Goal: Information Seeking & Learning: Learn about a topic

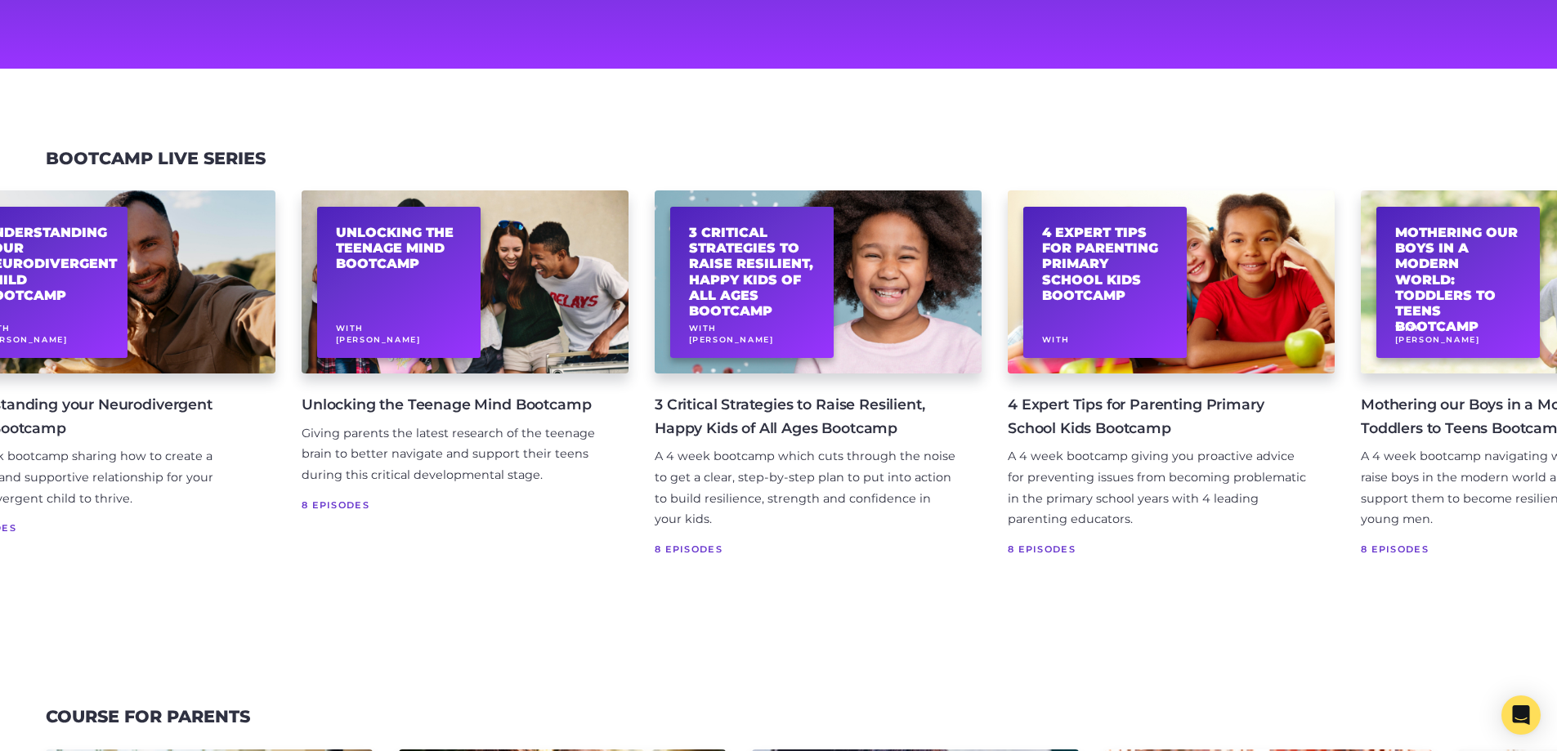
scroll to position [0, 219]
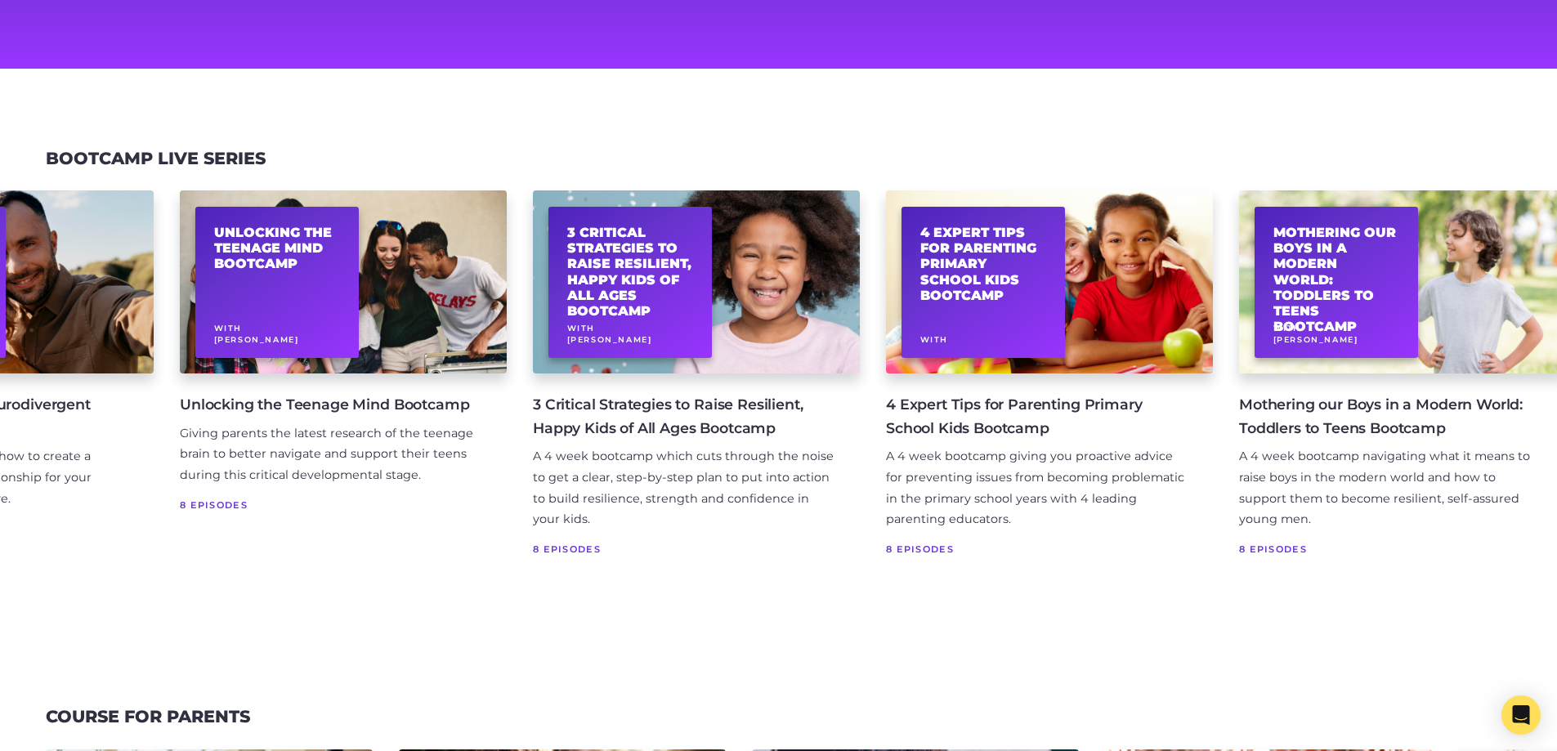
click at [723, 595] on div "Understanding your Neurodivergent Child Bootcamp With Allison Davies Understand…" at bounding box center [778, 386] width 1557 height 431
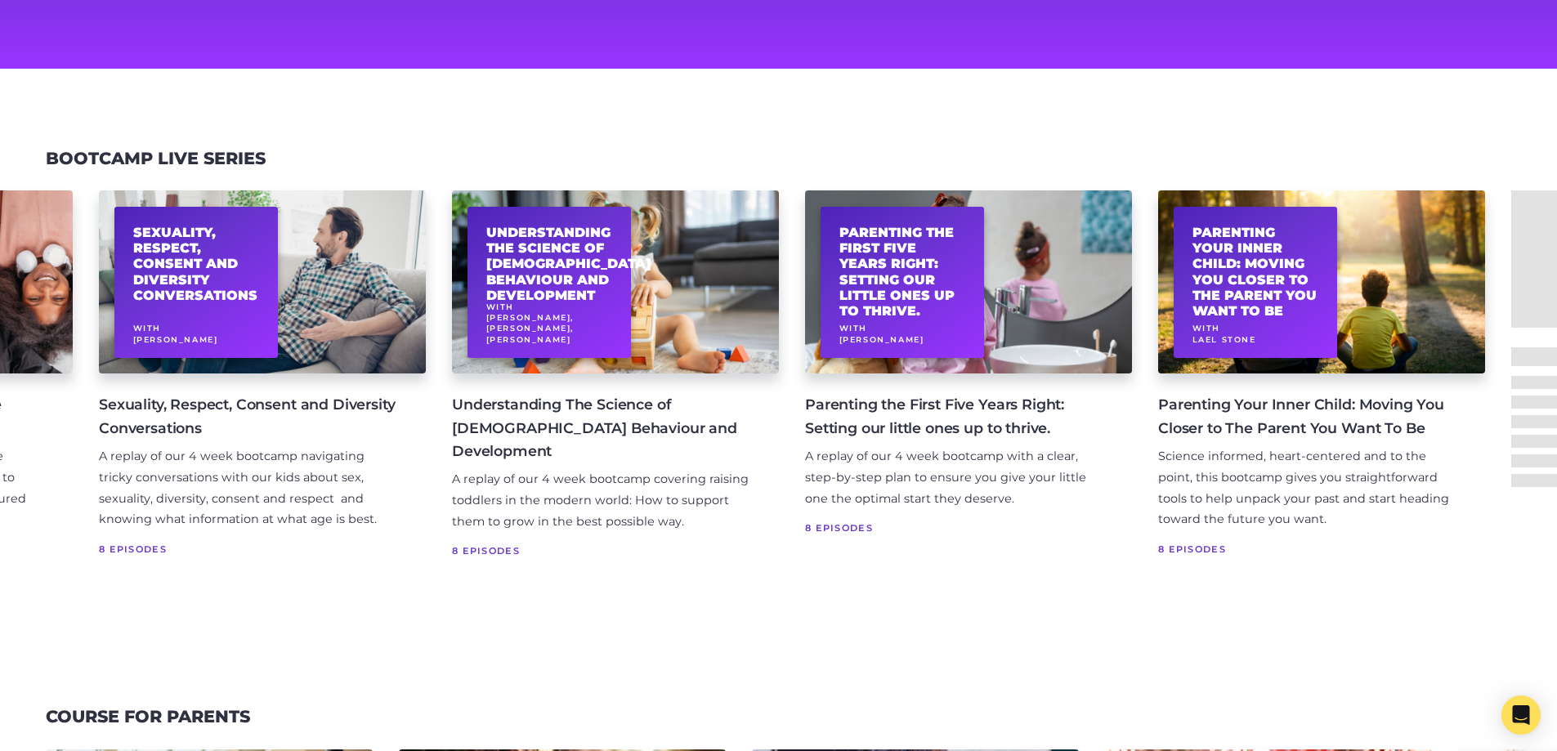
scroll to position [0, 2076]
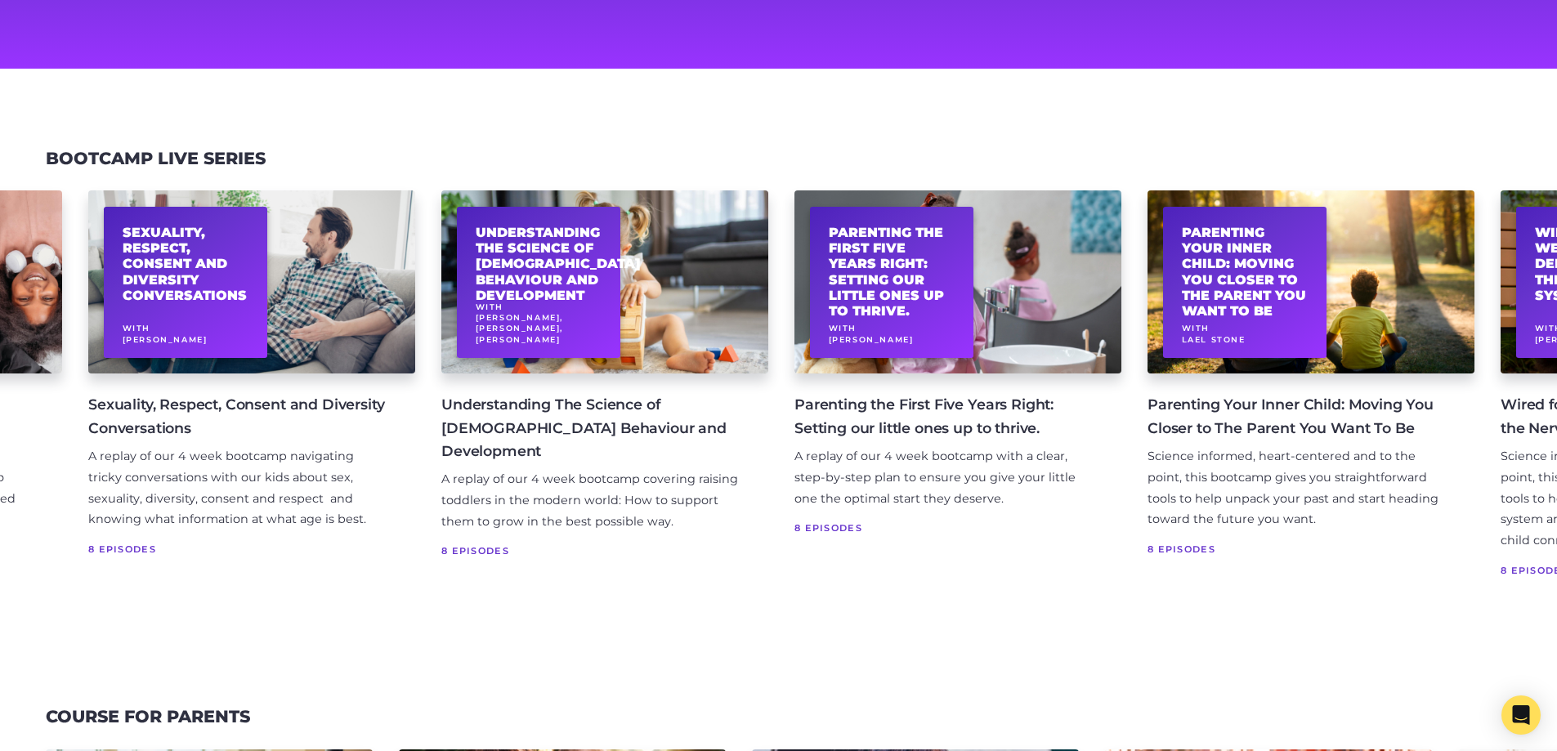
click at [864, 411] on h4 "Parenting the First Five Years Right: Setting our little ones up to thrive." at bounding box center [944, 416] width 301 height 46
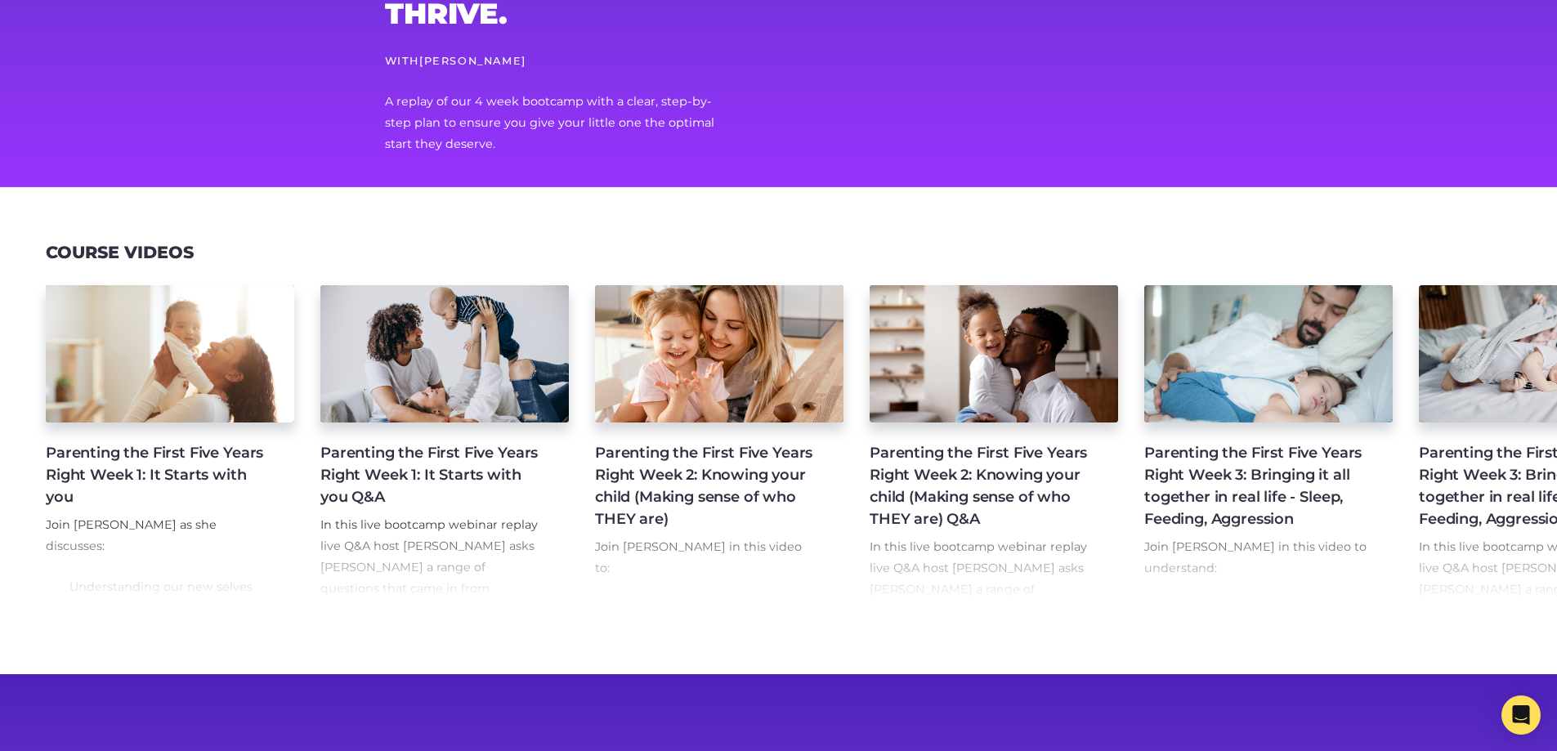
click at [245, 457] on h4 "Parenting the First Five Years Right Week 1: It Starts with you" at bounding box center [157, 475] width 222 height 66
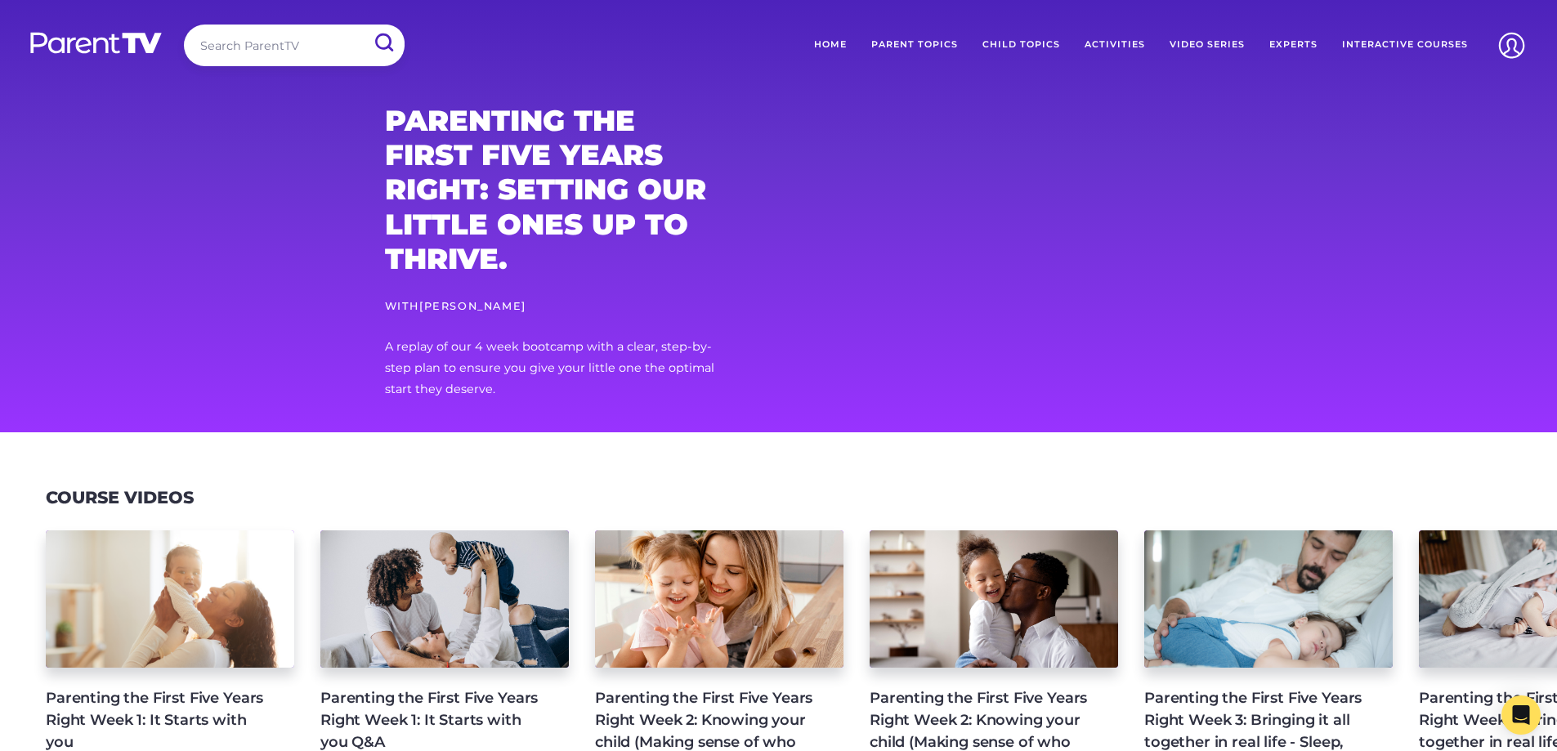
click at [887, 46] on link "Parent Topics" at bounding box center [914, 45] width 111 height 41
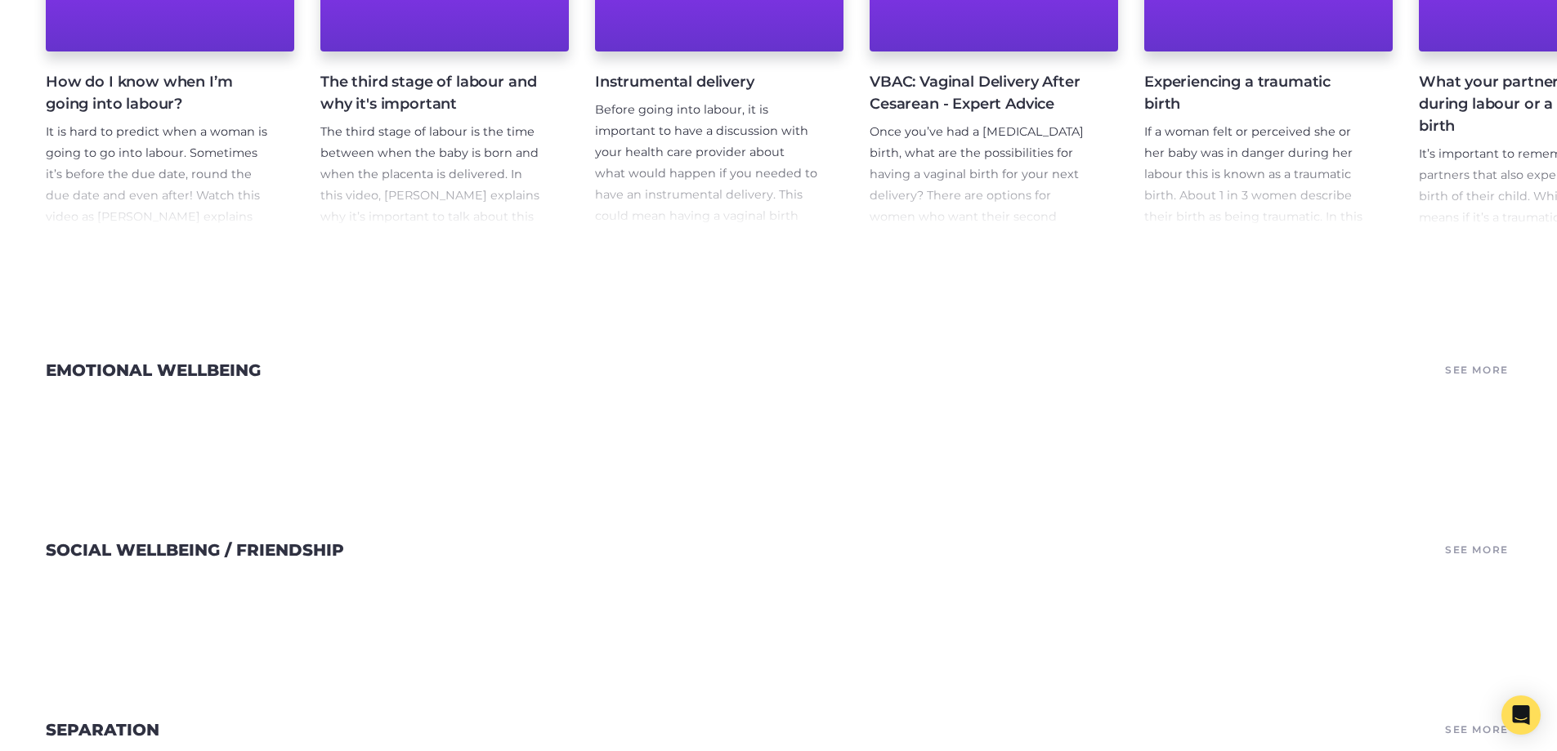
scroll to position [3269, 0]
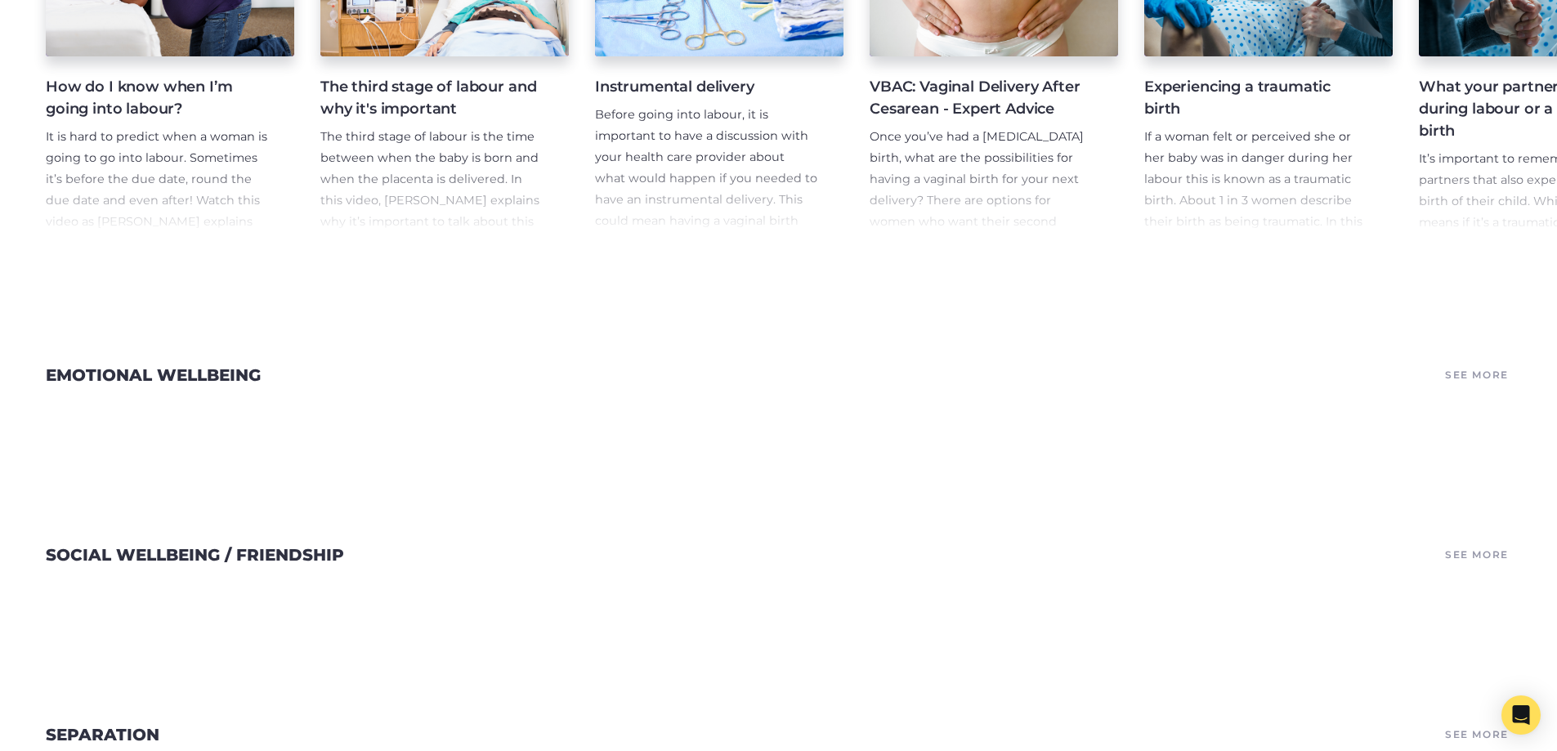
click at [1458, 387] on link "See More" at bounding box center [1476, 375] width 69 height 23
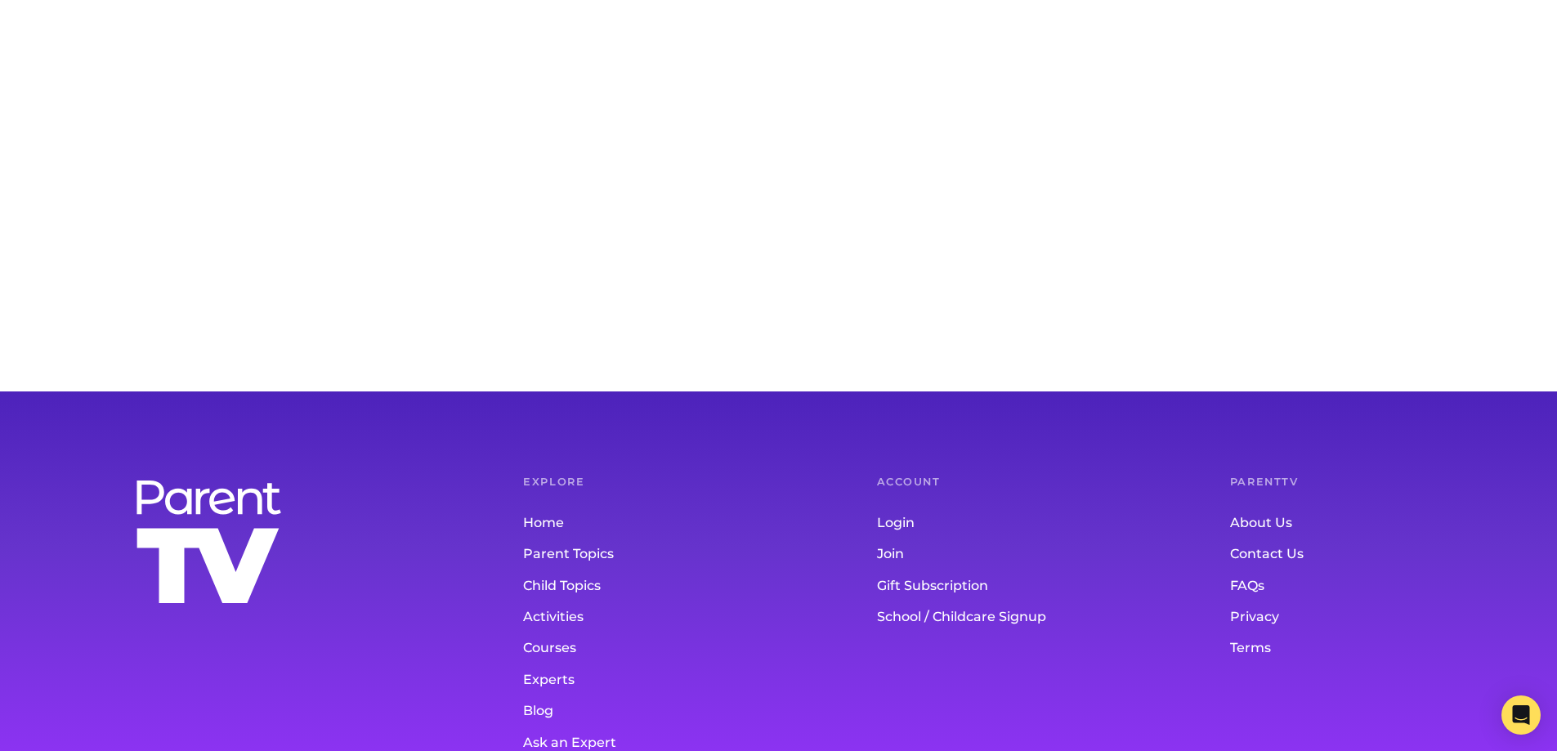
scroll to position [490, 0]
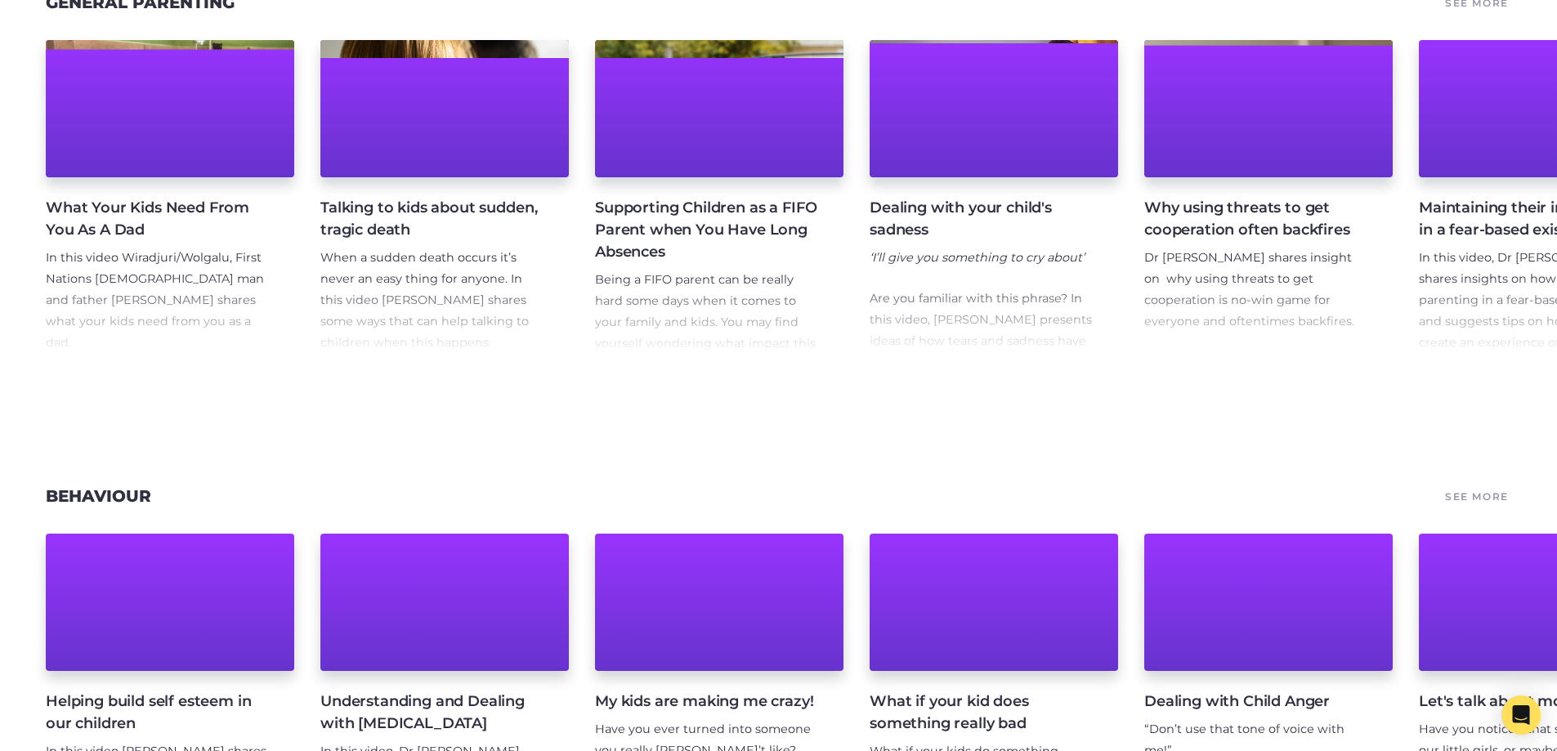
scroll to position [909, 0]
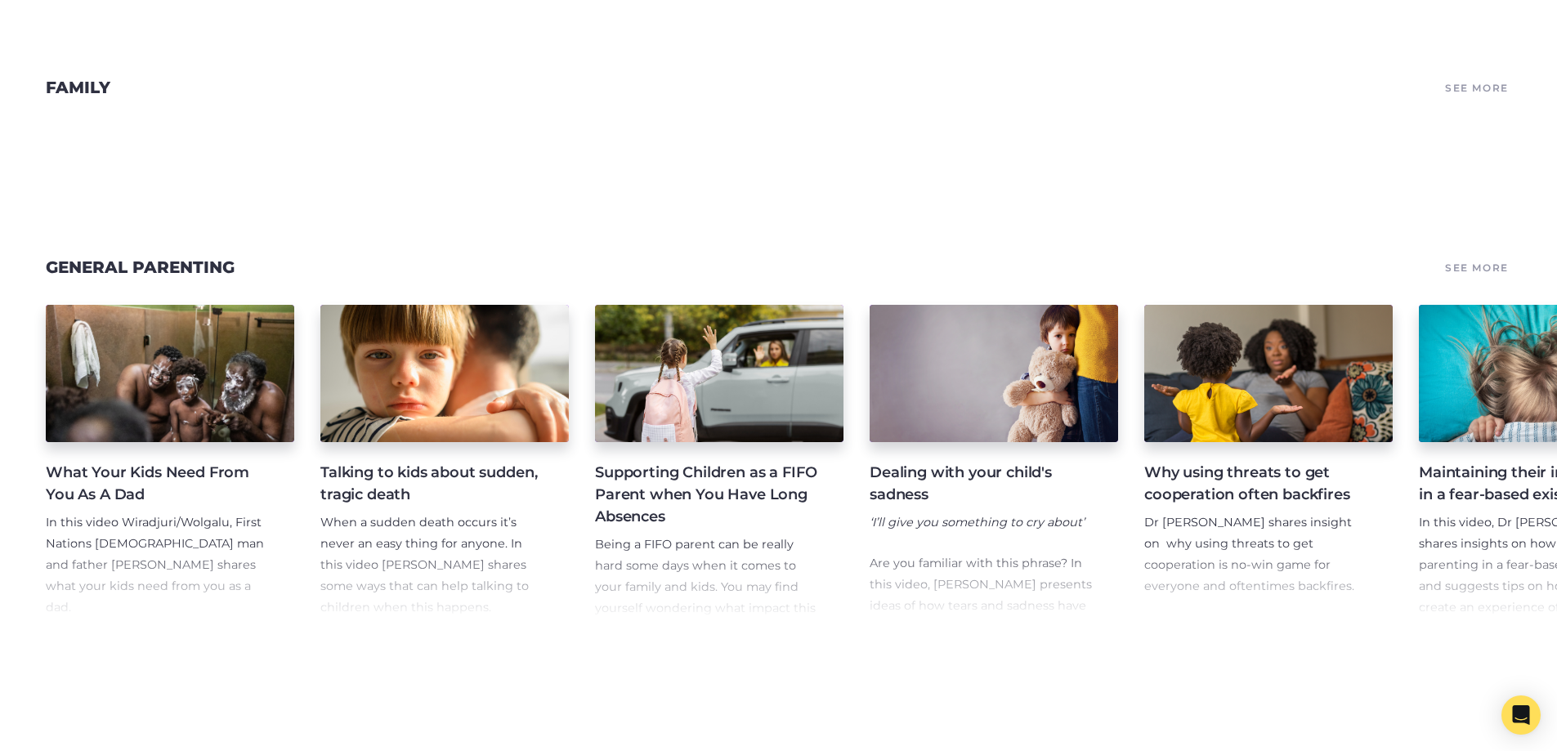
click at [1477, 272] on link "See More" at bounding box center [1476, 267] width 69 height 23
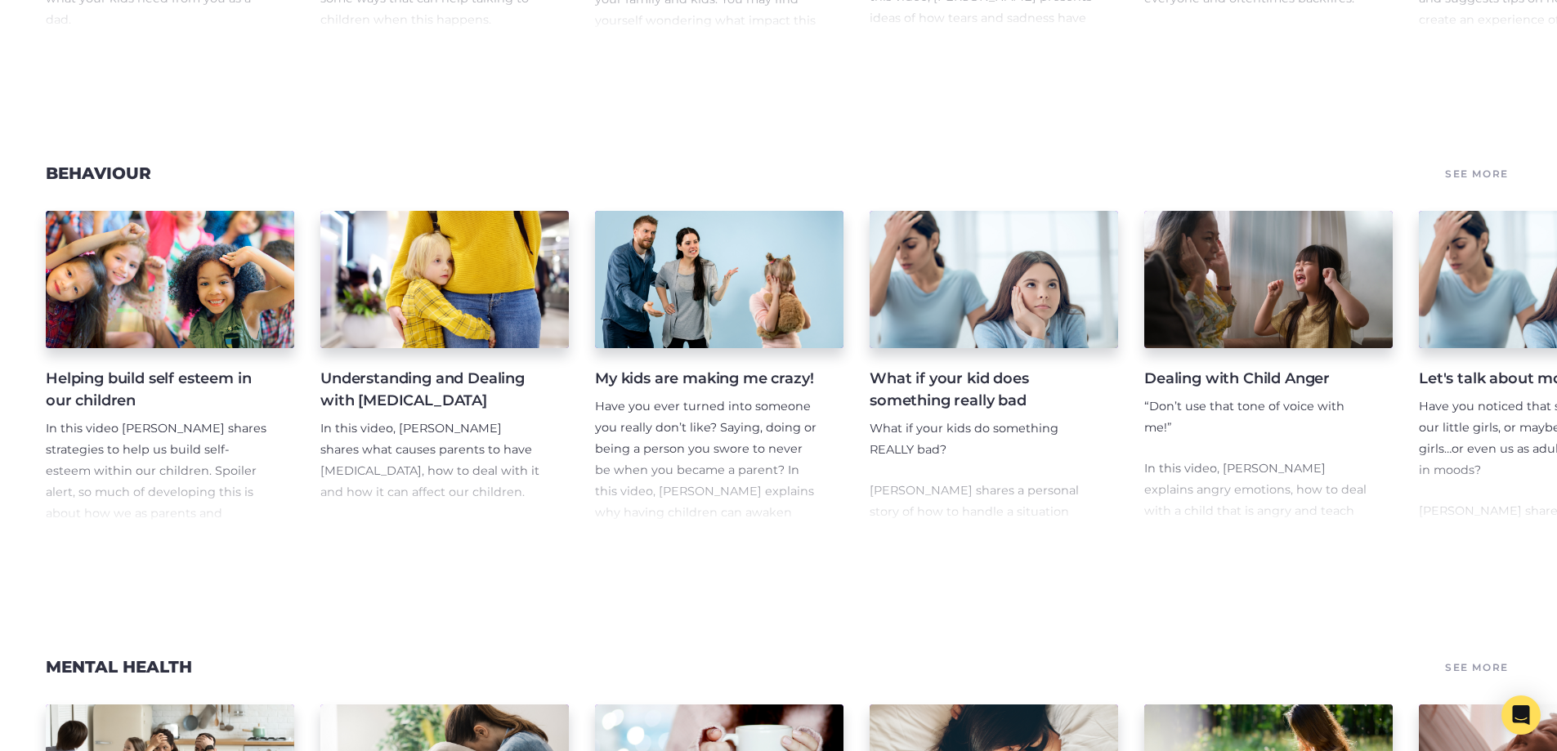
scroll to position [1562, 0]
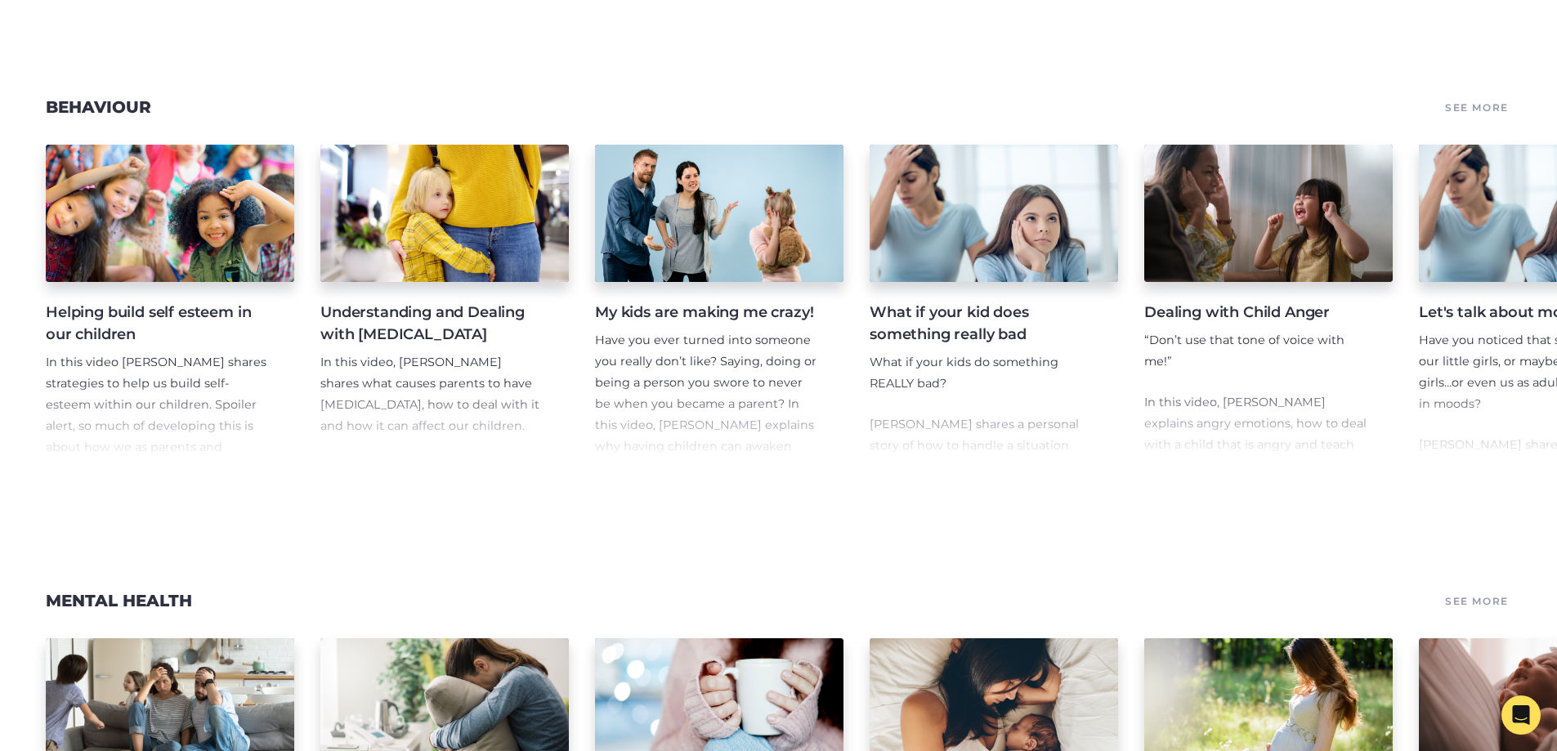
click at [1505, 118] on link "See More" at bounding box center [1476, 107] width 69 height 23
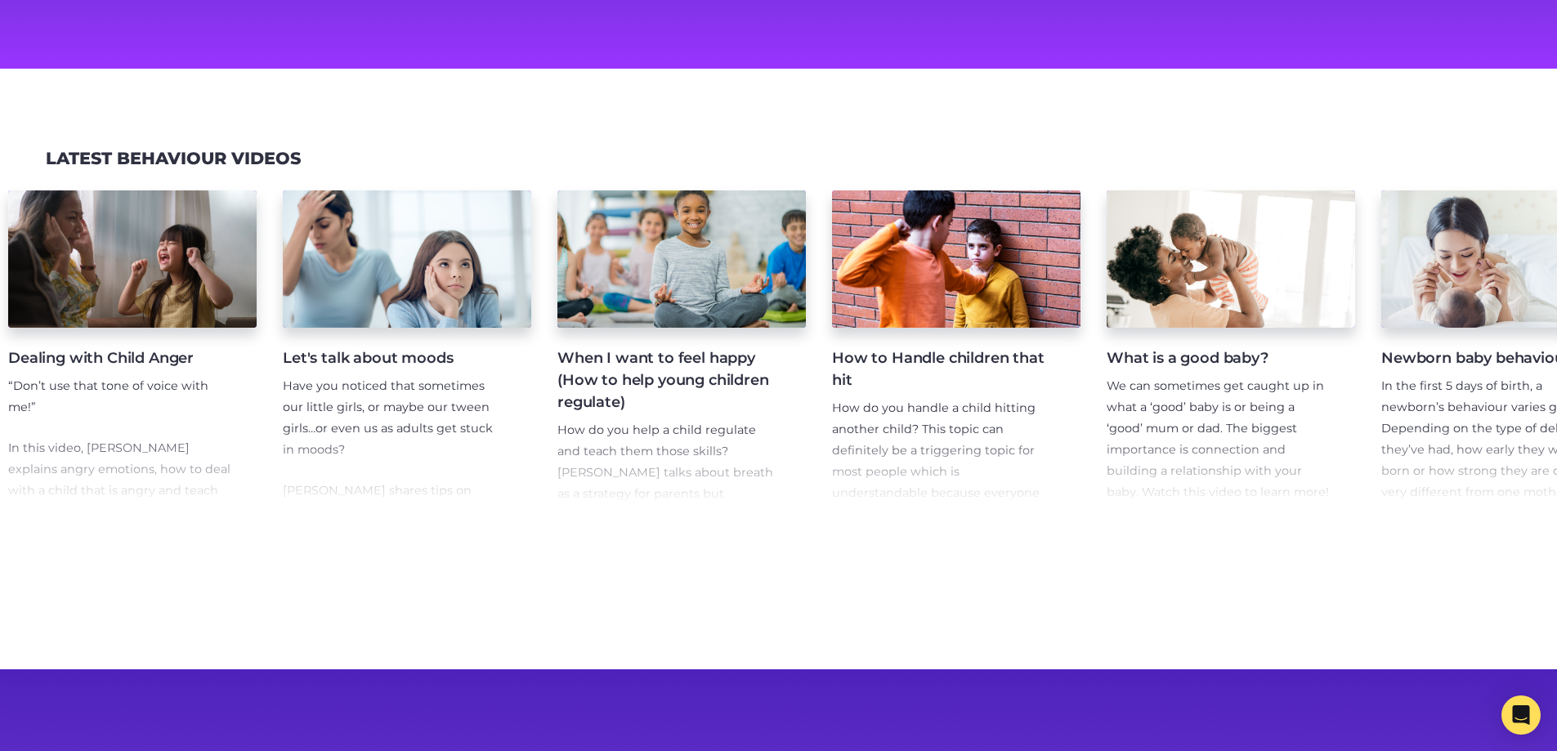
scroll to position [0, 1137]
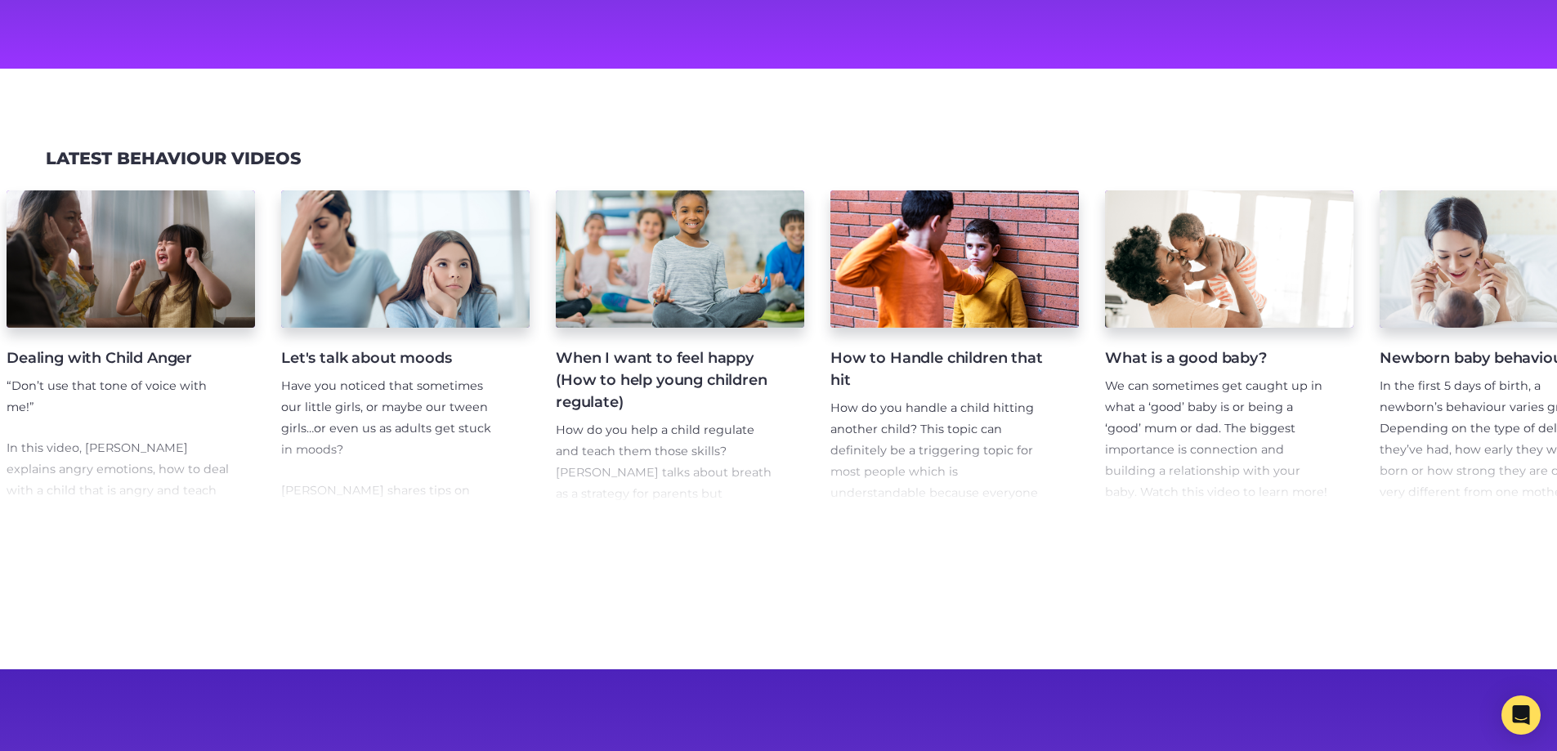
click at [612, 378] on h4 "When I want to feel happy (How to help young children regulate)" at bounding box center [667, 380] width 222 height 66
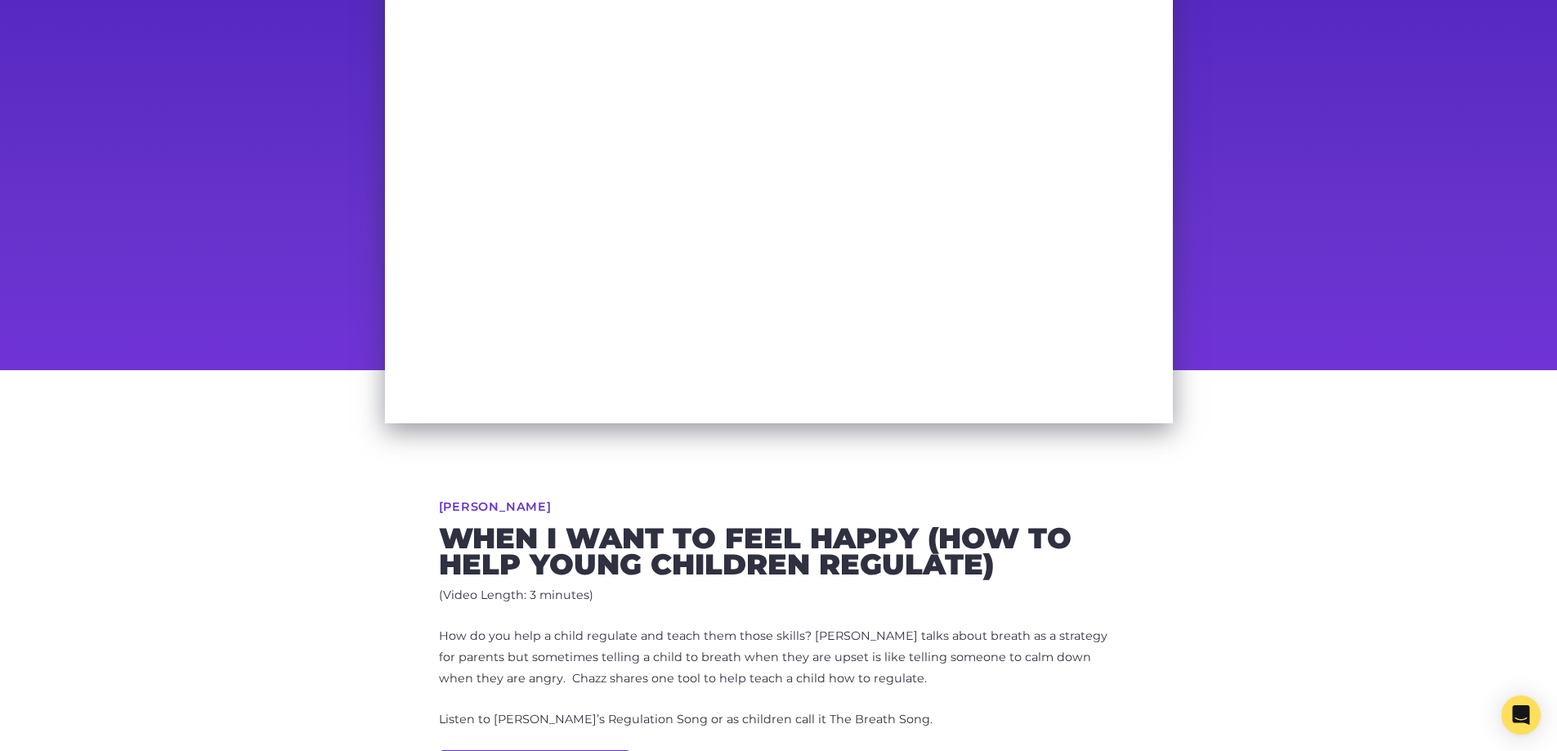
scroll to position [82, 0]
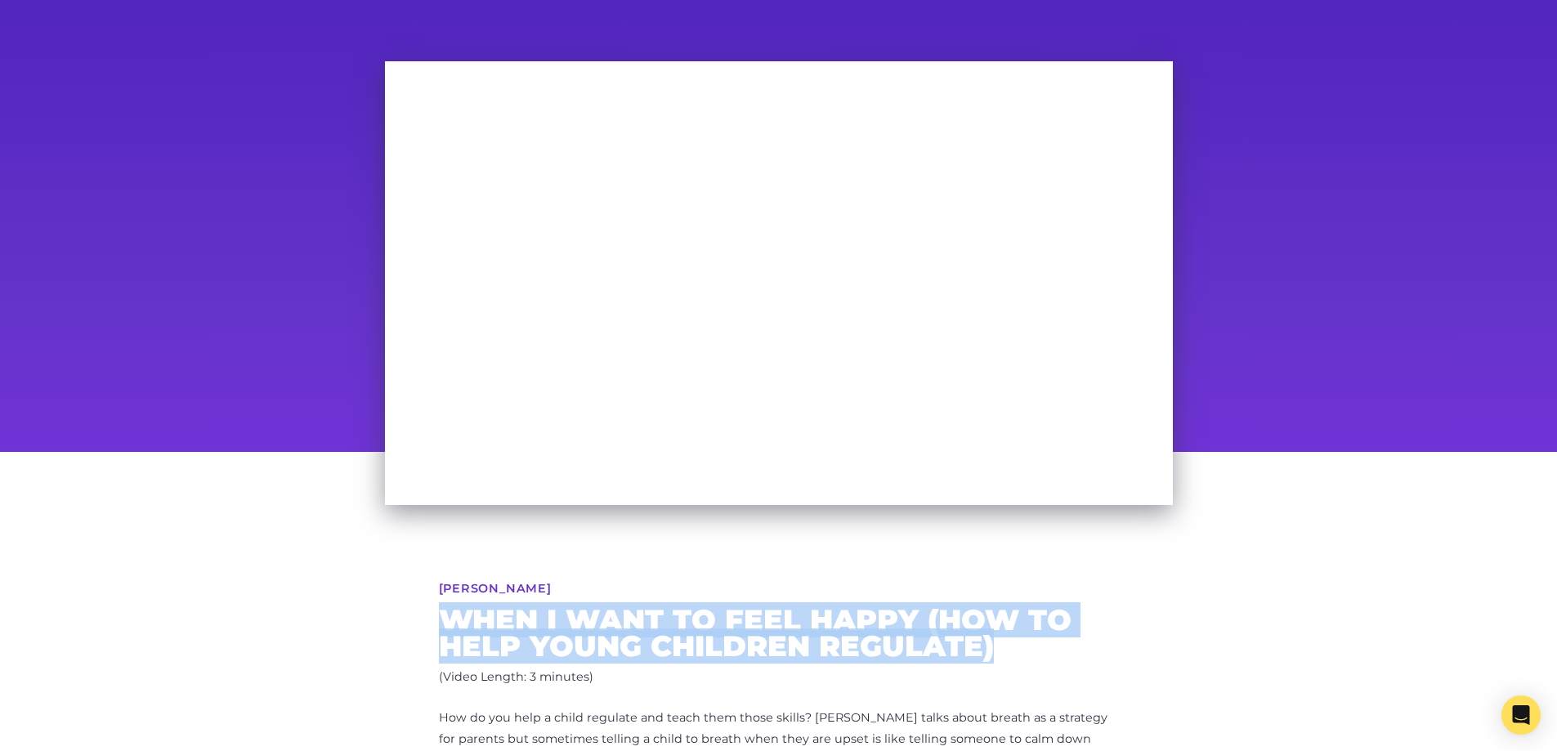
drag, startPoint x: 445, startPoint y: 622, endPoint x: 1138, endPoint y: 642, distance: 694.0
click at [1138, 642] on div "[PERSON_NAME] When I want to feel happy (How to help young children regulate) (…" at bounding box center [778, 733] width 837 height 563
copy h2 "When I want to feel happy (How to help young children regulate)"
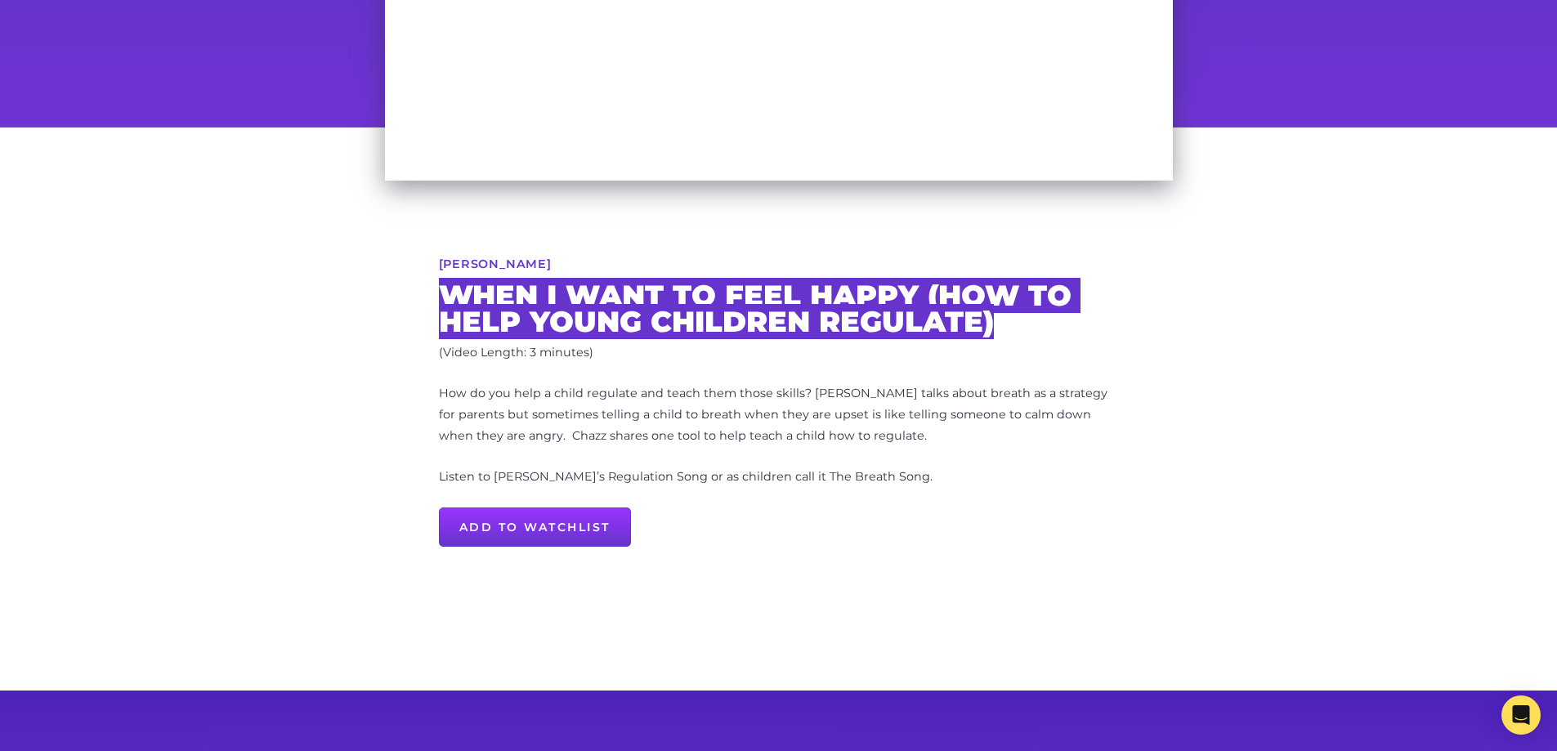
scroll to position [409, 0]
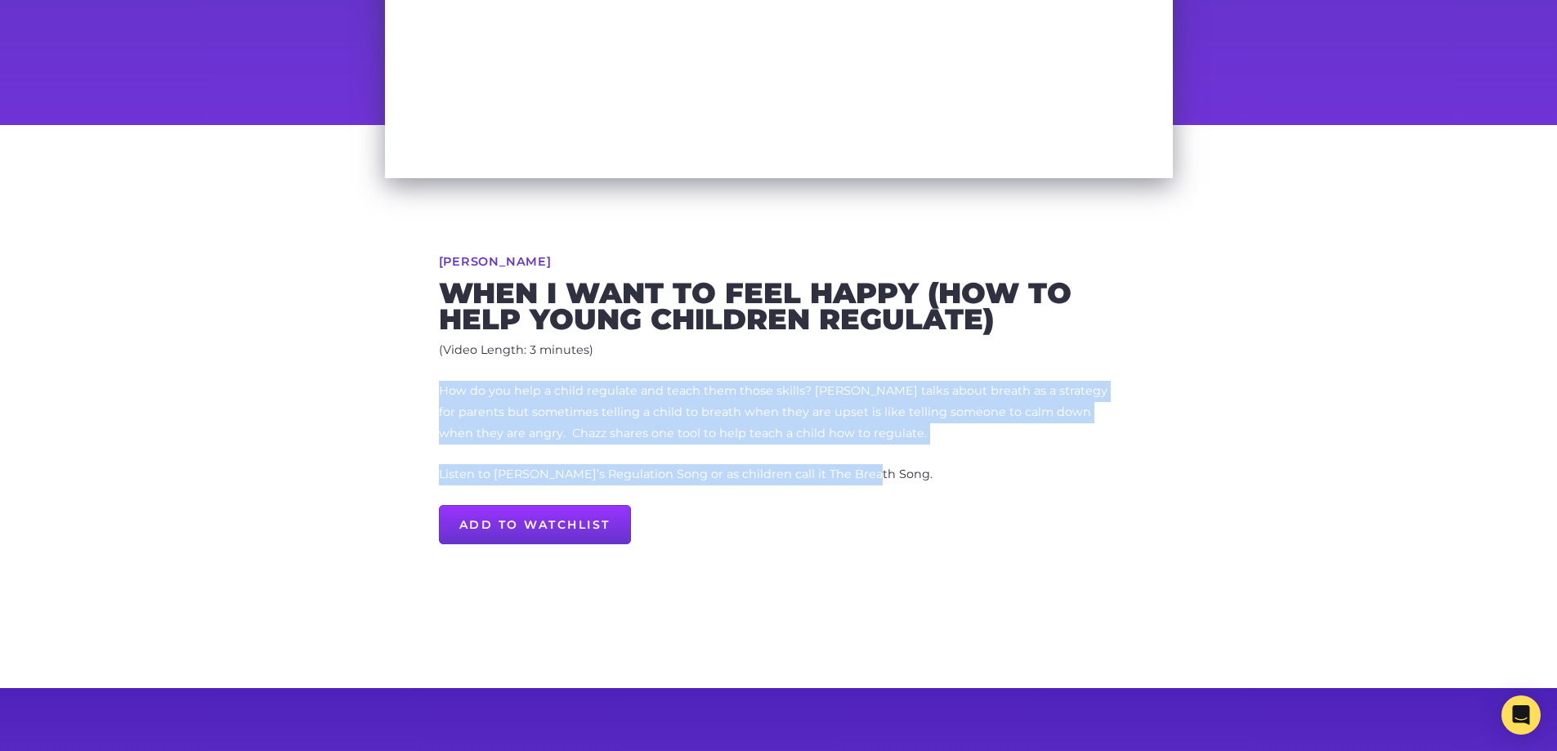
drag, startPoint x: 442, startPoint y: 387, endPoint x: 908, endPoint y: 453, distance: 470.3
click at [908, 453] on p "How do you help a child regulate and teach them those skills? Chazz talks about…" at bounding box center [779, 433] width 680 height 105
copy p "How do you help a child regulate and teach them those skills? Chazz talks about…"
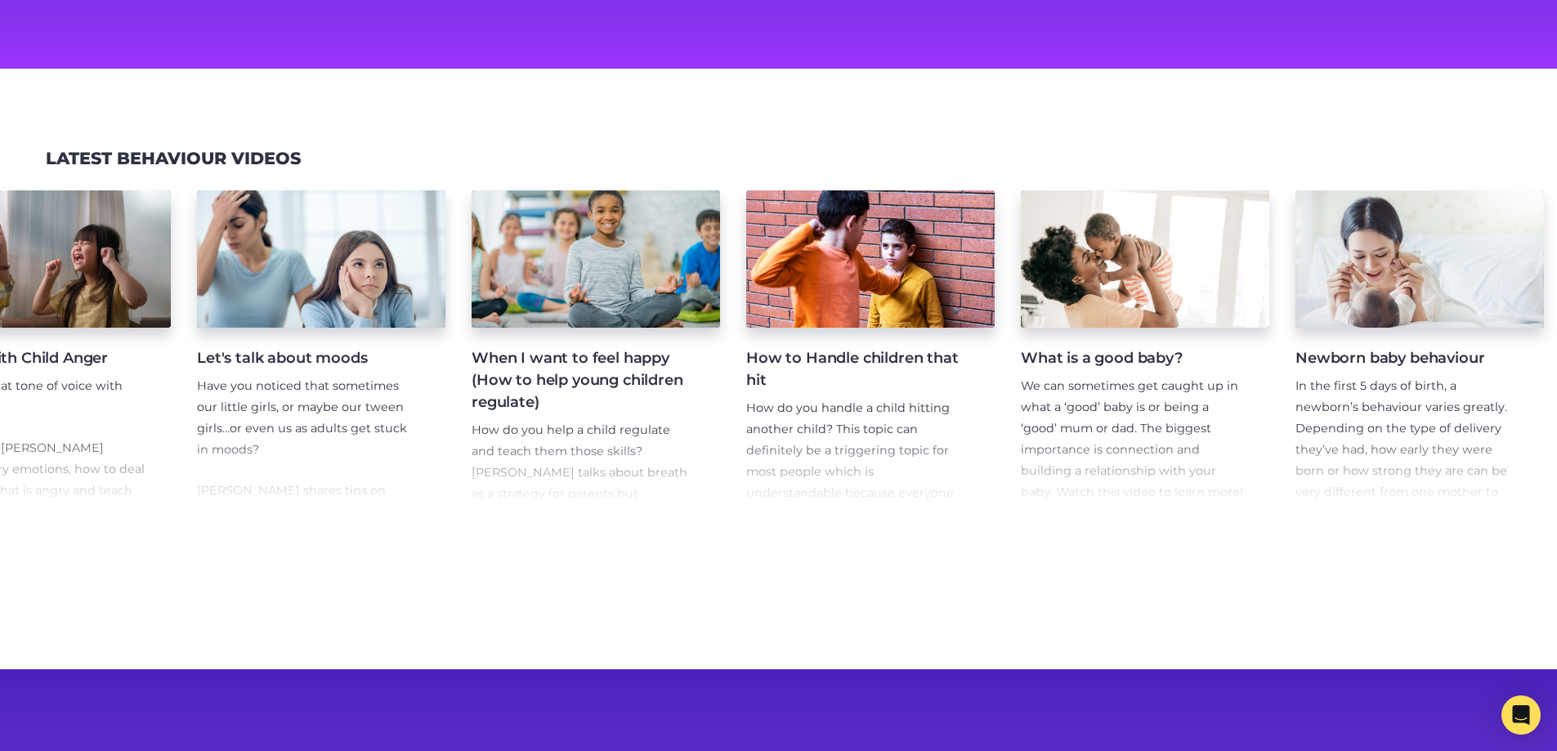
scroll to position [0, 1222]
click at [888, 364] on h4 "How to Handle children that hit" at bounding box center [856, 369] width 222 height 44
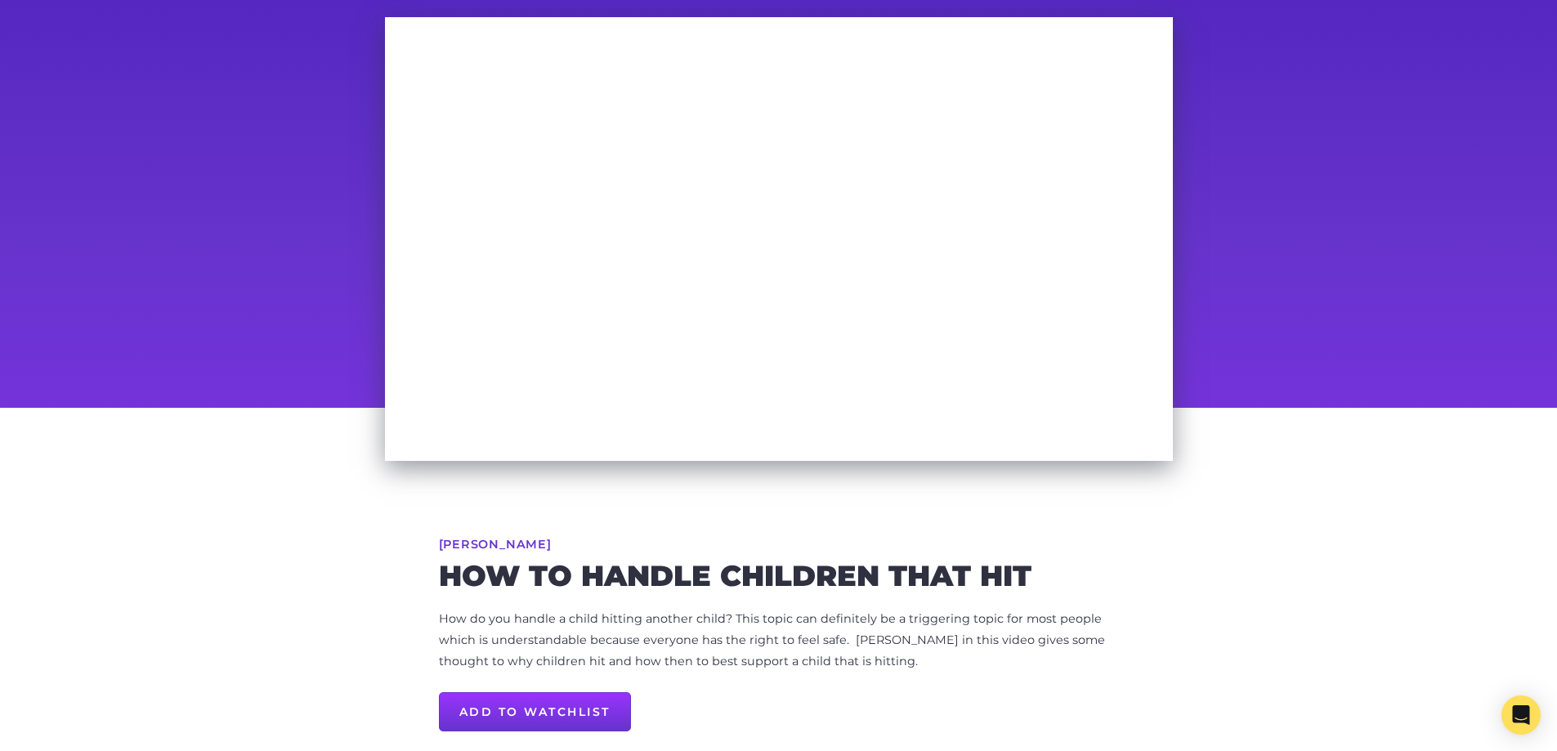
scroll to position [82, 0]
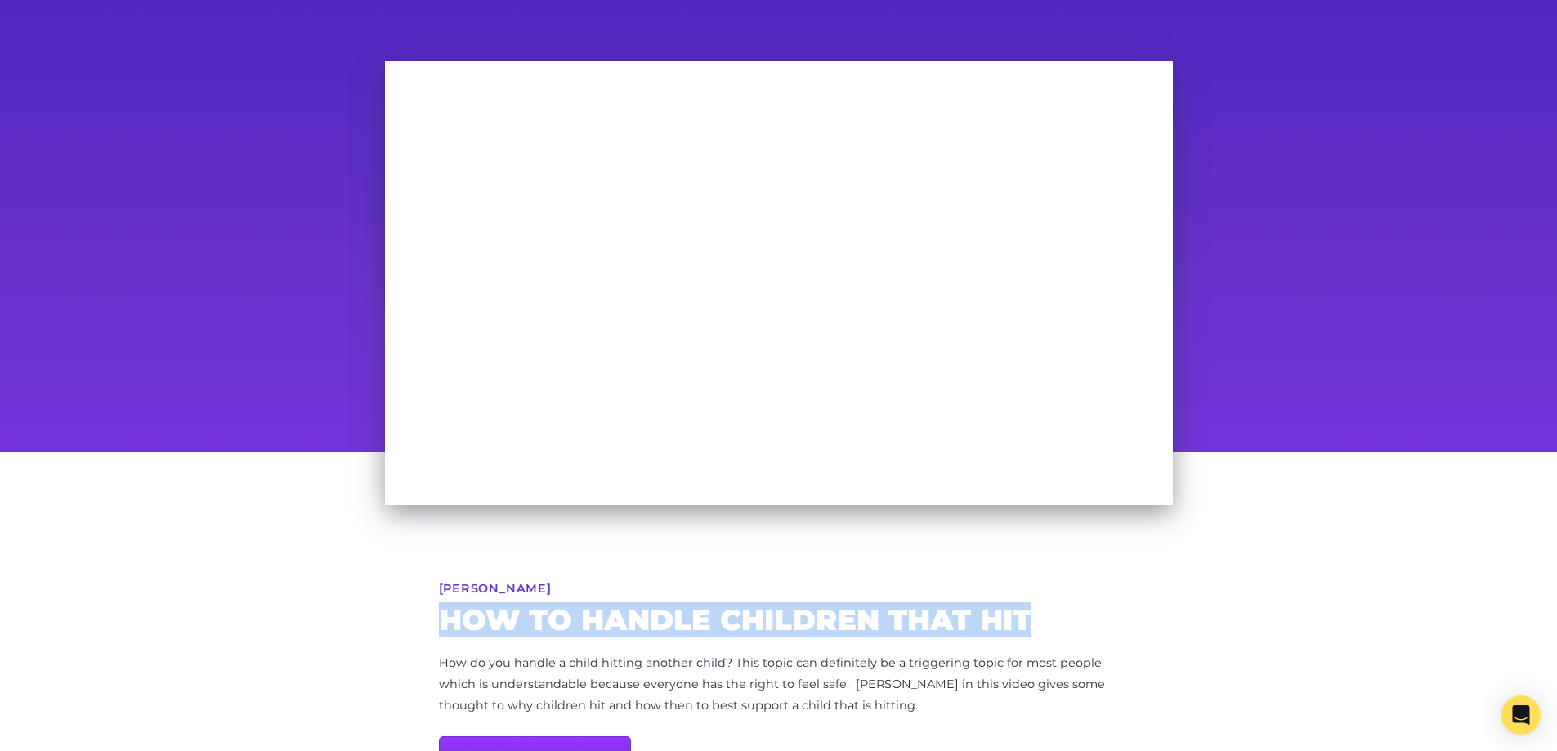
drag, startPoint x: 413, startPoint y: 618, endPoint x: 1032, endPoint y: 619, distance: 619.4
click at [1032, 619] on div "[PERSON_NAME] How to Handle children that hit How do you handle a child hitting…" at bounding box center [778, 685] width 837 height 467
copy h2 "How to Handle children that hit"
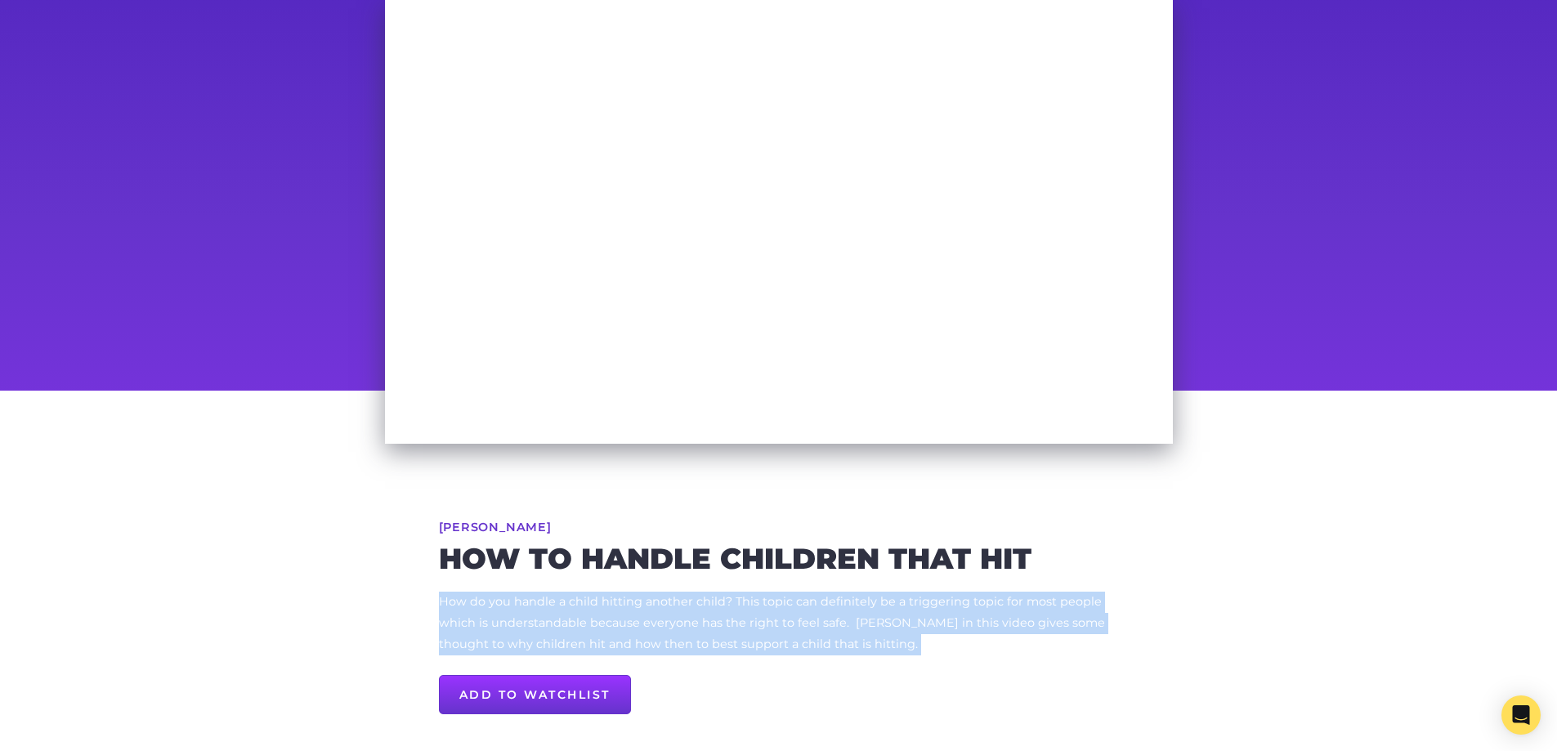
scroll to position [145, 0]
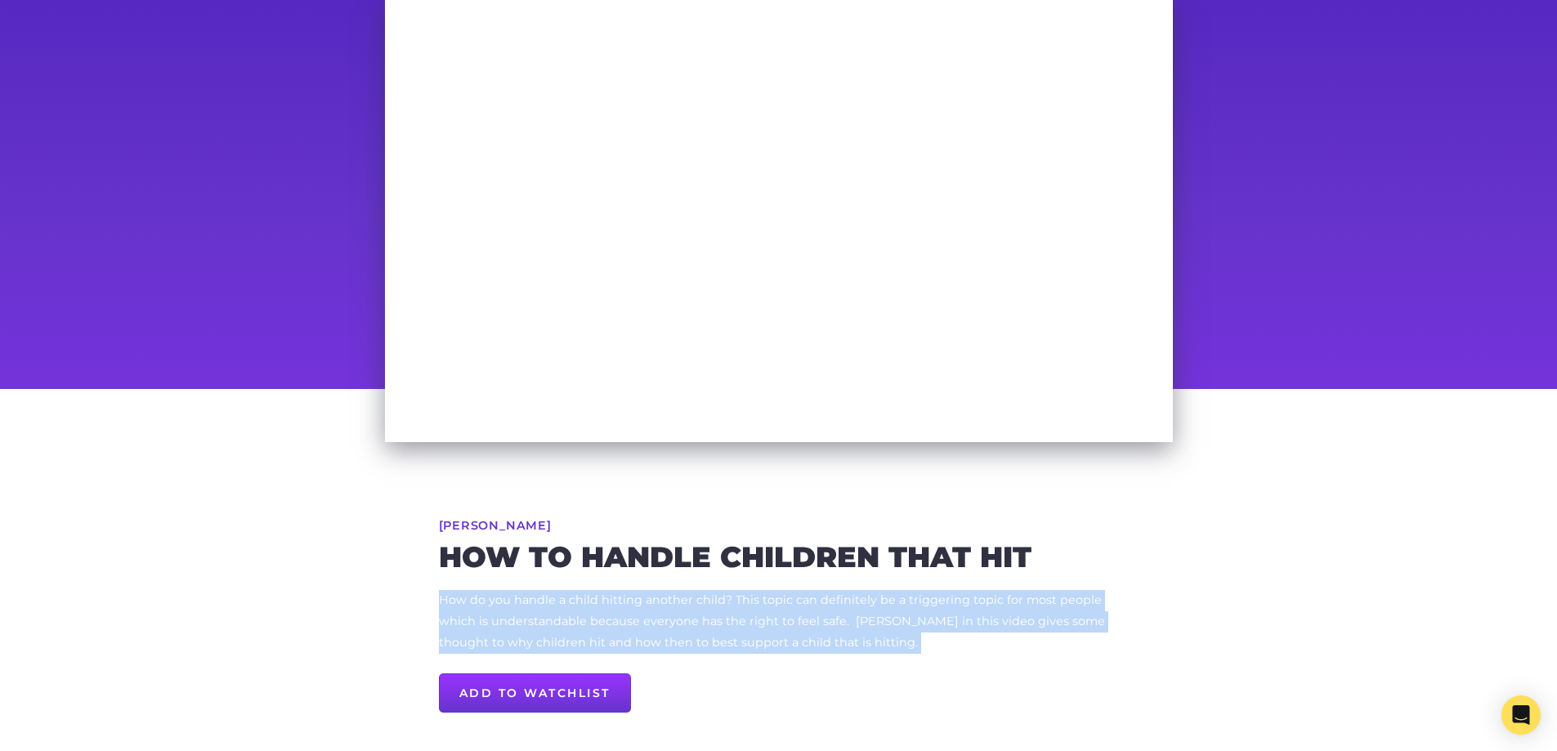
drag, startPoint x: 440, startPoint y: 663, endPoint x: 860, endPoint y: 654, distance: 419.3
click at [860, 654] on div "[PERSON_NAME] How to Handle children that hit How do you handle a child hitting…" at bounding box center [778, 622] width 837 height 467
copy div "How do you handle a child hitting another child? This topic can definitely be a…"
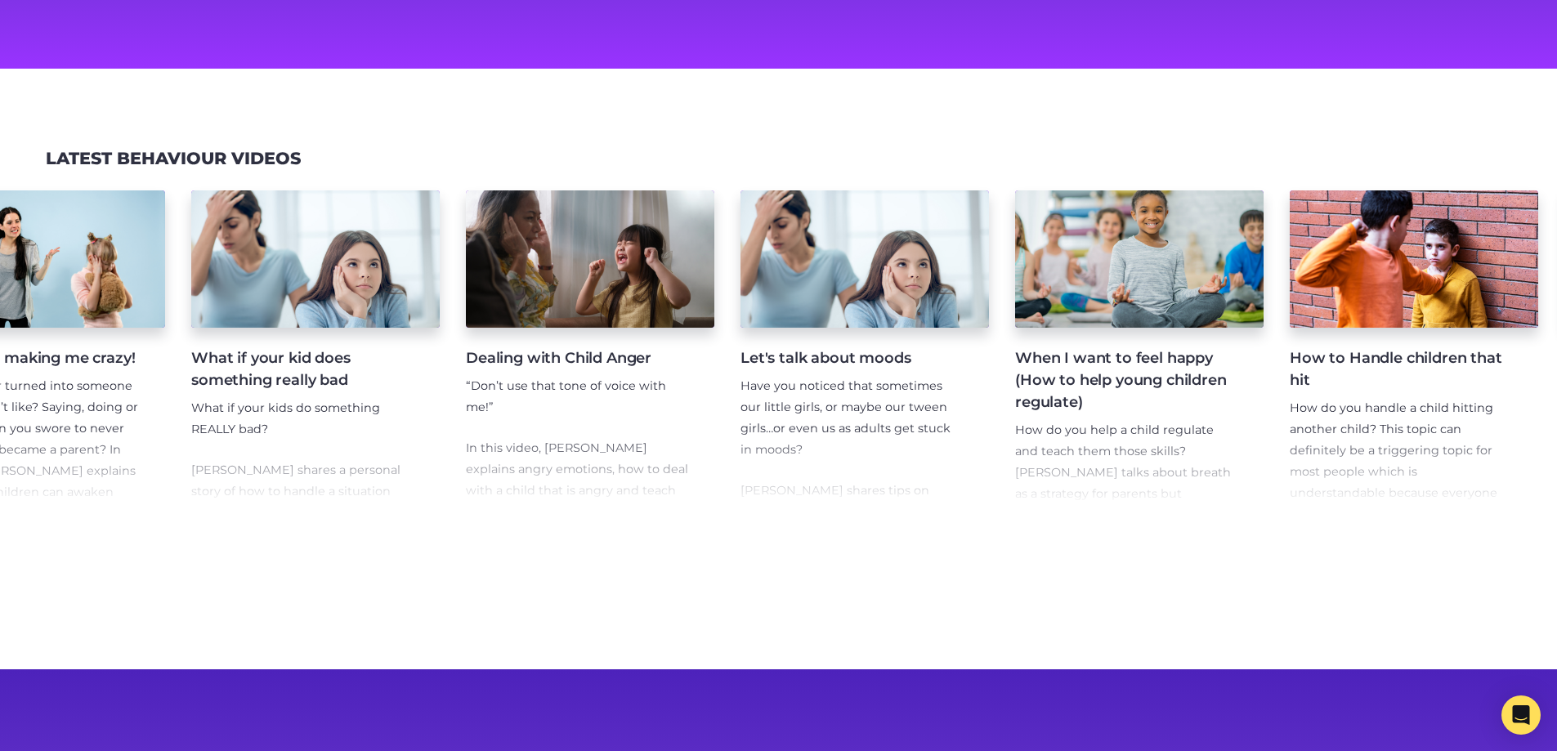
scroll to position [0, 903]
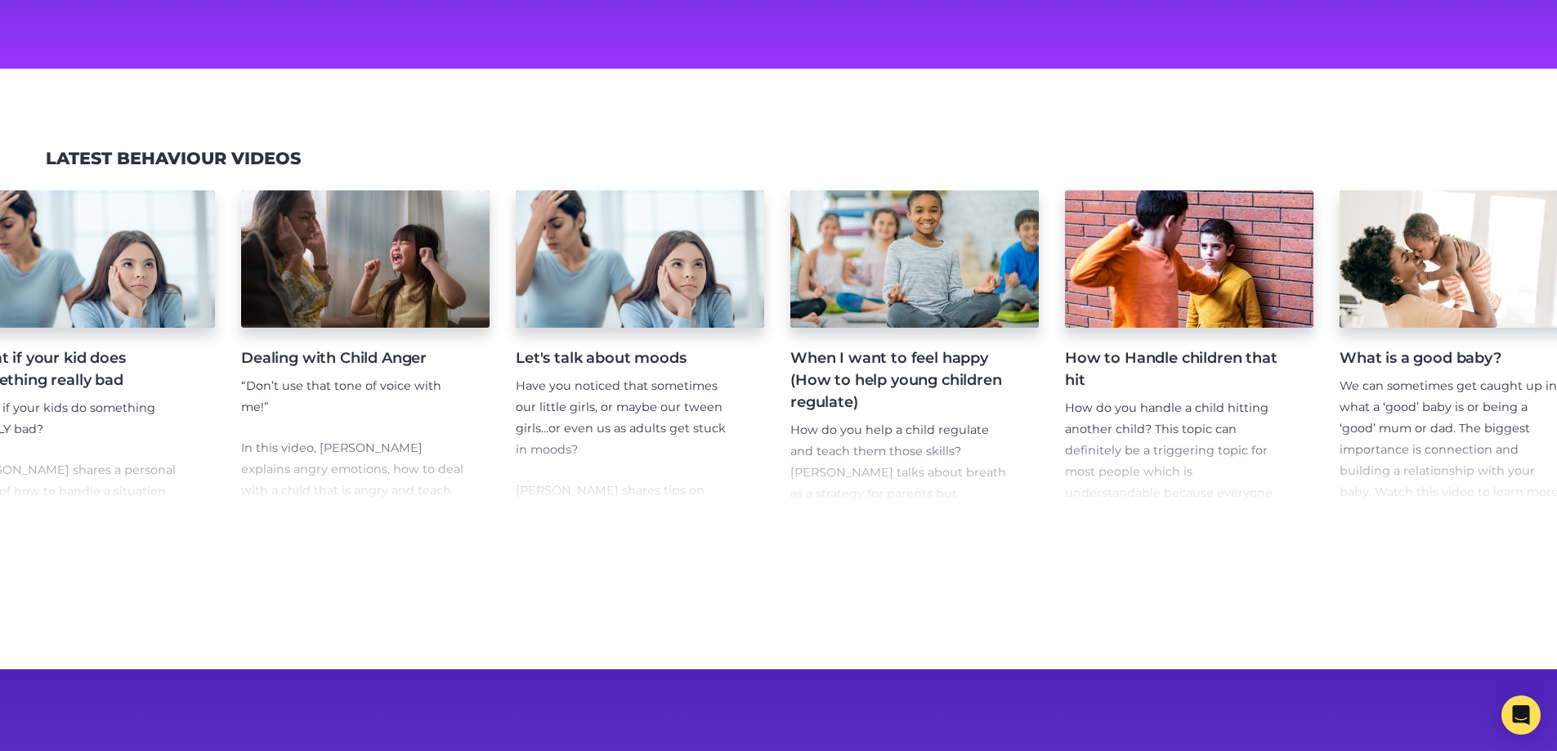
click at [598, 431] on p "Have you noticed that sometimes our little girls, or maybe our tween girls…or e…" at bounding box center [627, 418] width 222 height 85
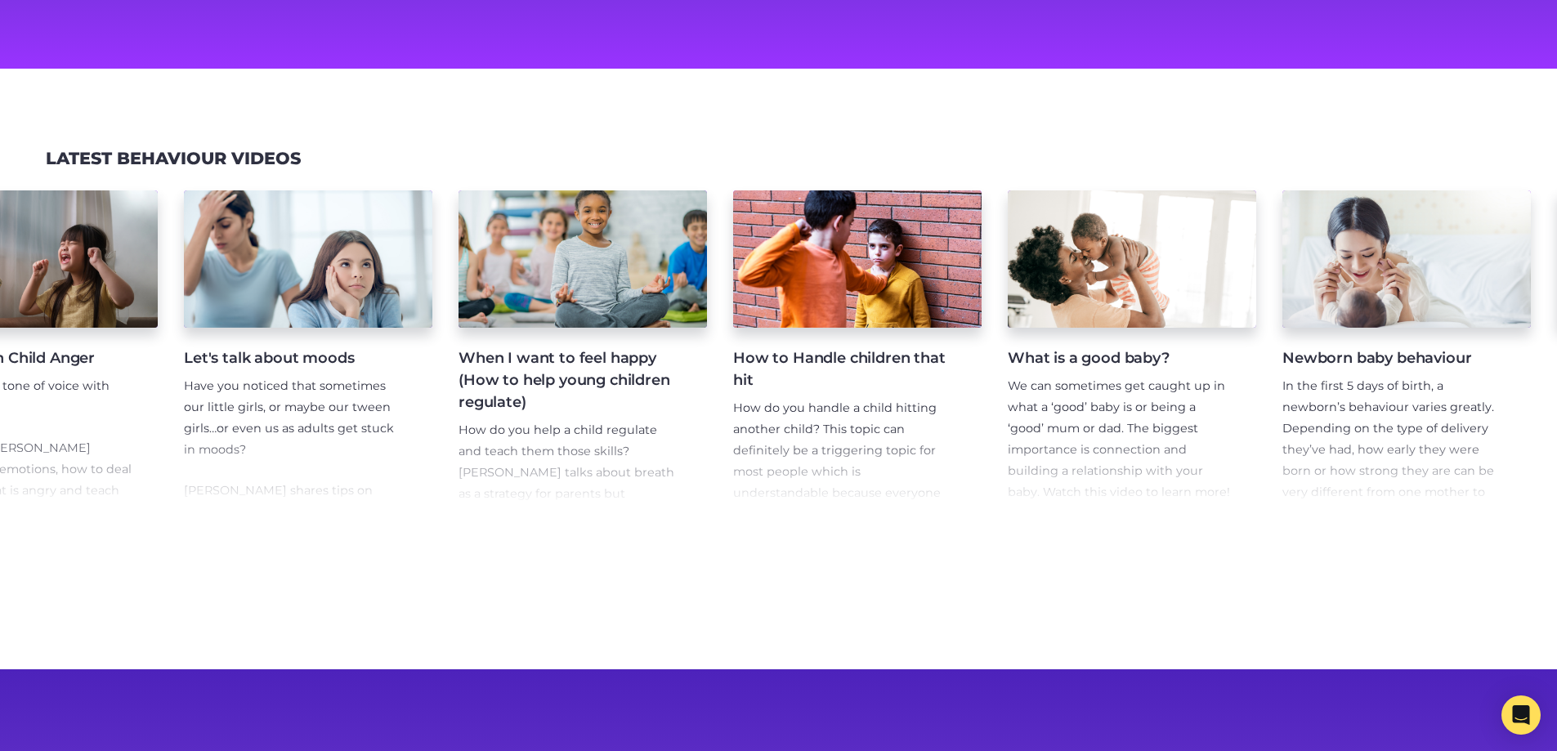
scroll to position [0, 1211]
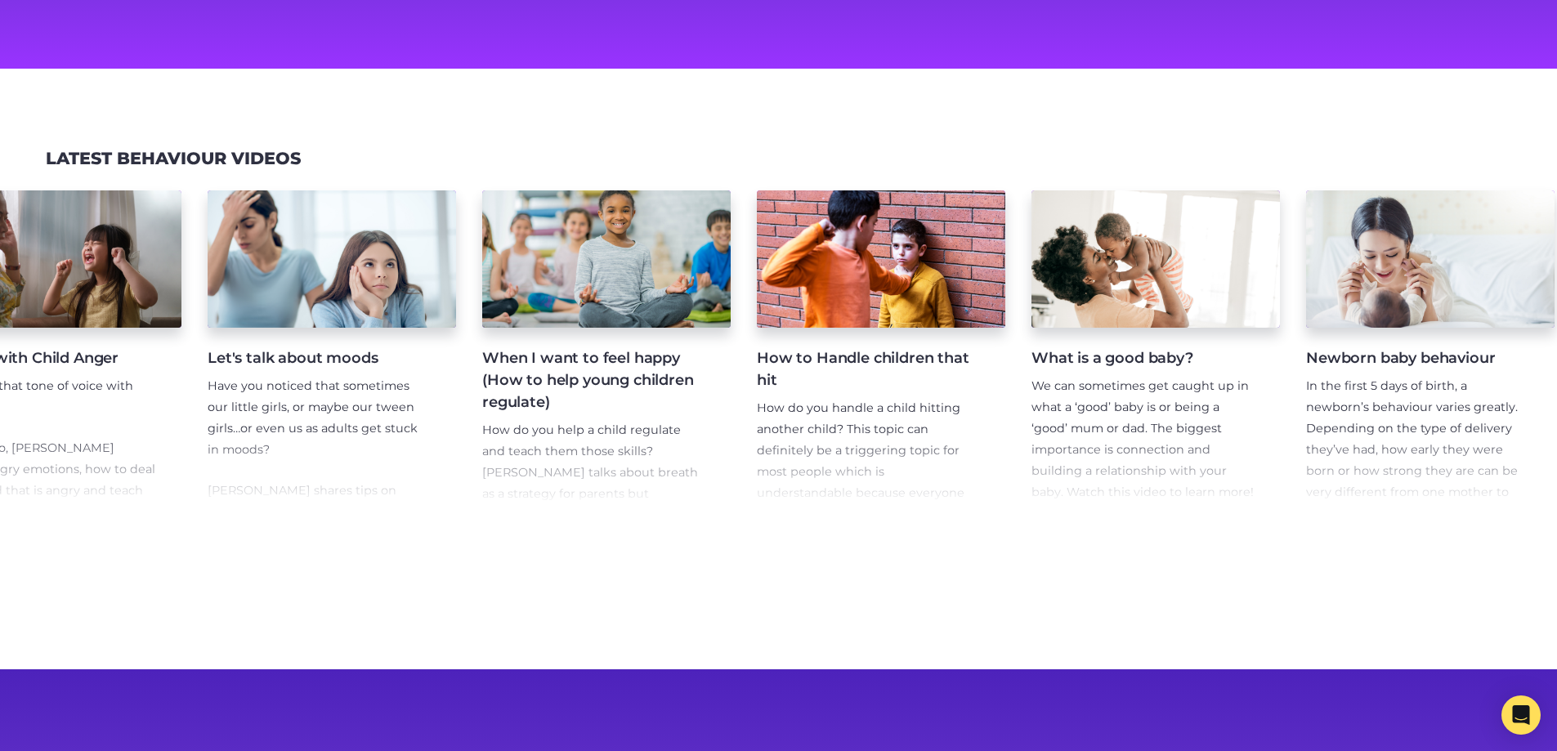
click at [1511, 530] on div "Helping build self esteem in our children In this video Maggie Dent shares stra…" at bounding box center [778, 351] width 1557 height 360
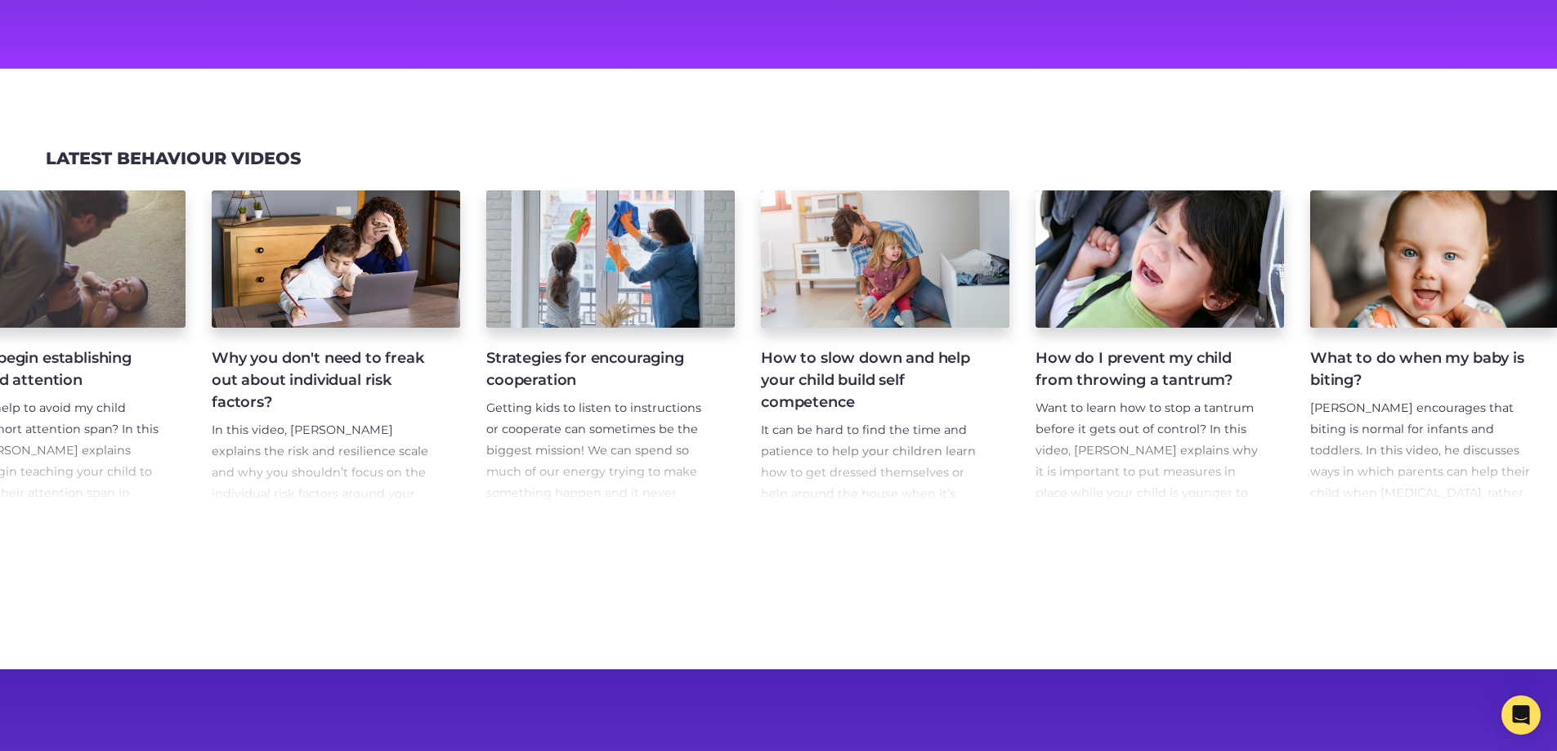
scroll to position [0, 3237]
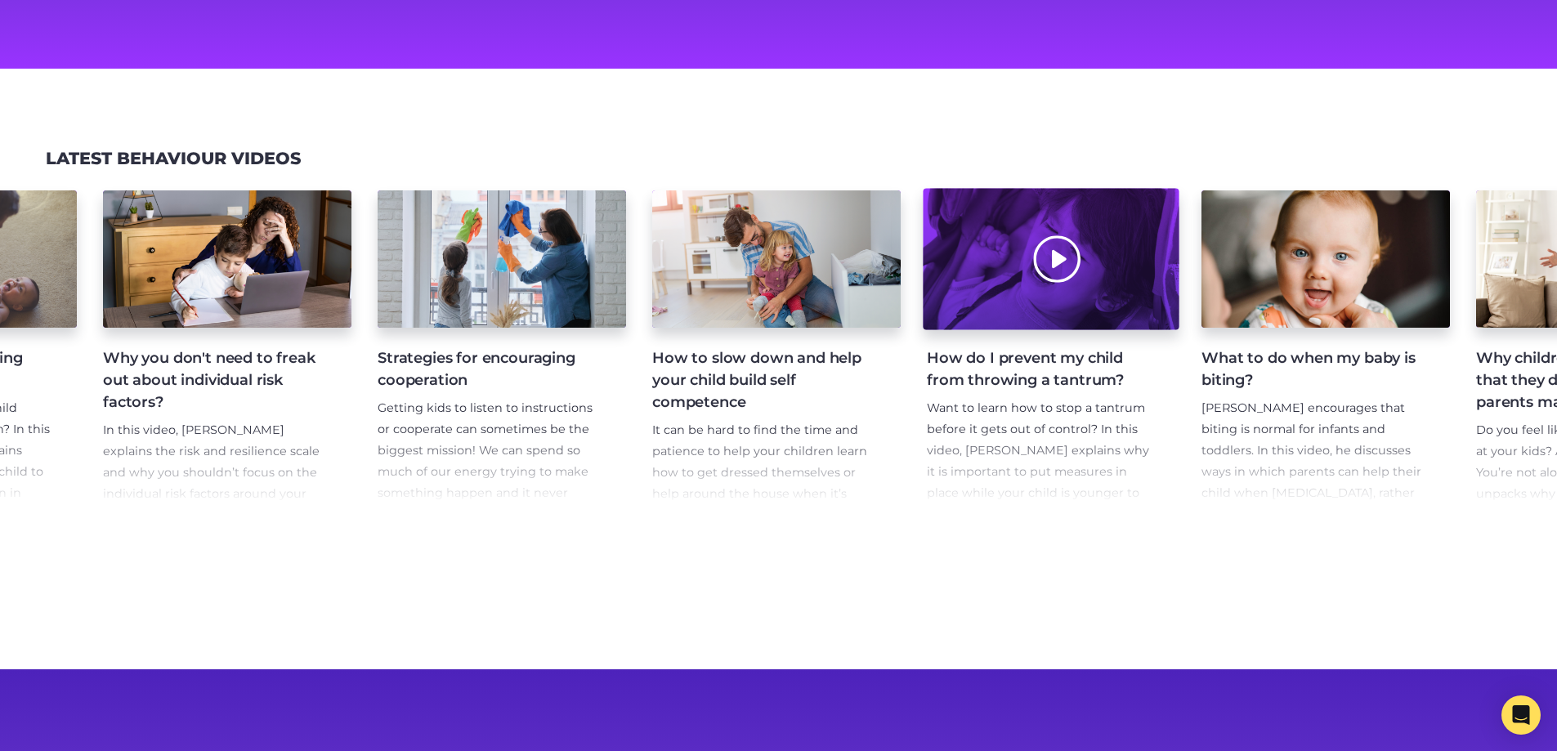
click at [1081, 295] on div at bounding box center [1051, 259] width 256 height 141
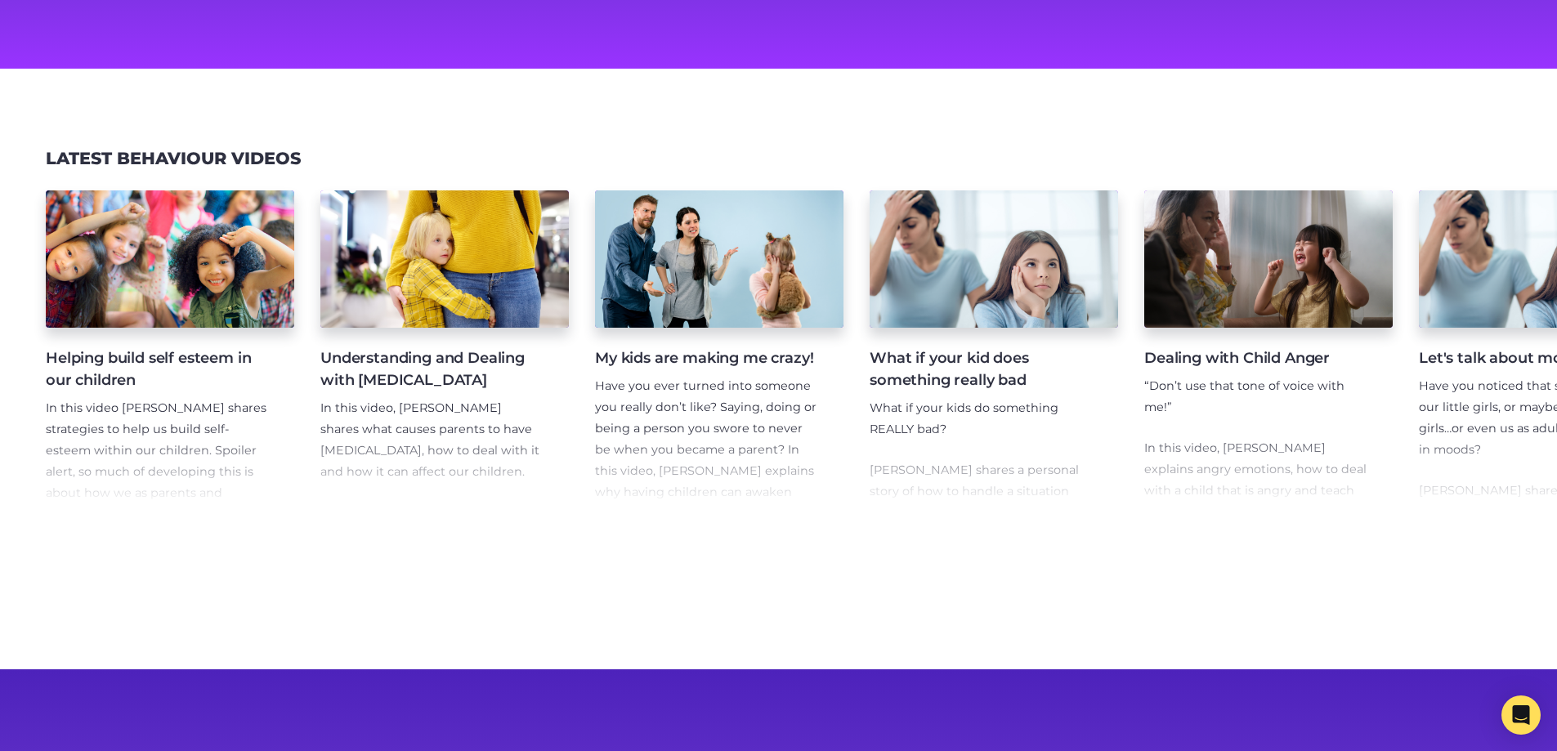
scroll to position [163, 0]
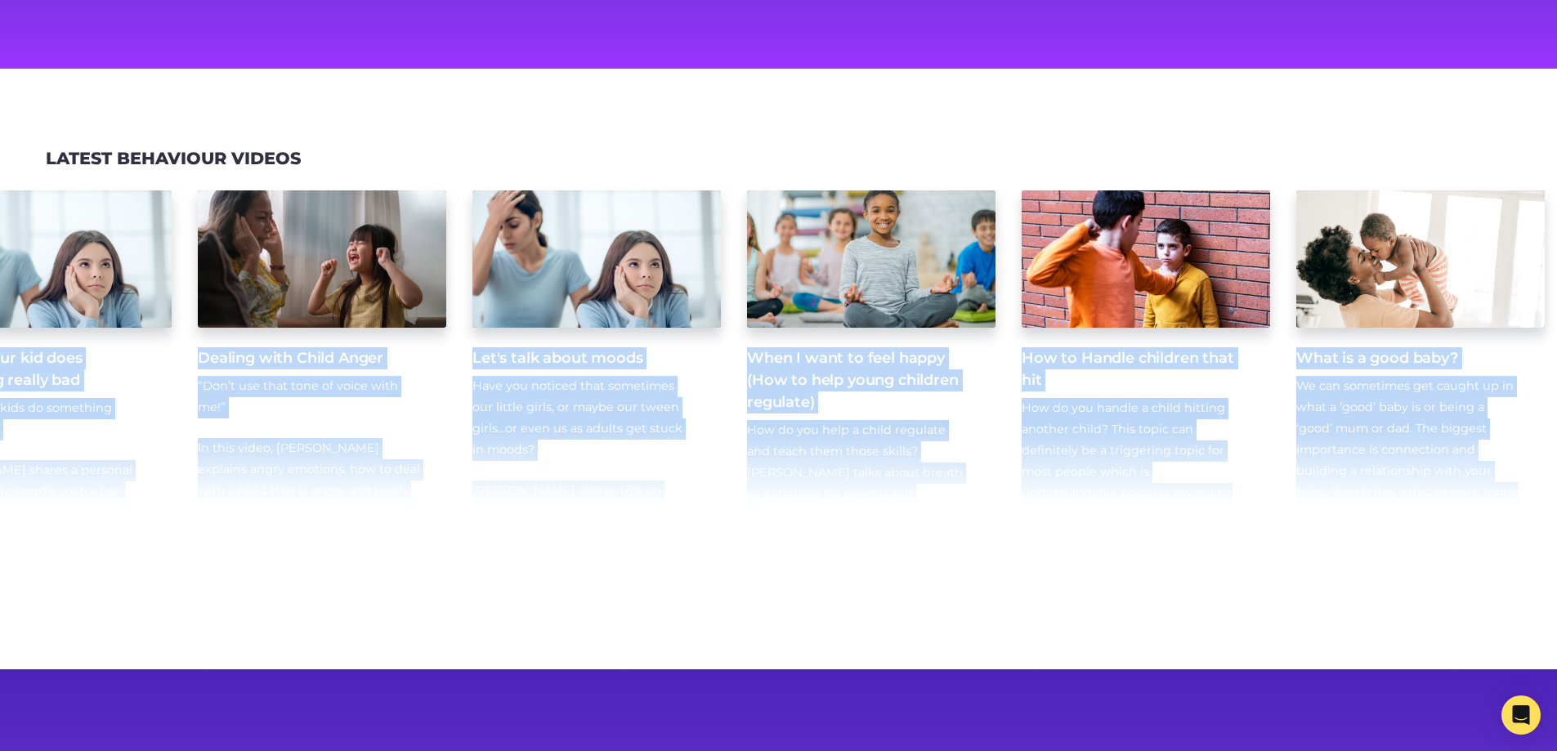
drag, startPoint x: 876, startPoint y: 524, endPoint x: 1568, endPoint y: 507, distance: 692.3
click at [1556, 507] on html "Search ParentTV Home Parent Topics Child Topics Activities Video Series Experts…" at bounding box center [778, 469] width 1557 height 1265
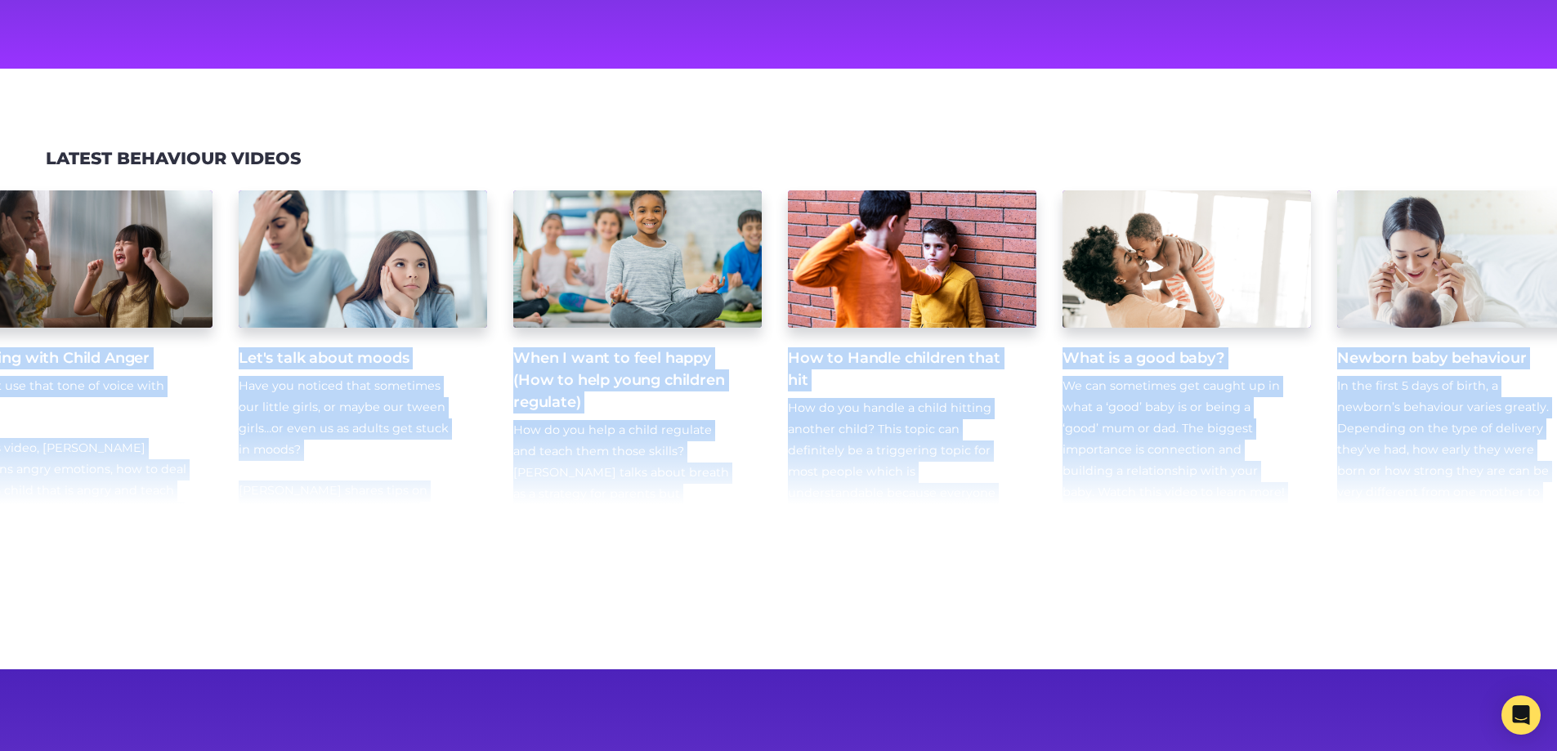
scroll to position [0, 1235]
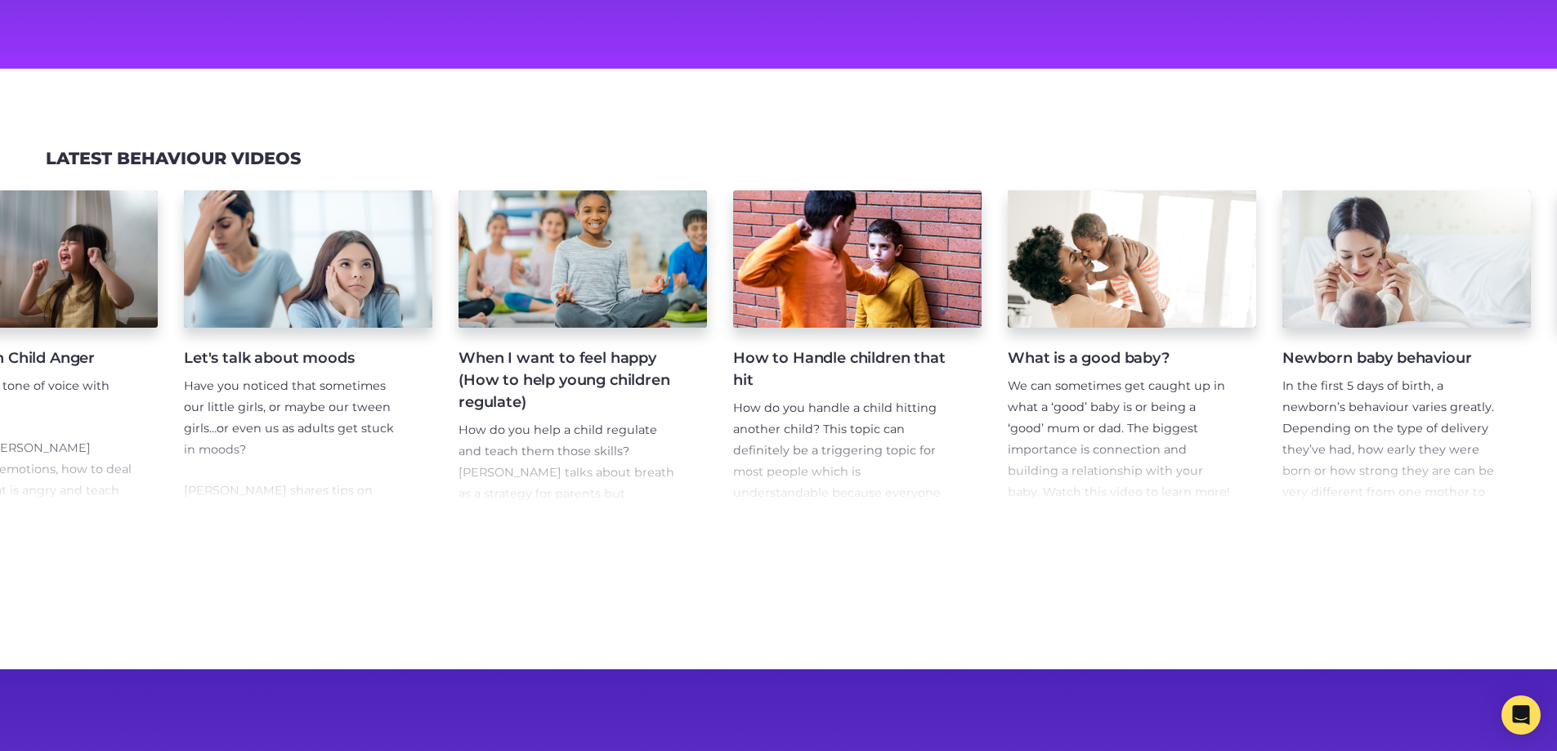
click at [1544, 478] on div "Helping build self esteem in our children In this video Maggie Dent shares stra…" at bounding box center [778, 351] width 1557 height 360
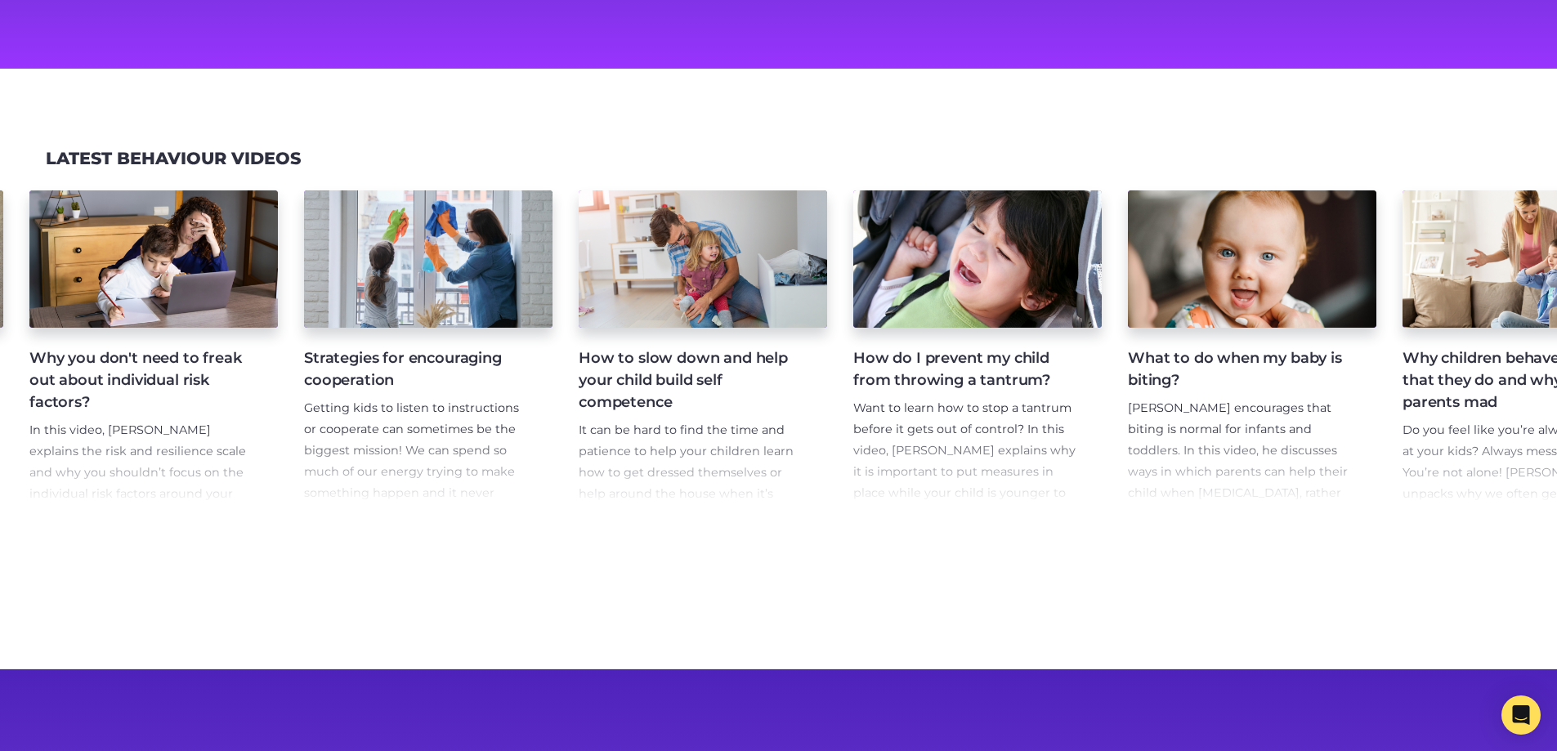
scroll to position [0, 3403]
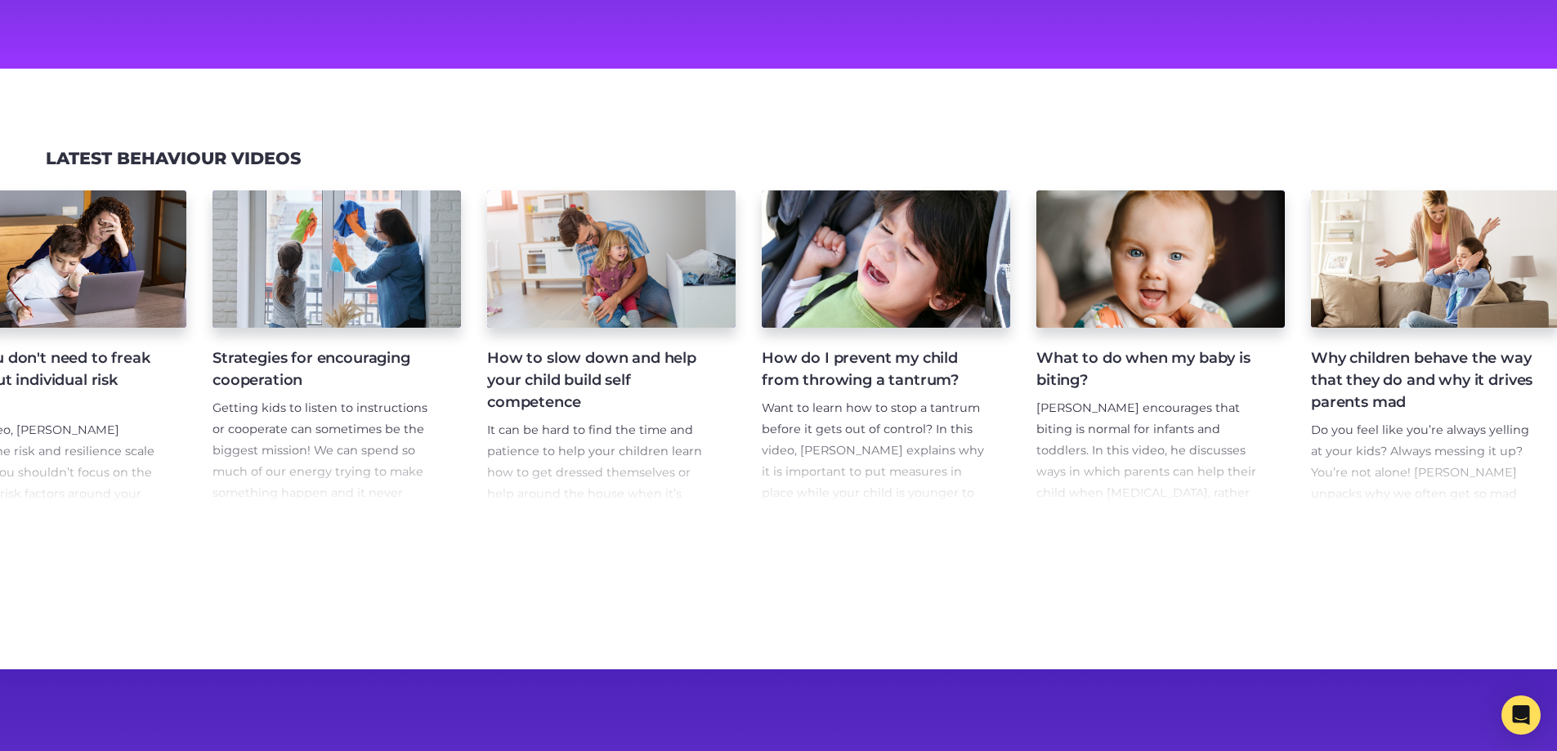
click at [1170, 370] on h4 "What to do when my baby is biting?" at bounding box center [1147, 369] width 222 height 44
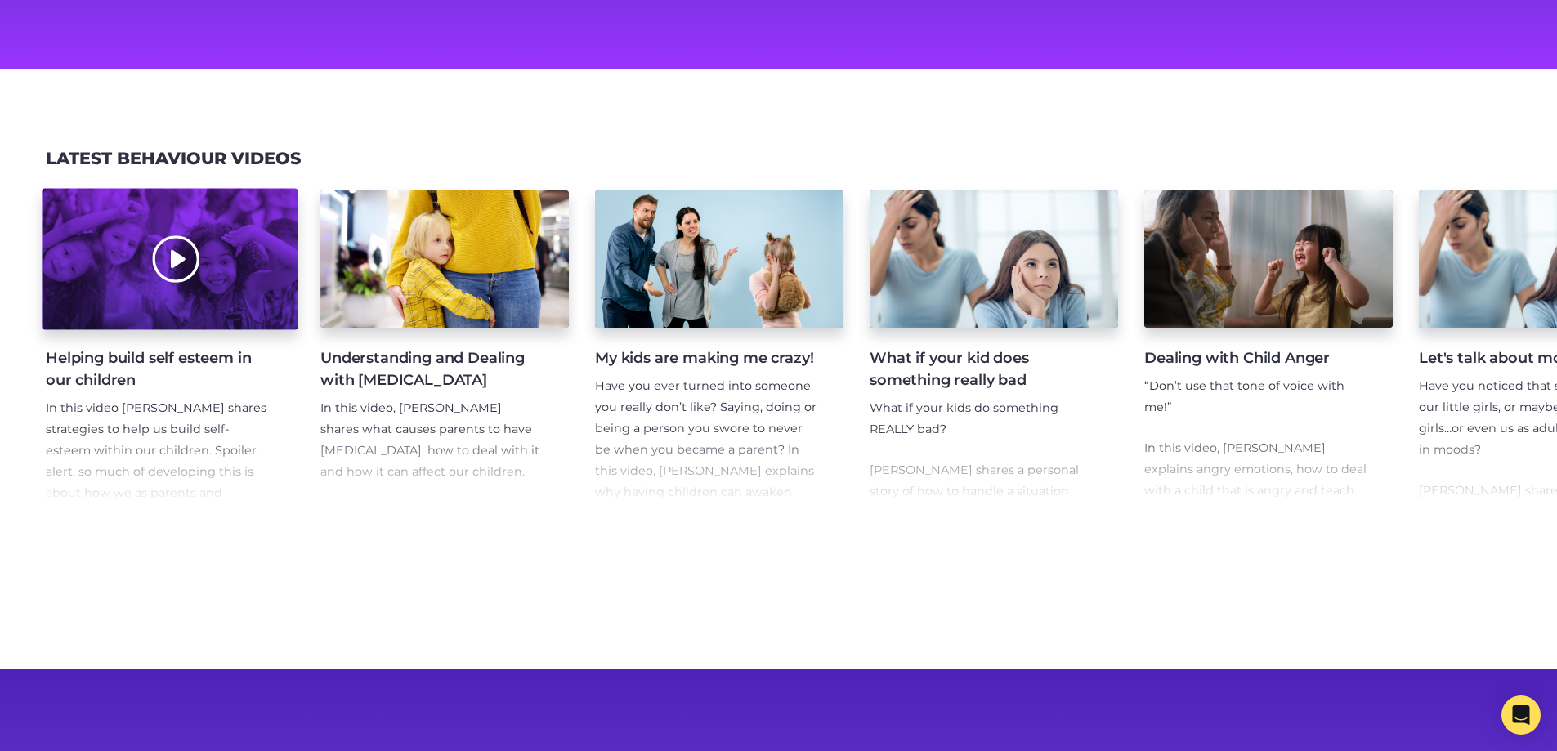
click at [208, 315] on div at bounding box center [170, 259] width 256 height 141
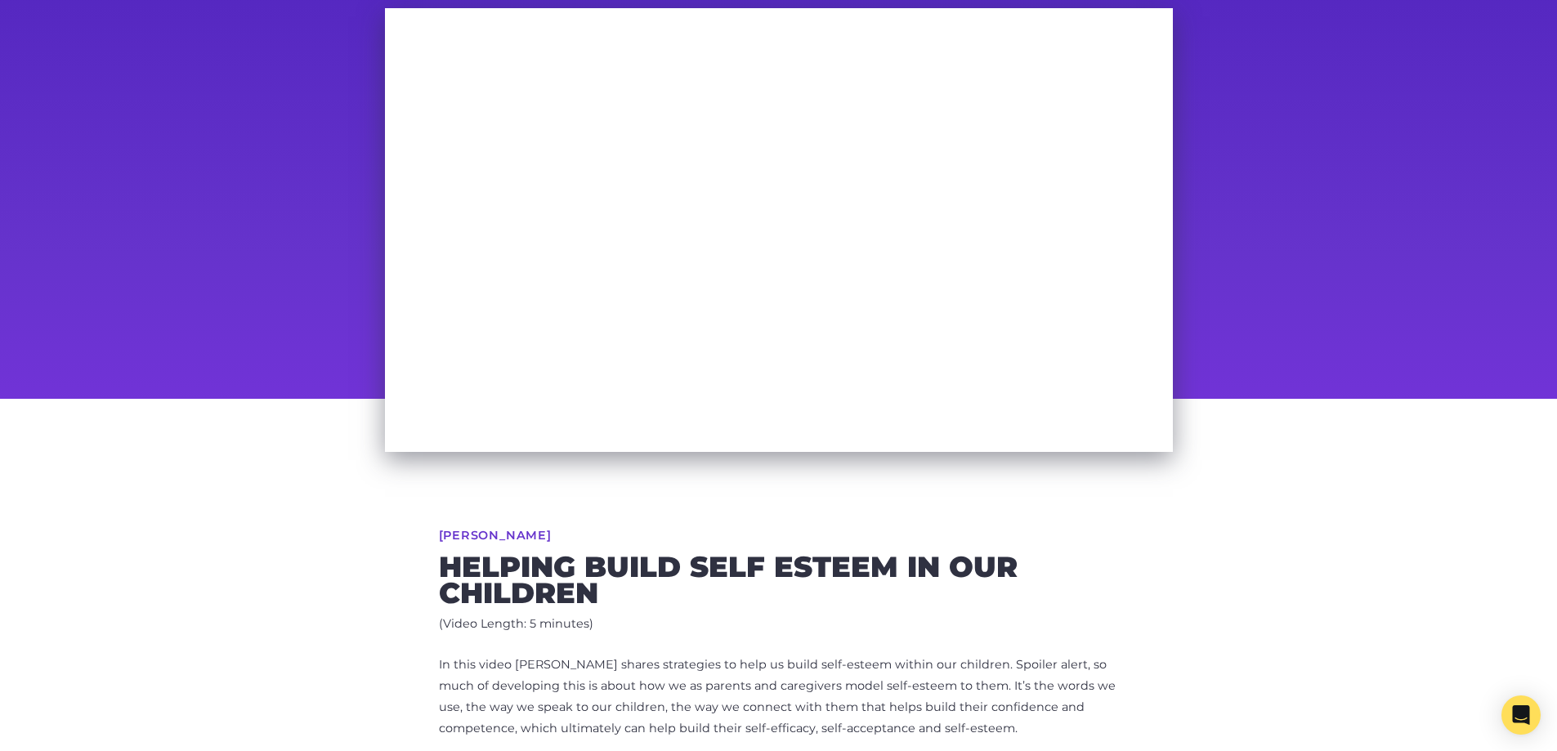
scroll to position [82, 0]
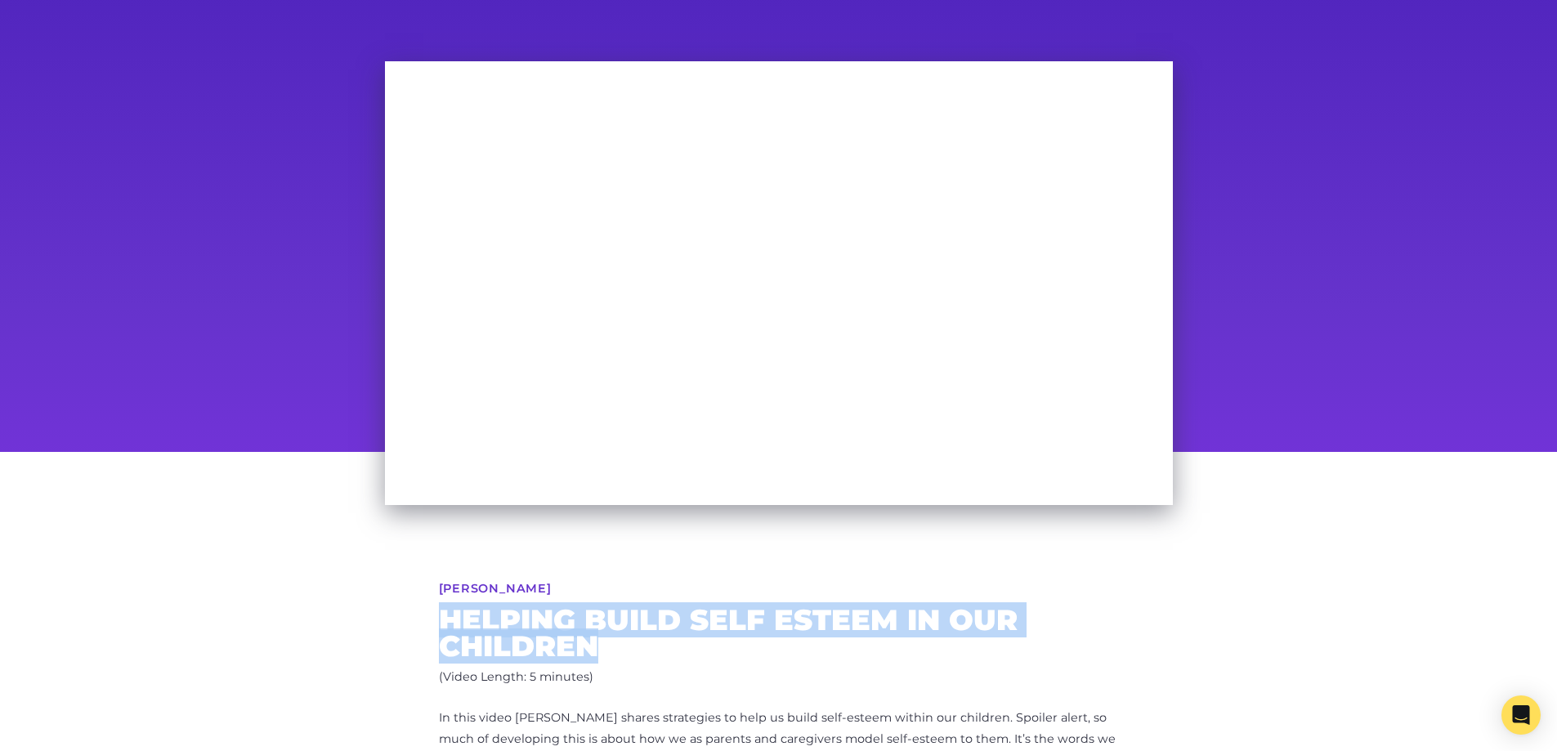
drag, startPoint x: 440, startPoint y: 619, endPoint x: 632, endPoint y: 655, distance: 194.7
click at [632, 655] on h2 "Helping build self esteem in our children" at bounding box center [779, 632] width 680 height 51
copy h2 "Helping build self esteem in our children"
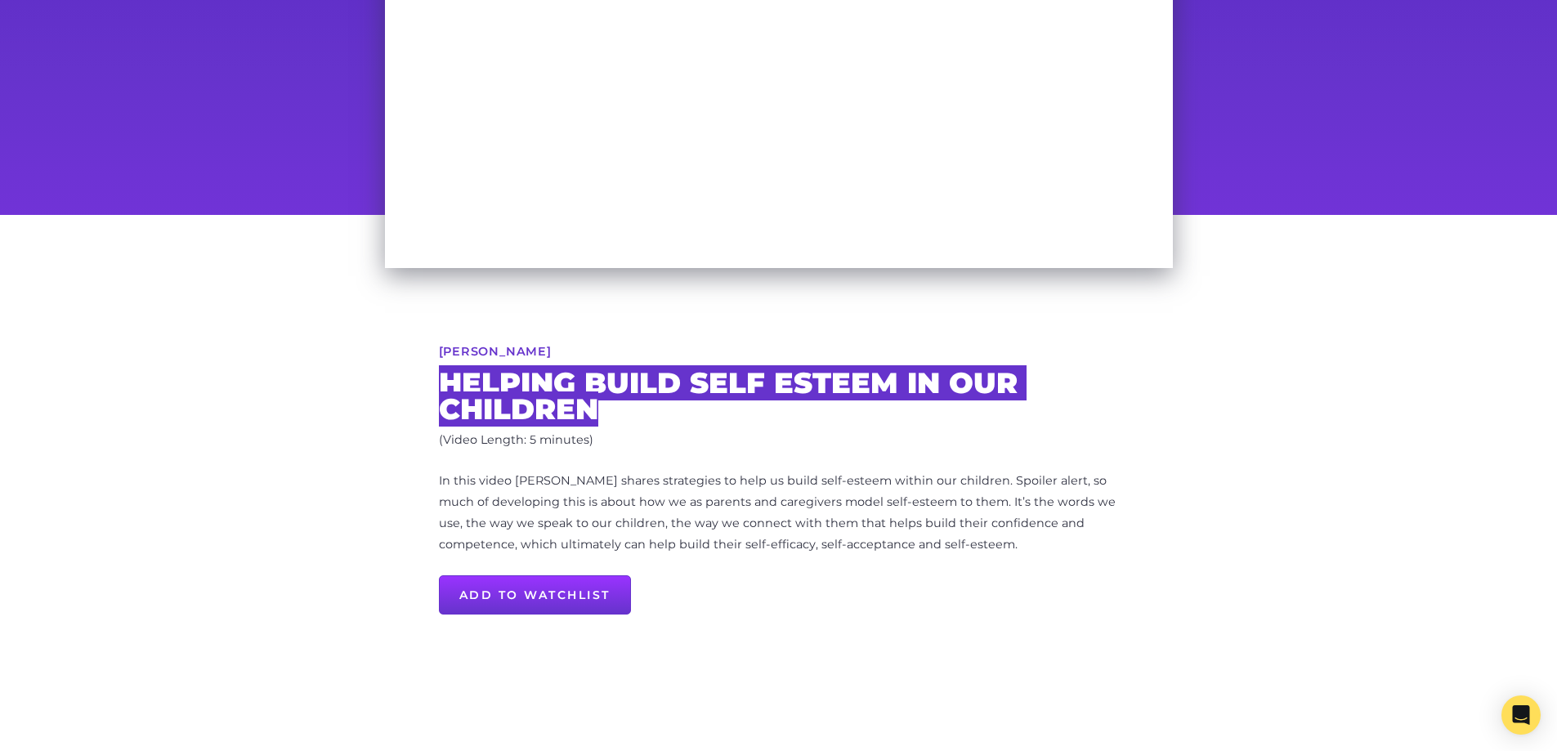
scroll to position [327, 0]
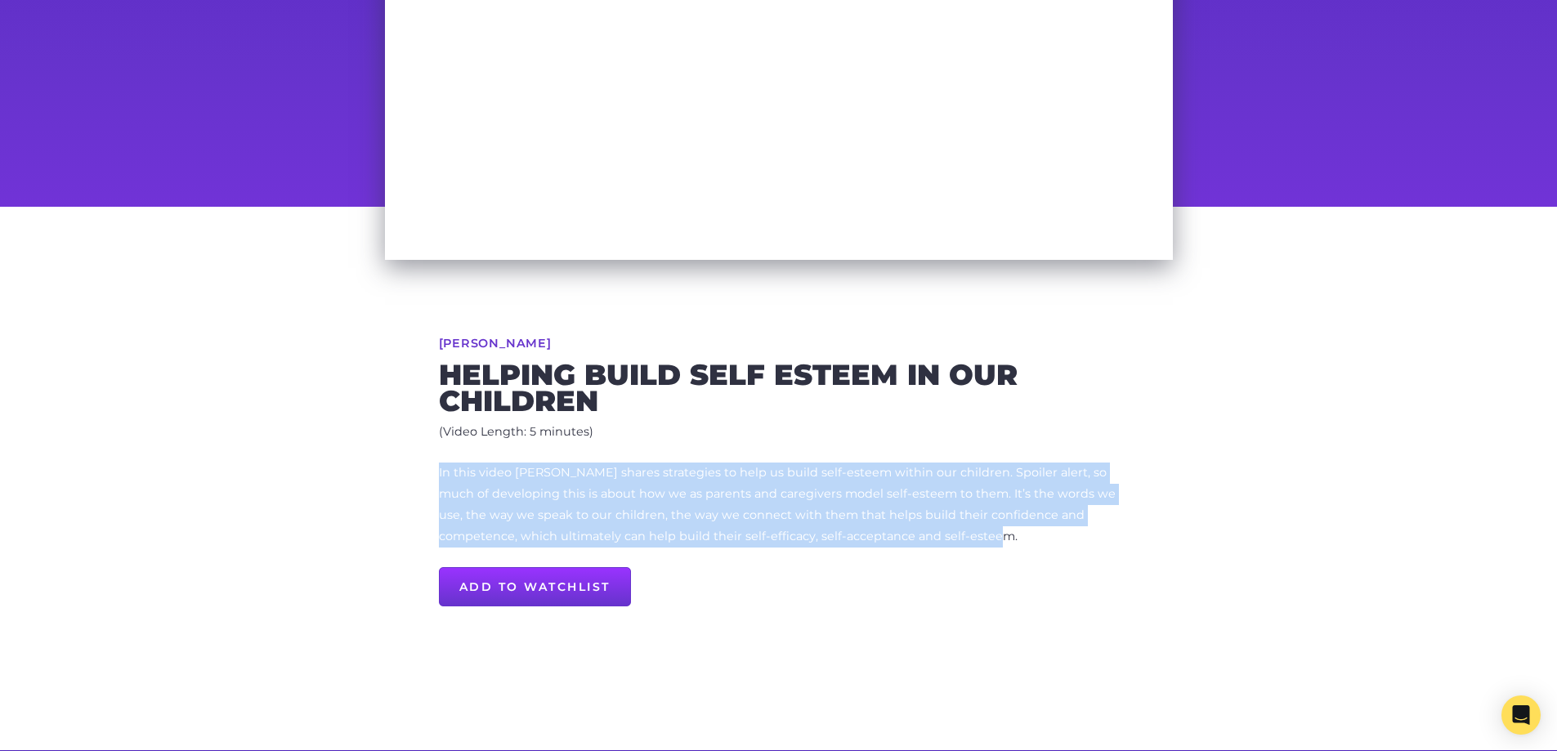
drag, startPoint x: 435, startPoint y: 471, endPoint x: 1007, endPoint y: 538, distance: 575.9
click at [1007, 538] on div "Maggie Dent Helping build self esteem in our children (Video Length: 5 minutes)…" at bounding box center [778, 478] width 837 height 543
copy p "In this video [PERSON_NAME] shares strategies to help us build self-esteem with…"
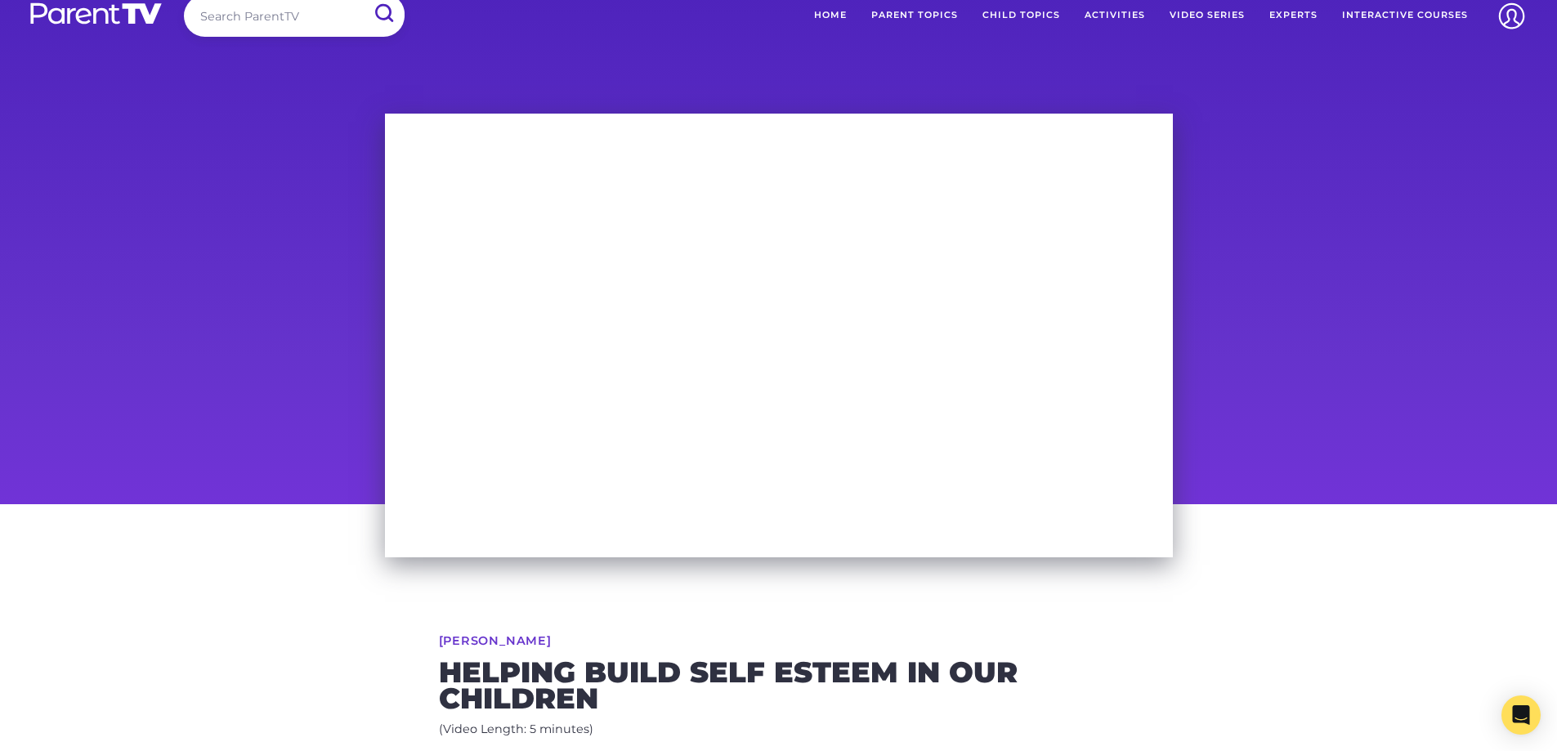
scroll to position [0, 0]
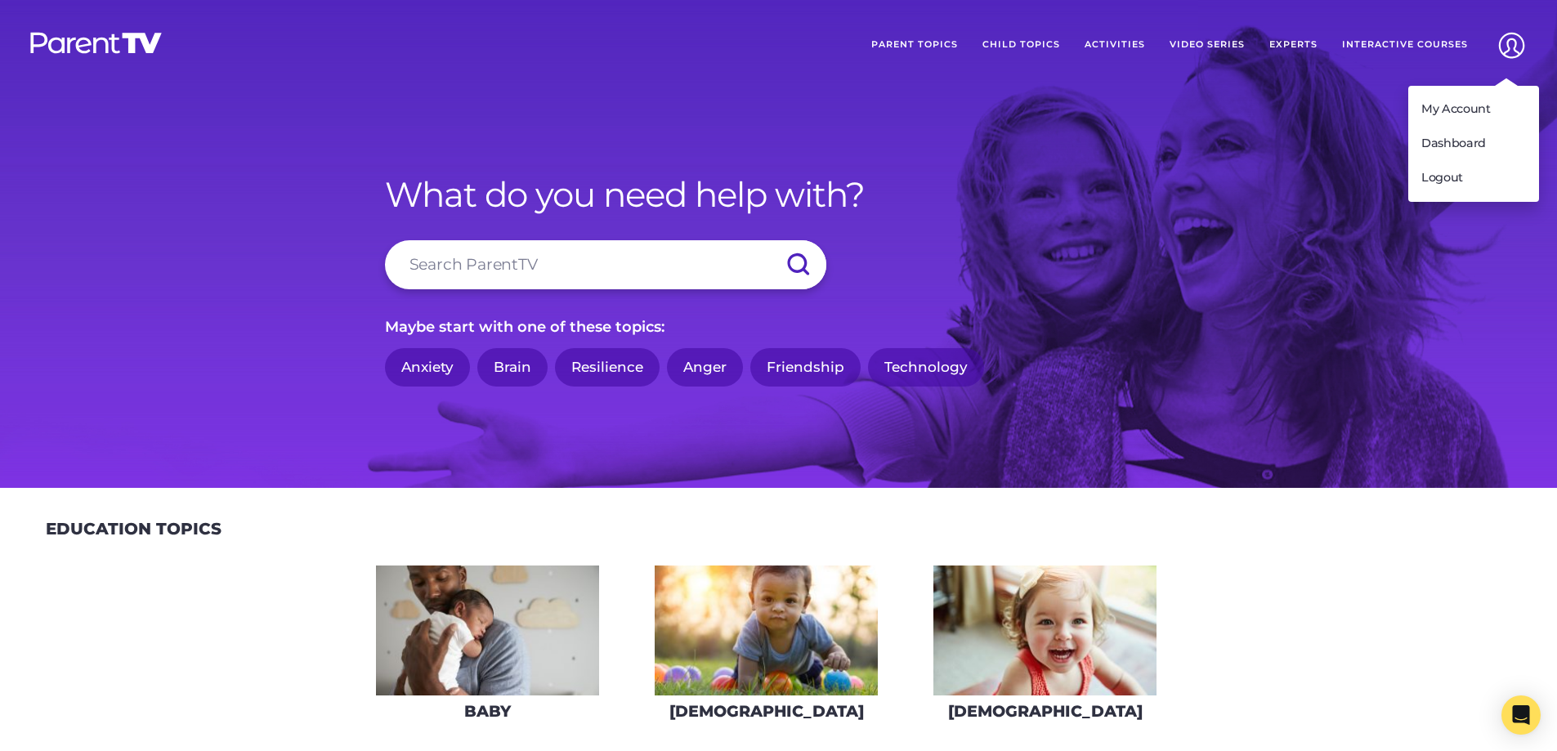
click at [1506, 47] on img at bounding box center [1511, 46] width 42 height 42
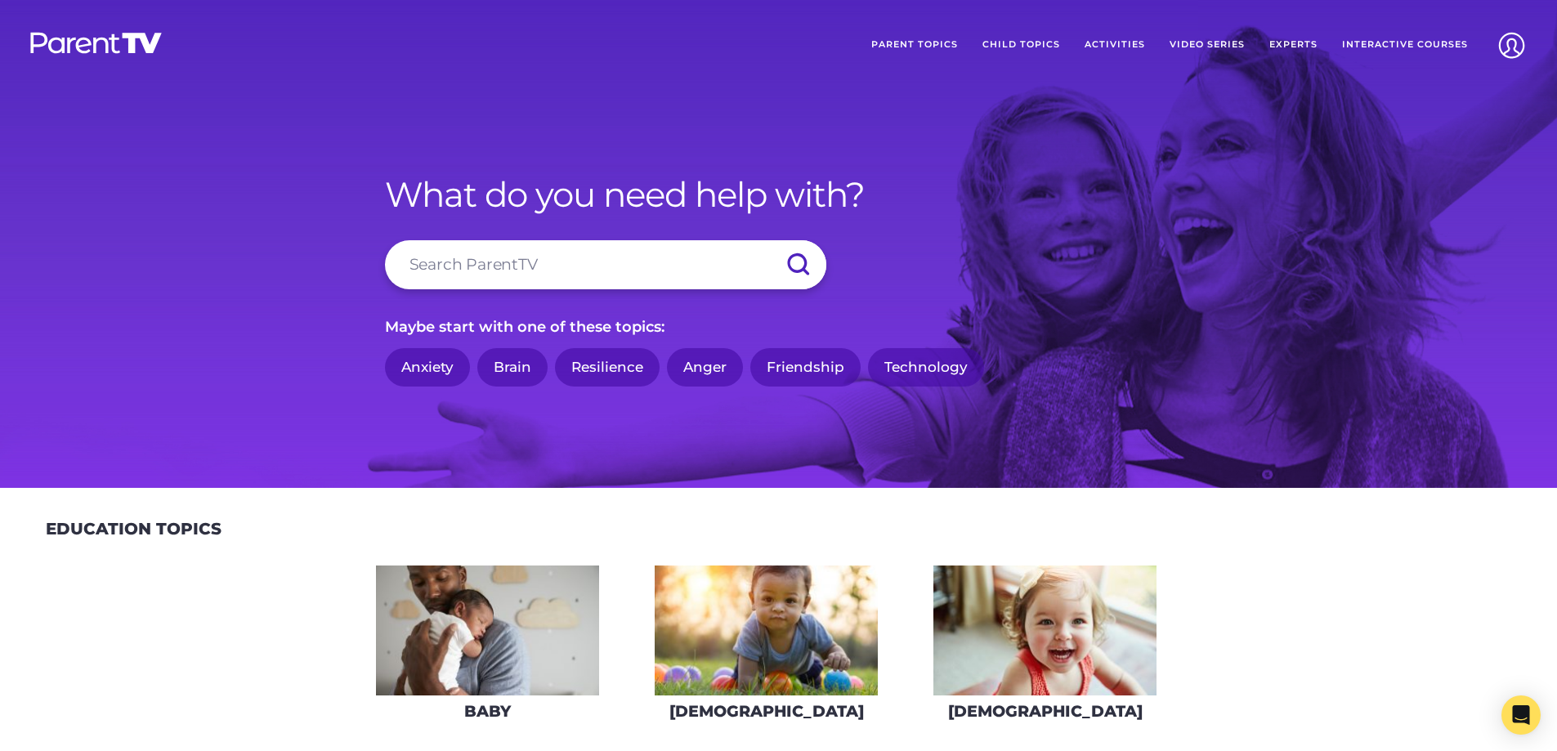
click at [936, 47] on link "Parent Topics" at bounding box center [914, 45] width 111 height 41
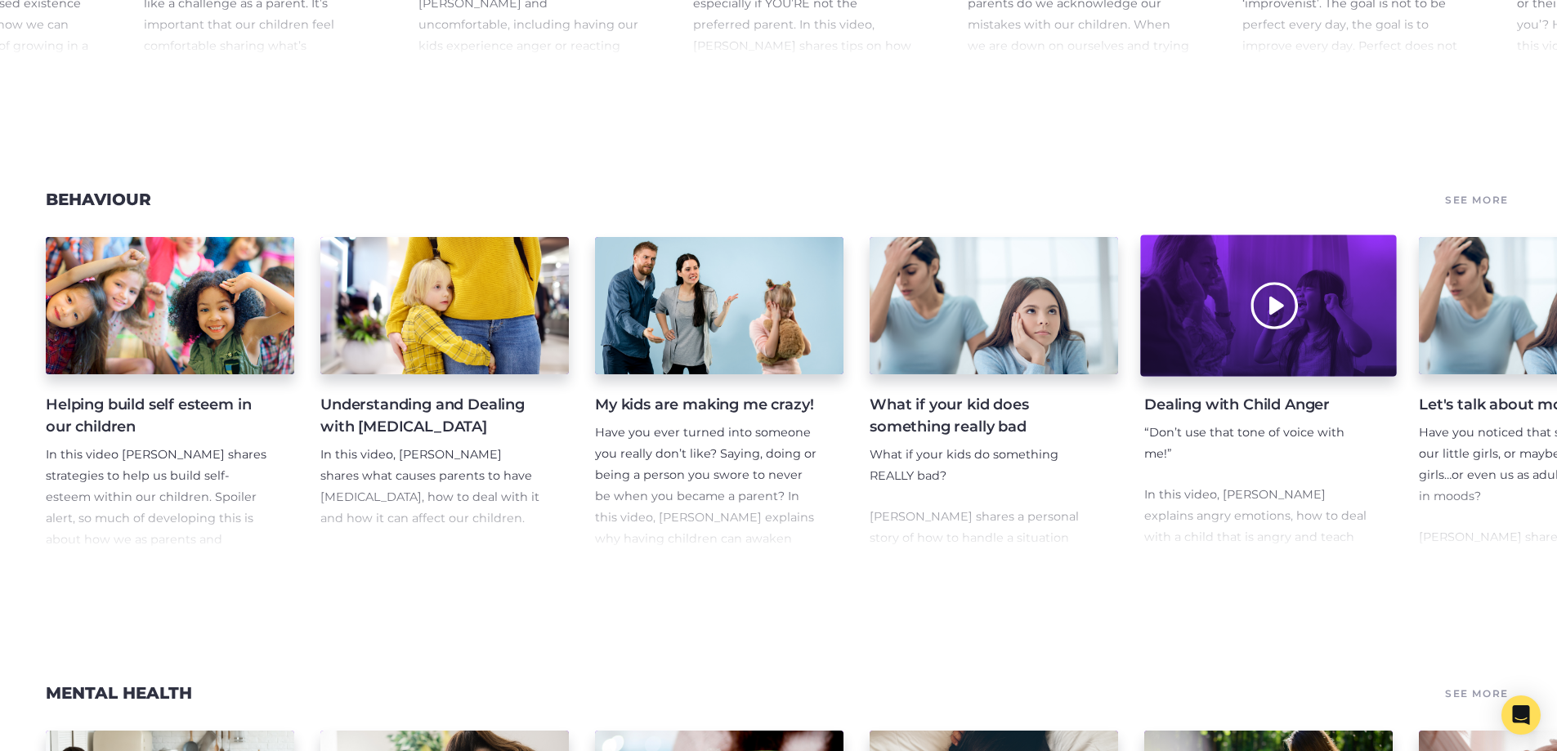
scroll to position [1471, 0]
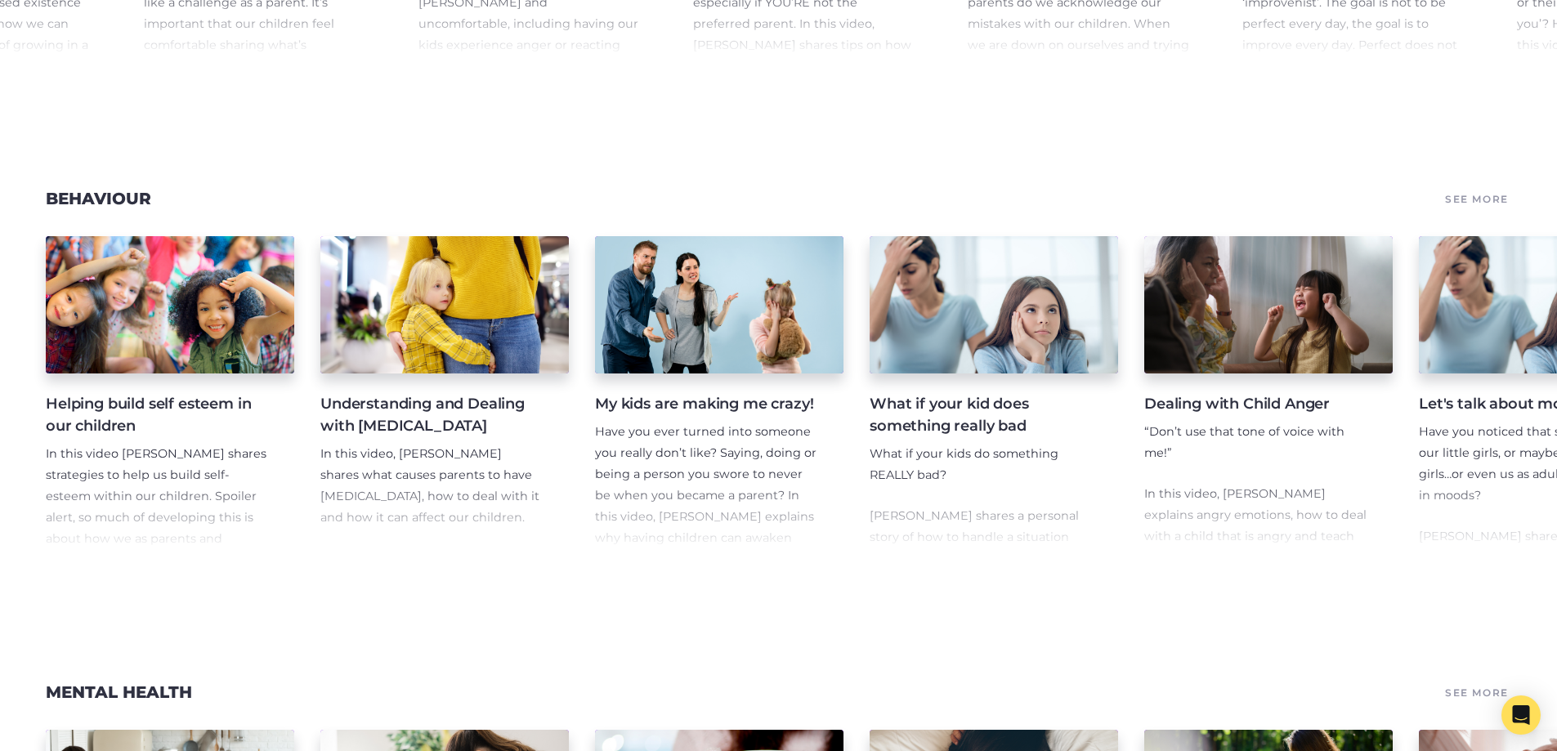
click at [218, 533] on p "In this video [PERSON_NAME] shares strategies to help us build self-esteem with…" at bounding box center [157, 581] width 222 height 275
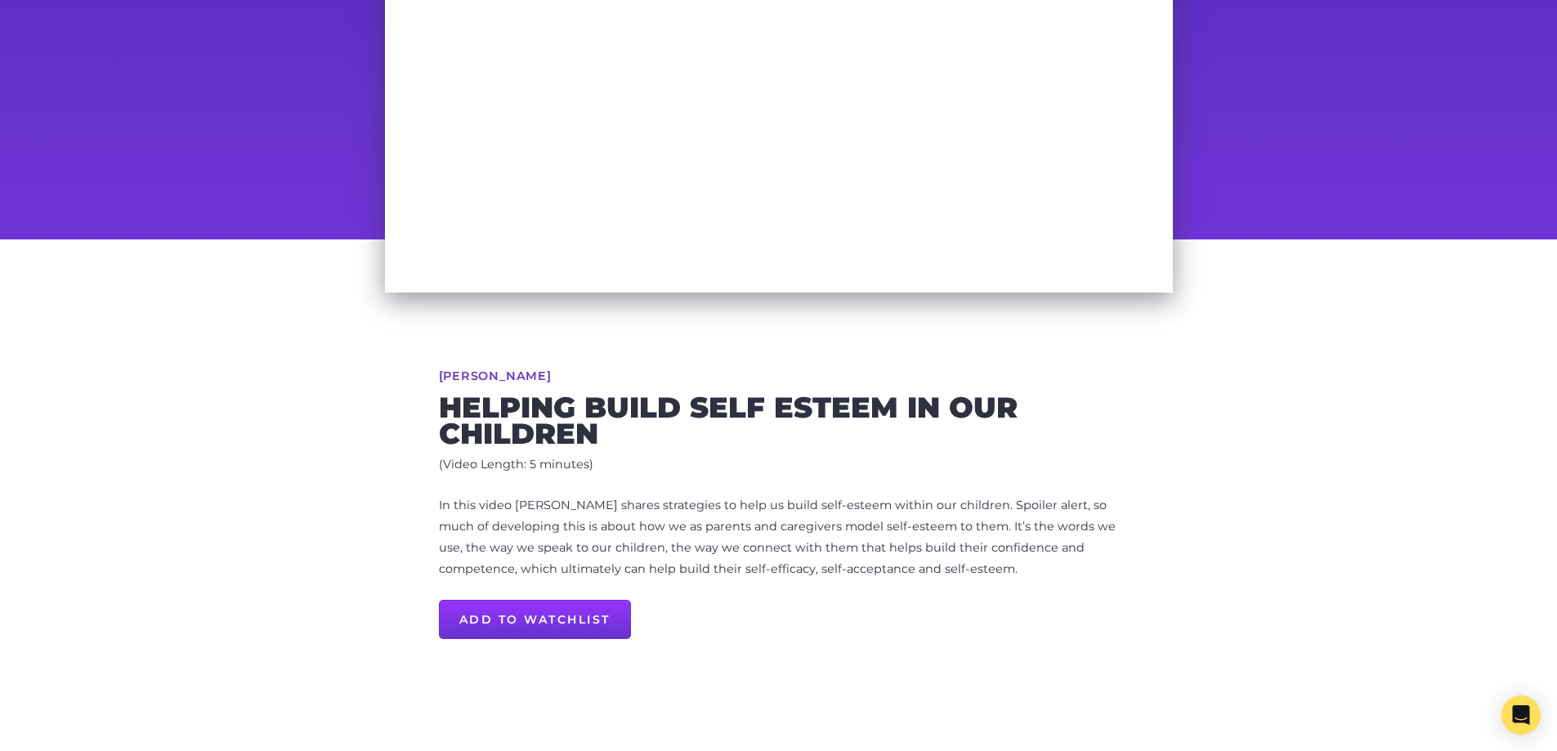
scroll to position [327, 0]
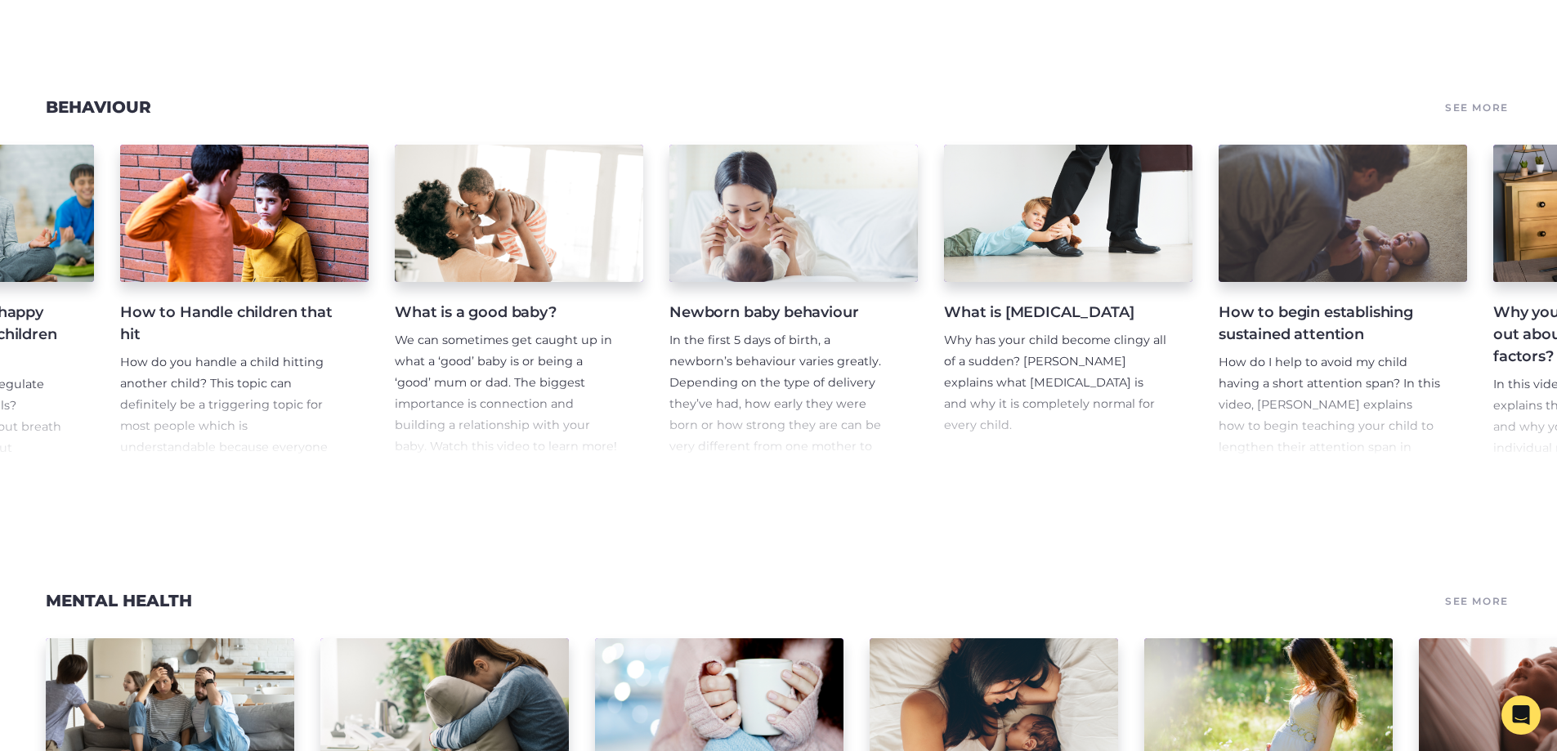
scroll to position [0, 1851]
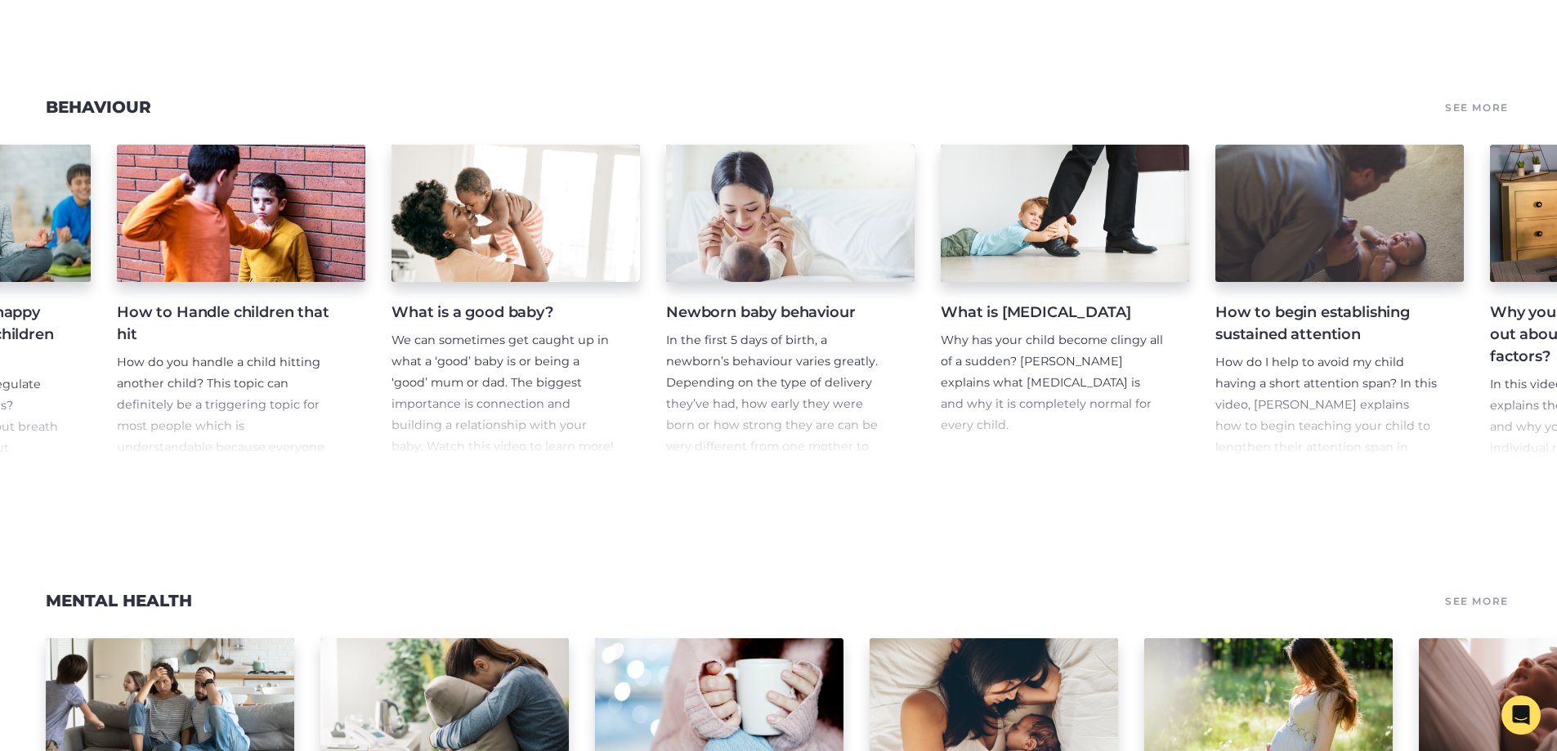
click at [771, 406] on span "In the first 5 days of birth, a newborn’s behaviour varies greatly. Depending o…" at bounding box center [772, 425] width 212 height 184
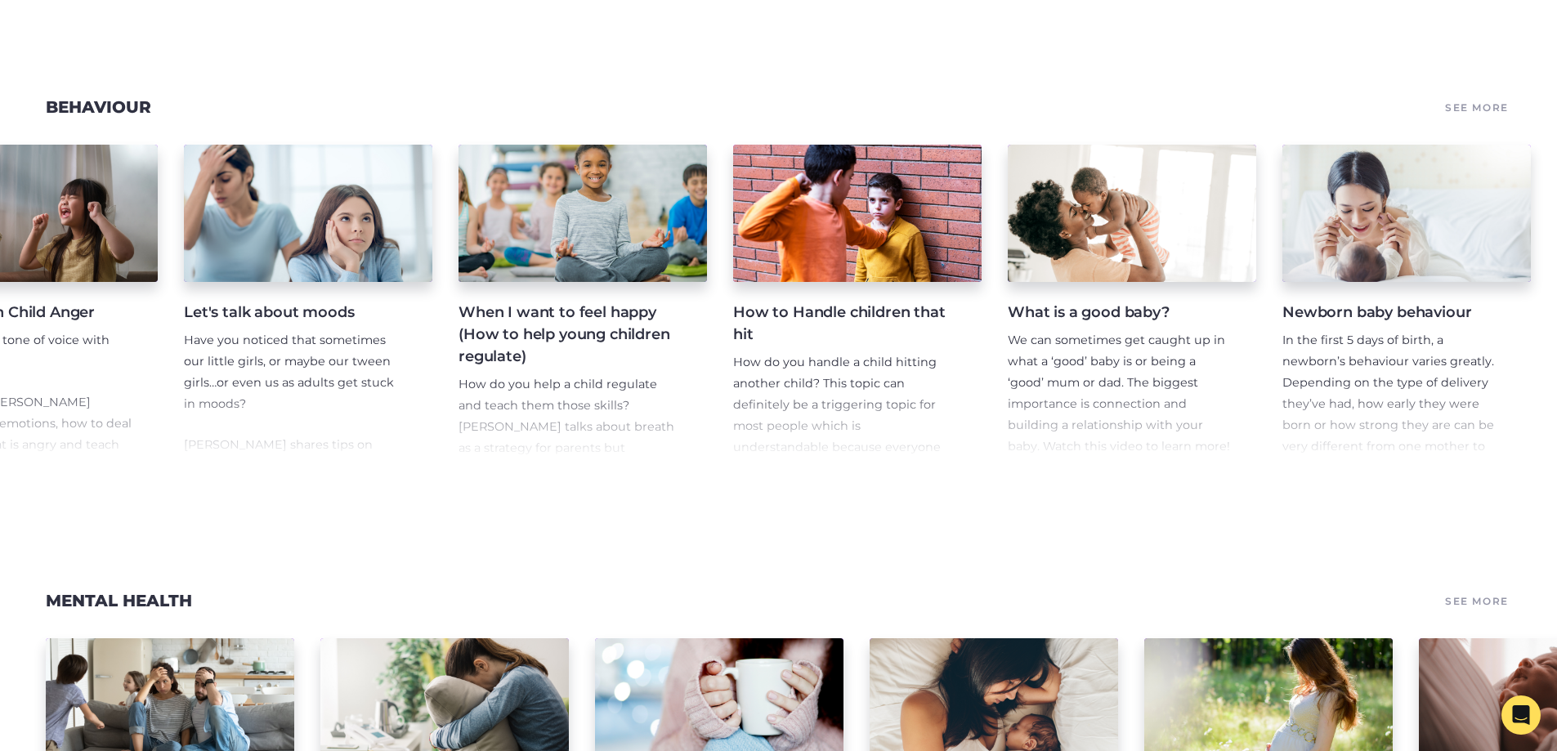
scroll to position [0, 2596]
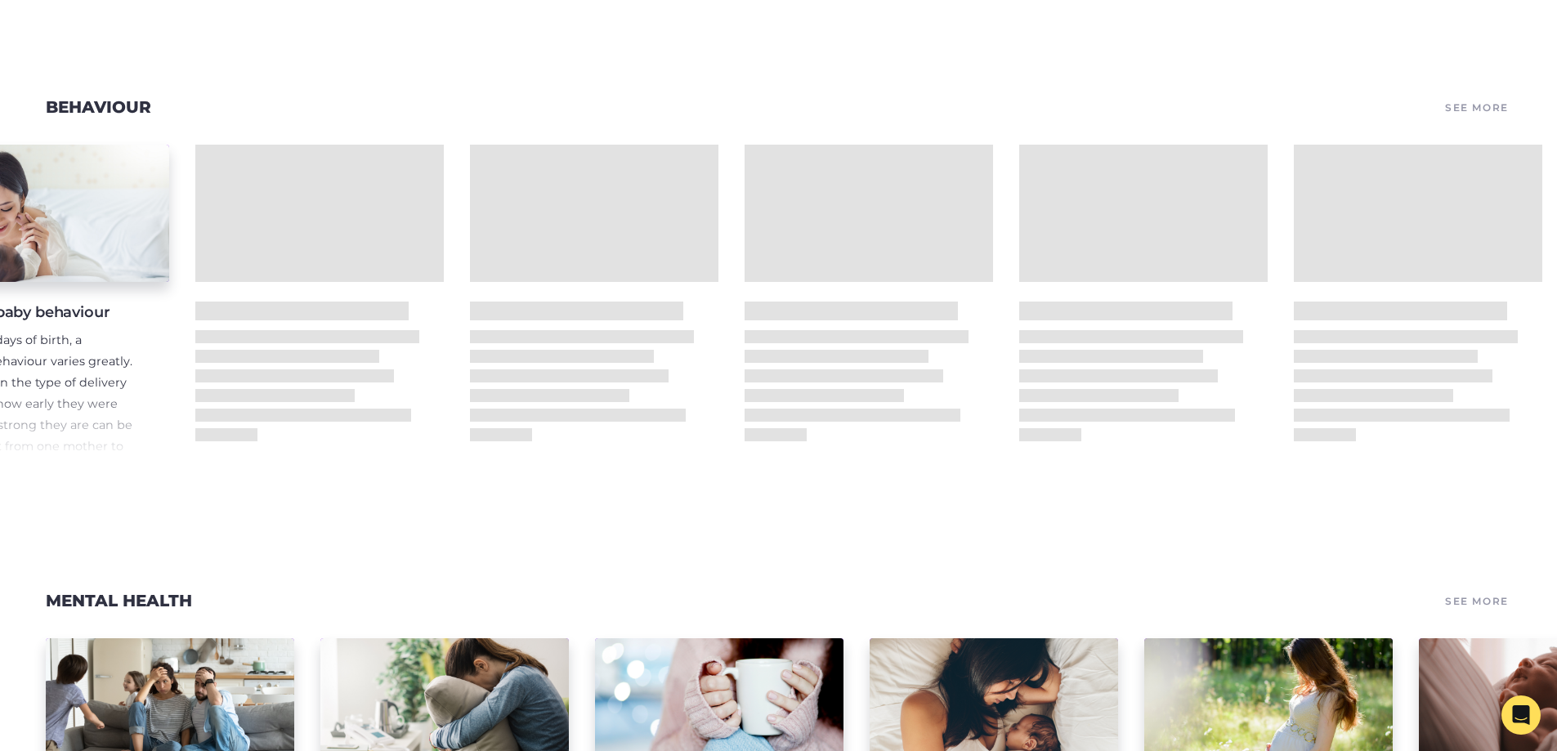
click at [1476, 118] on link "See More" at bounding box center [1476, 107] width 69 height 23
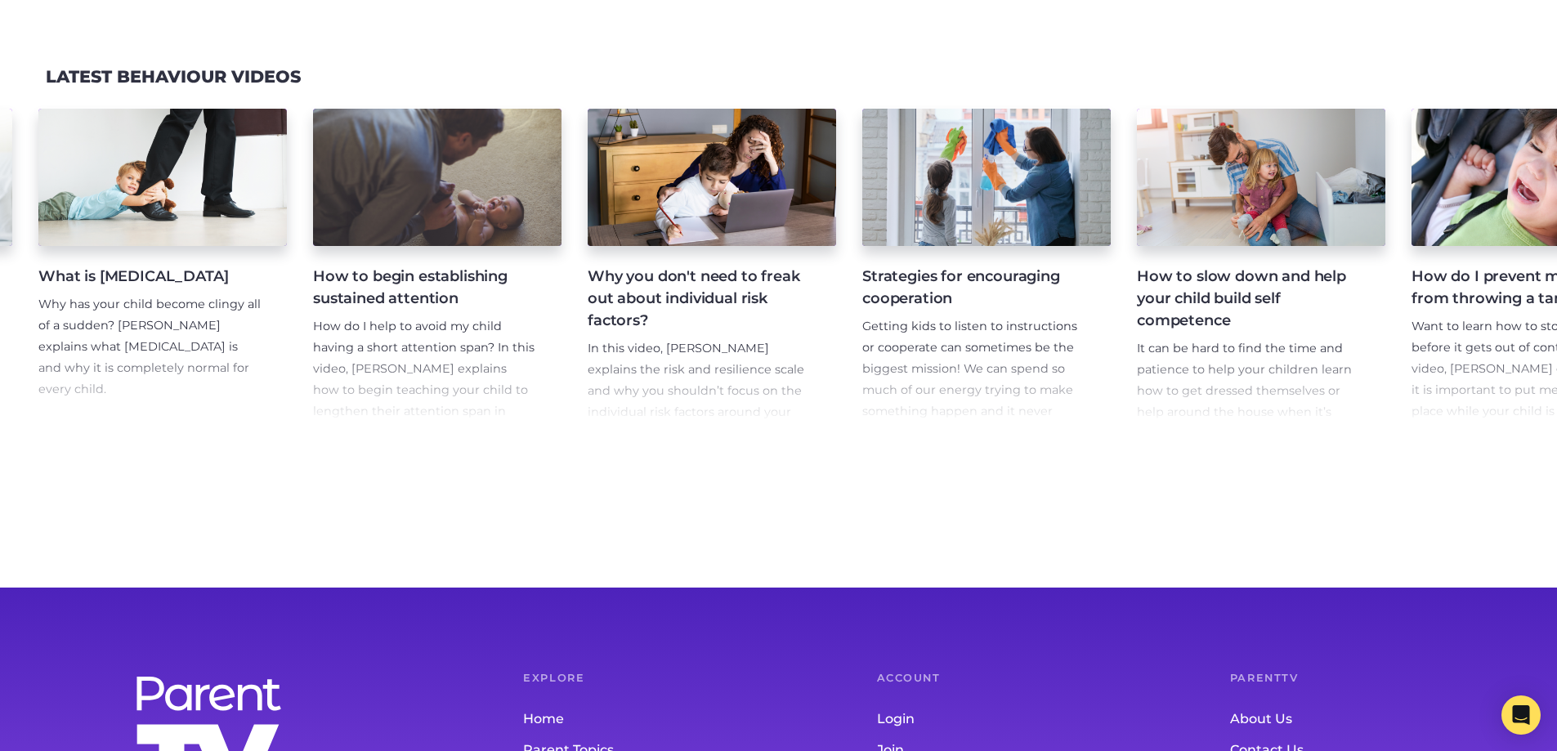
scroll to position [0, 2789]
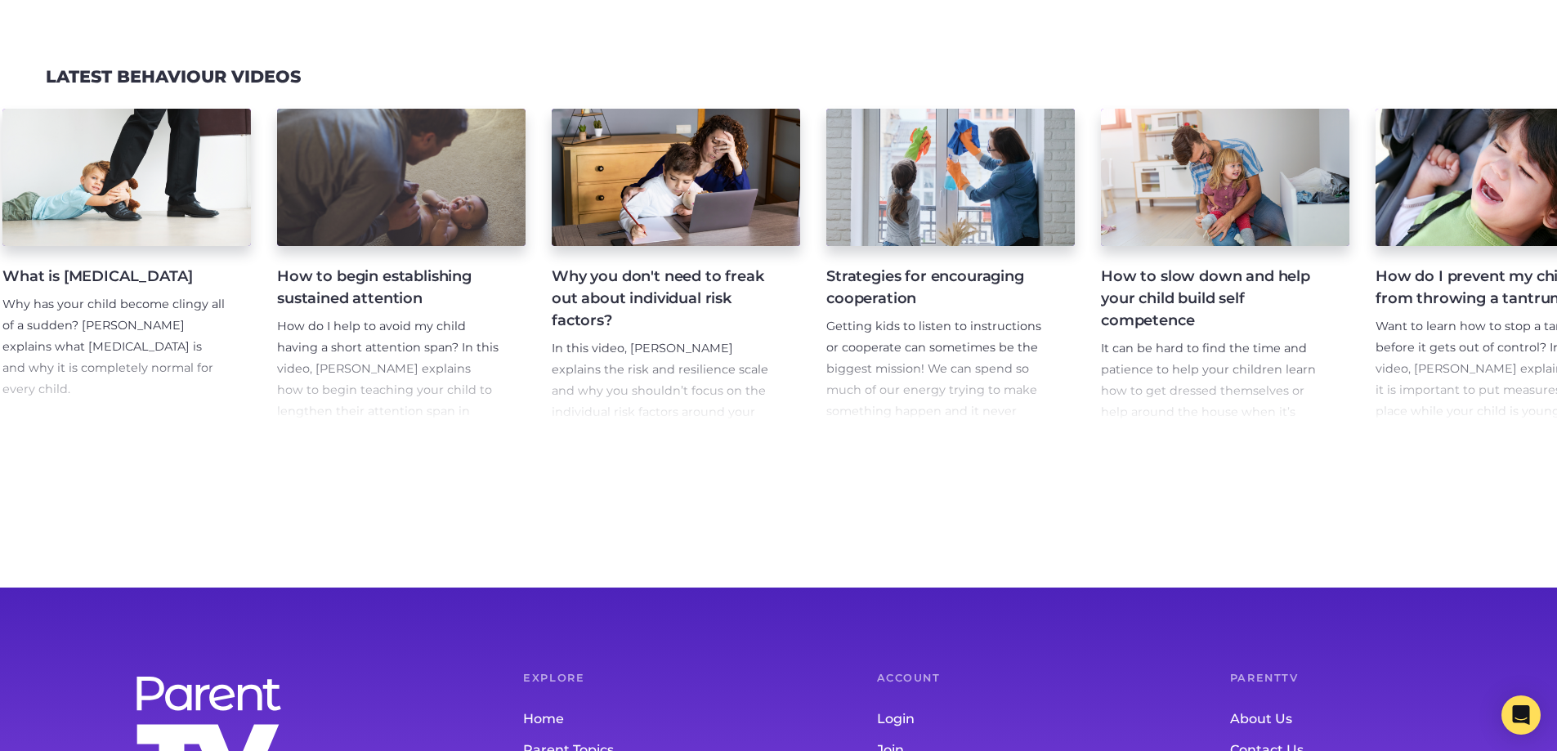
click at [921, 257] on link "Strategies for encouraging cooperation Getting kids to listen to instructions o…" at bounding box center [950, 266] width 248 height 314
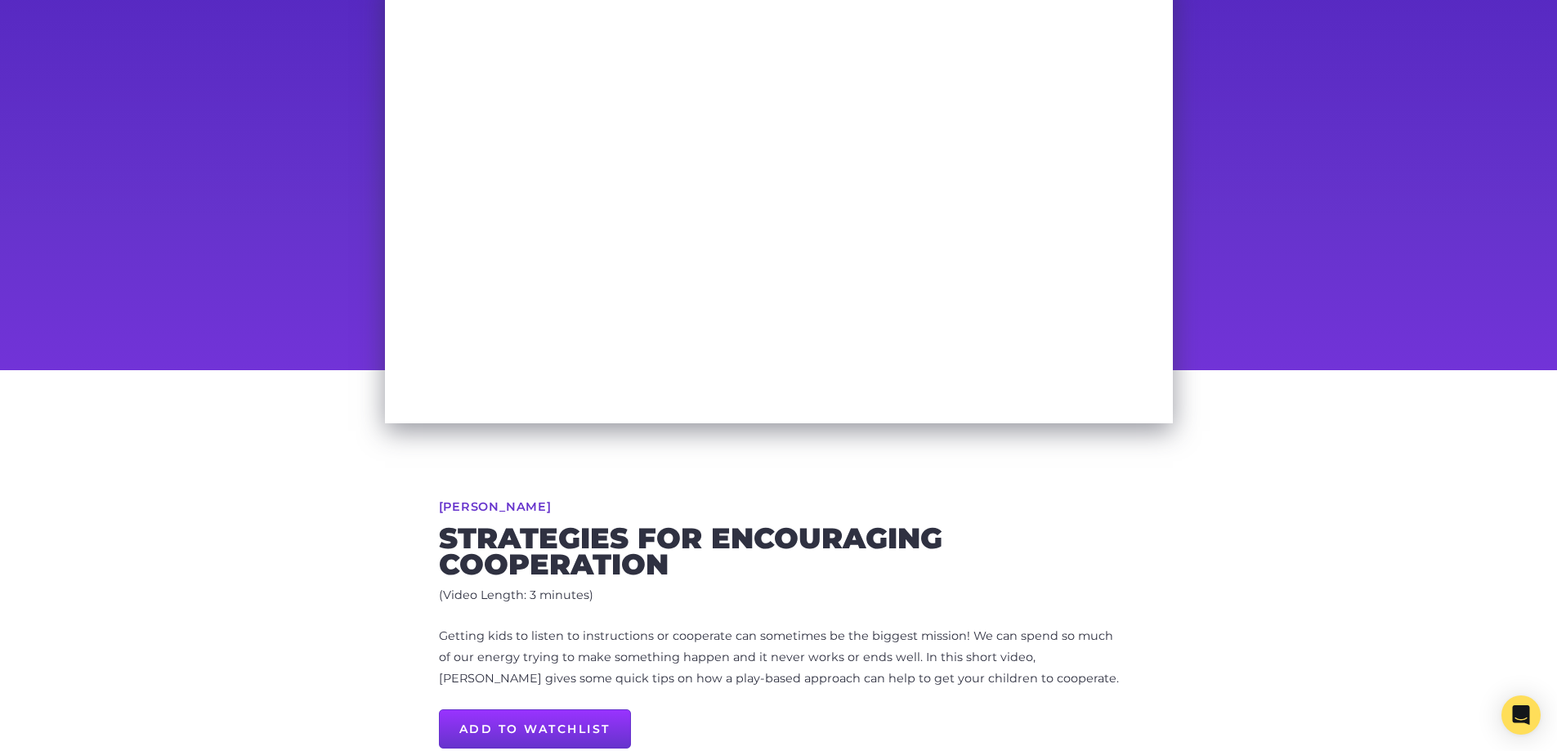
scroll to position [143, 0]
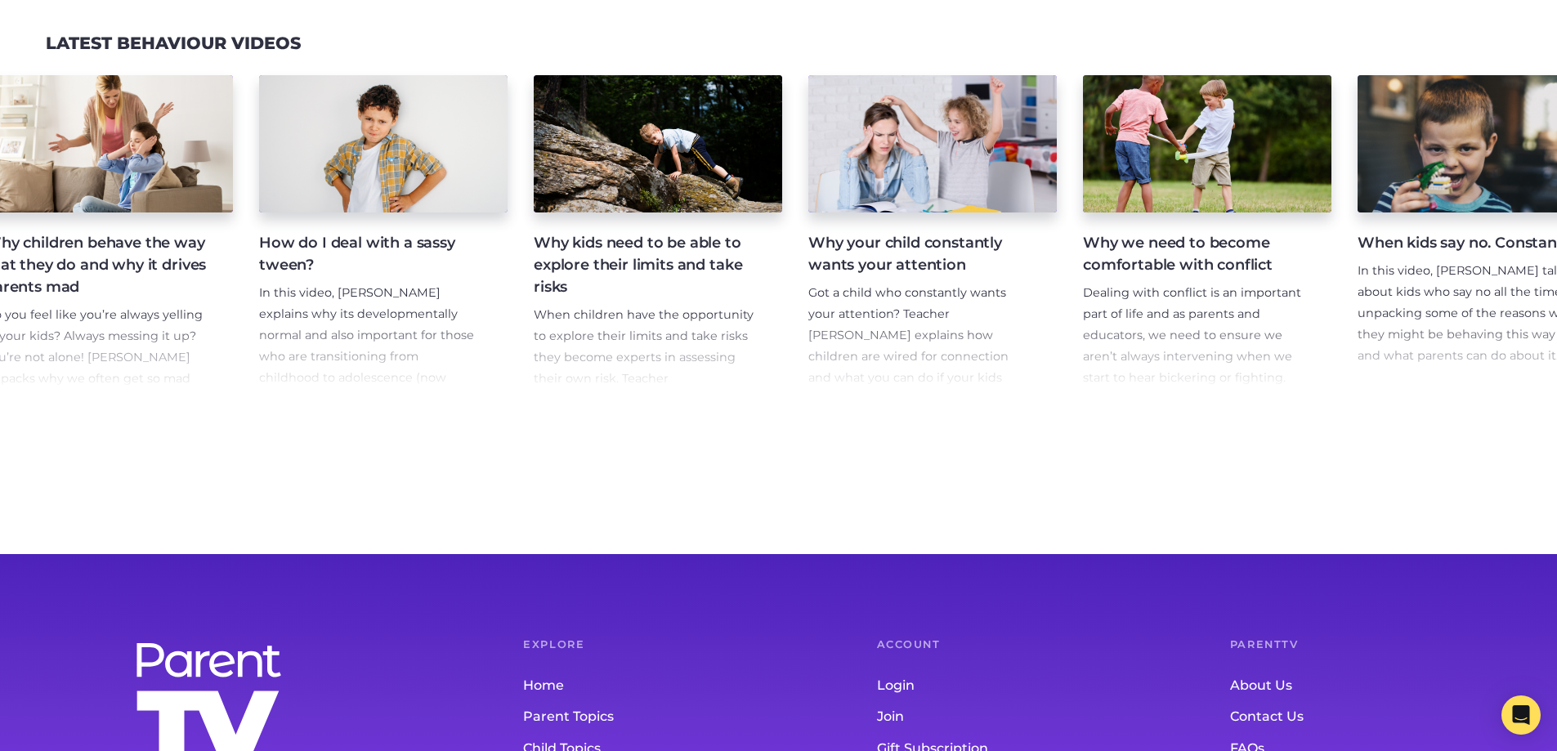
scroll to position [0, 4760]
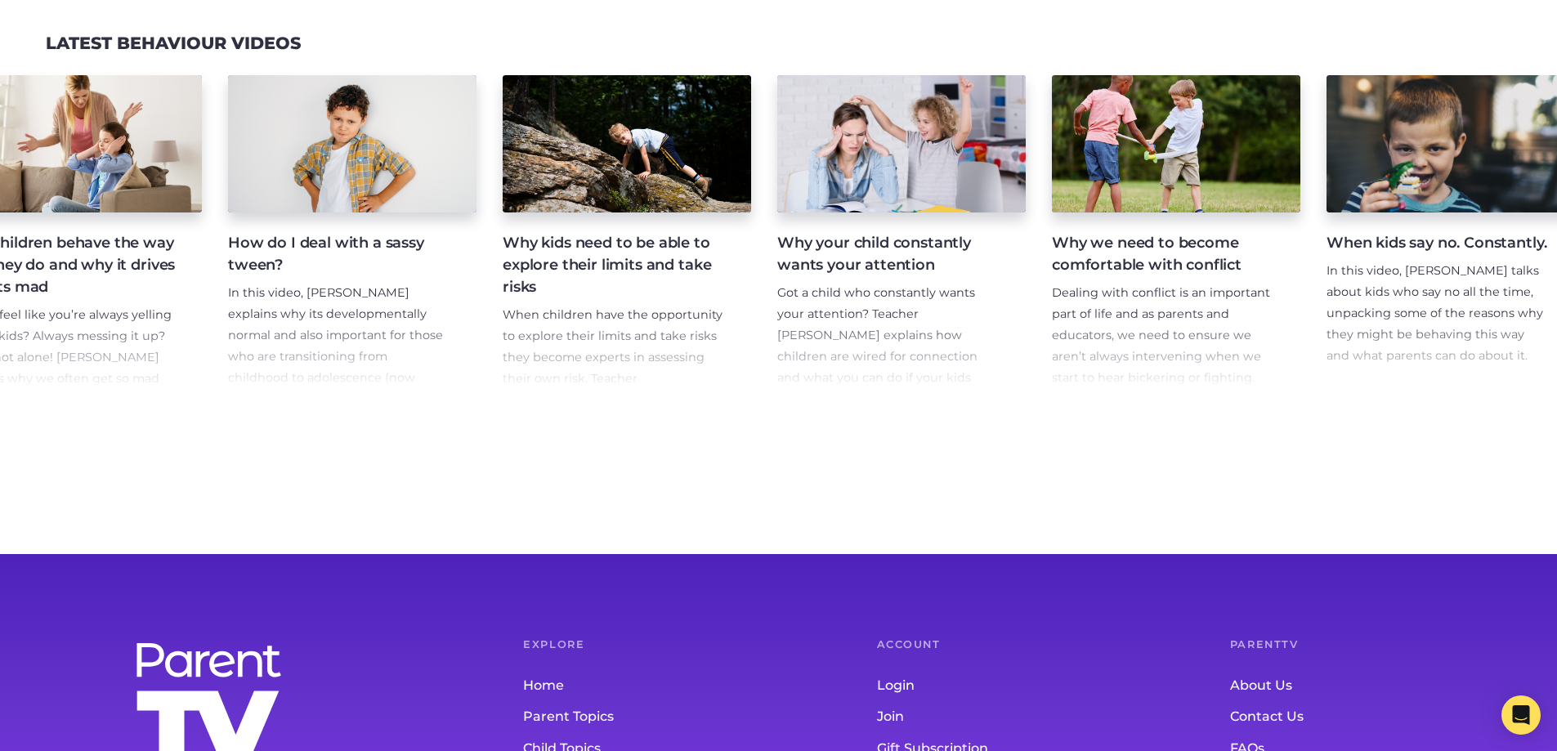
click at [912, 260] on h4 "Why your child constantly wants your attention" at bounding box center [888, 254] width 222 height 44
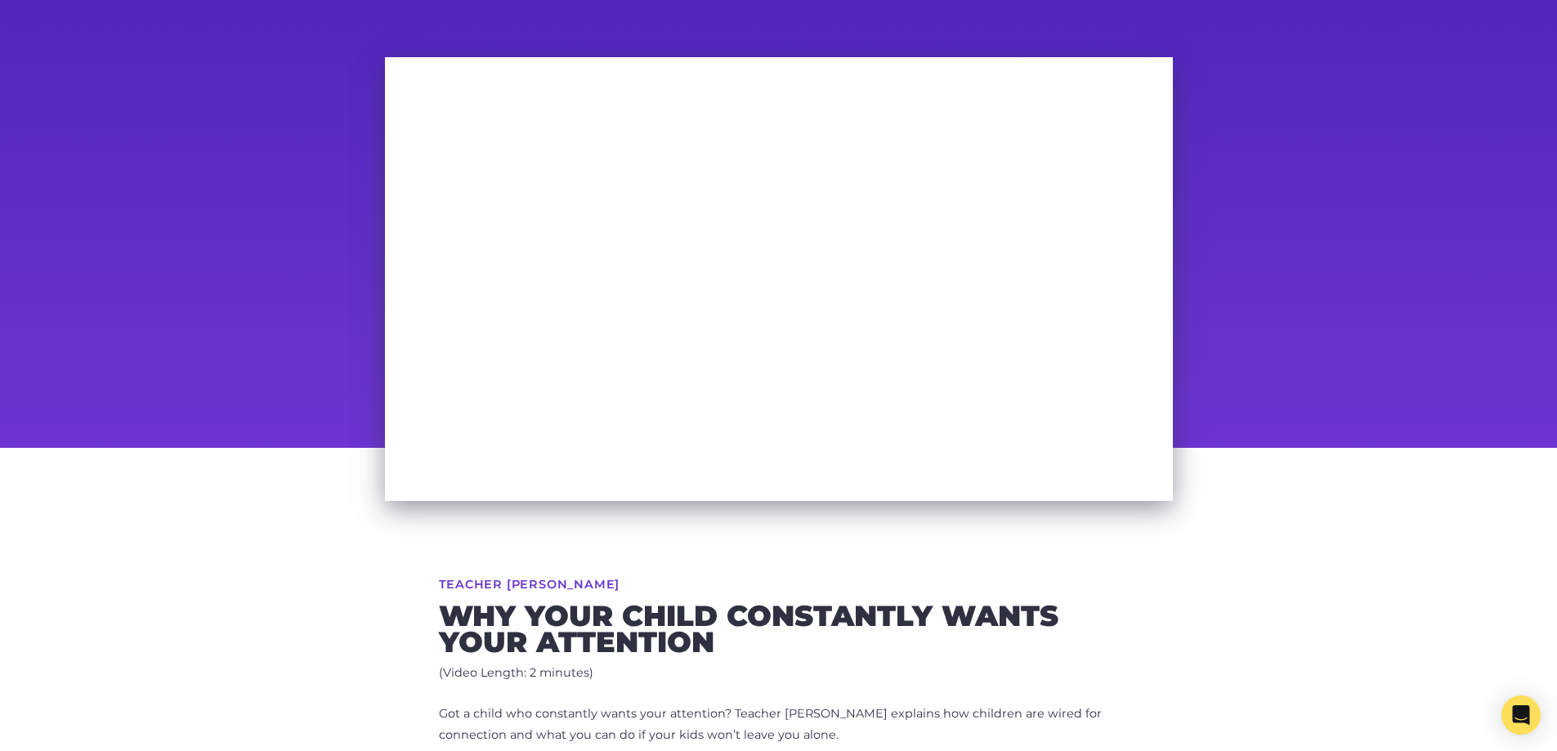
scroll to position [82, 0]
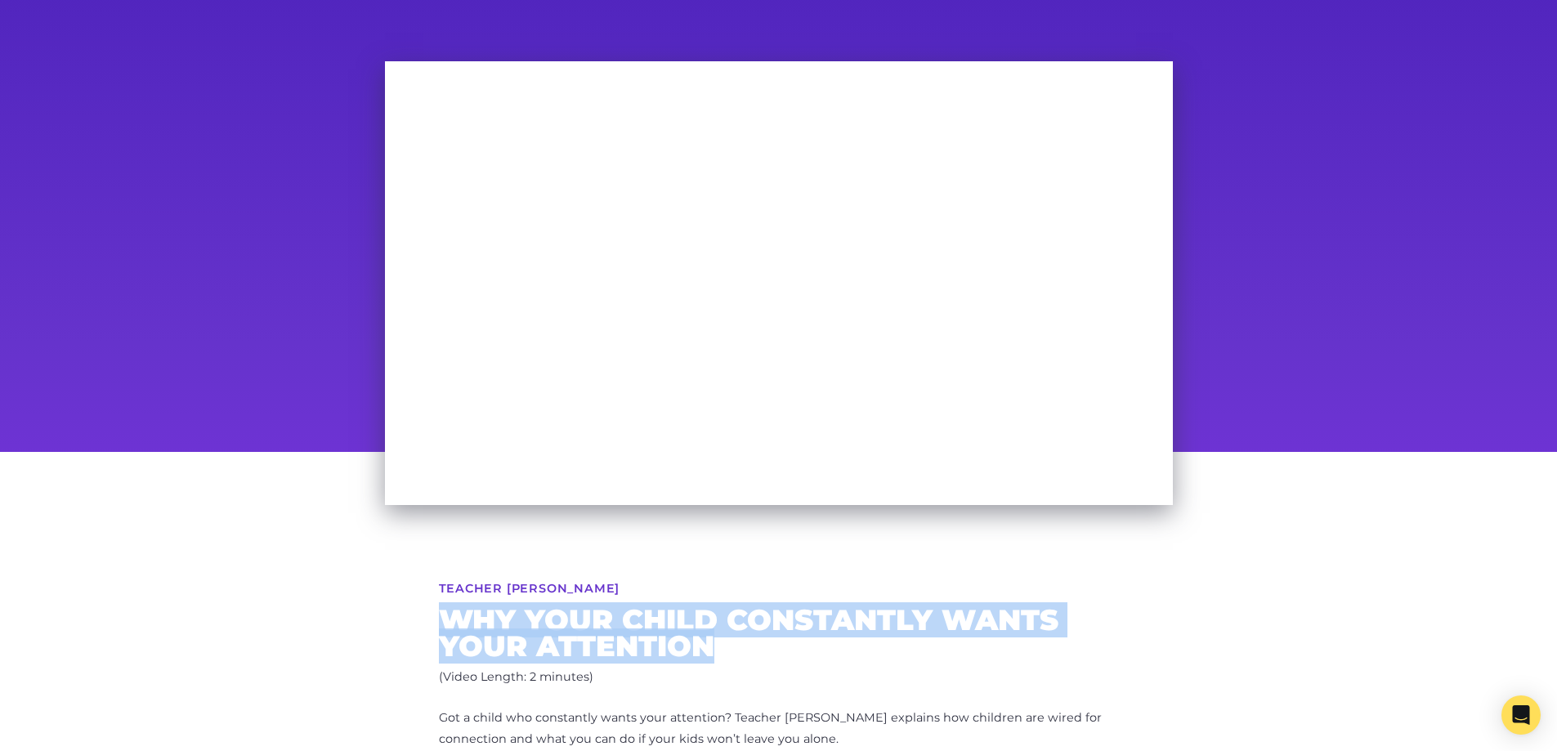
drag, startPoint x: 462, startPoint y: 628, endPoint x: 746, endPoint y: 653, distance: 284.7
copy h2 "Why your child constantly wants your attention"
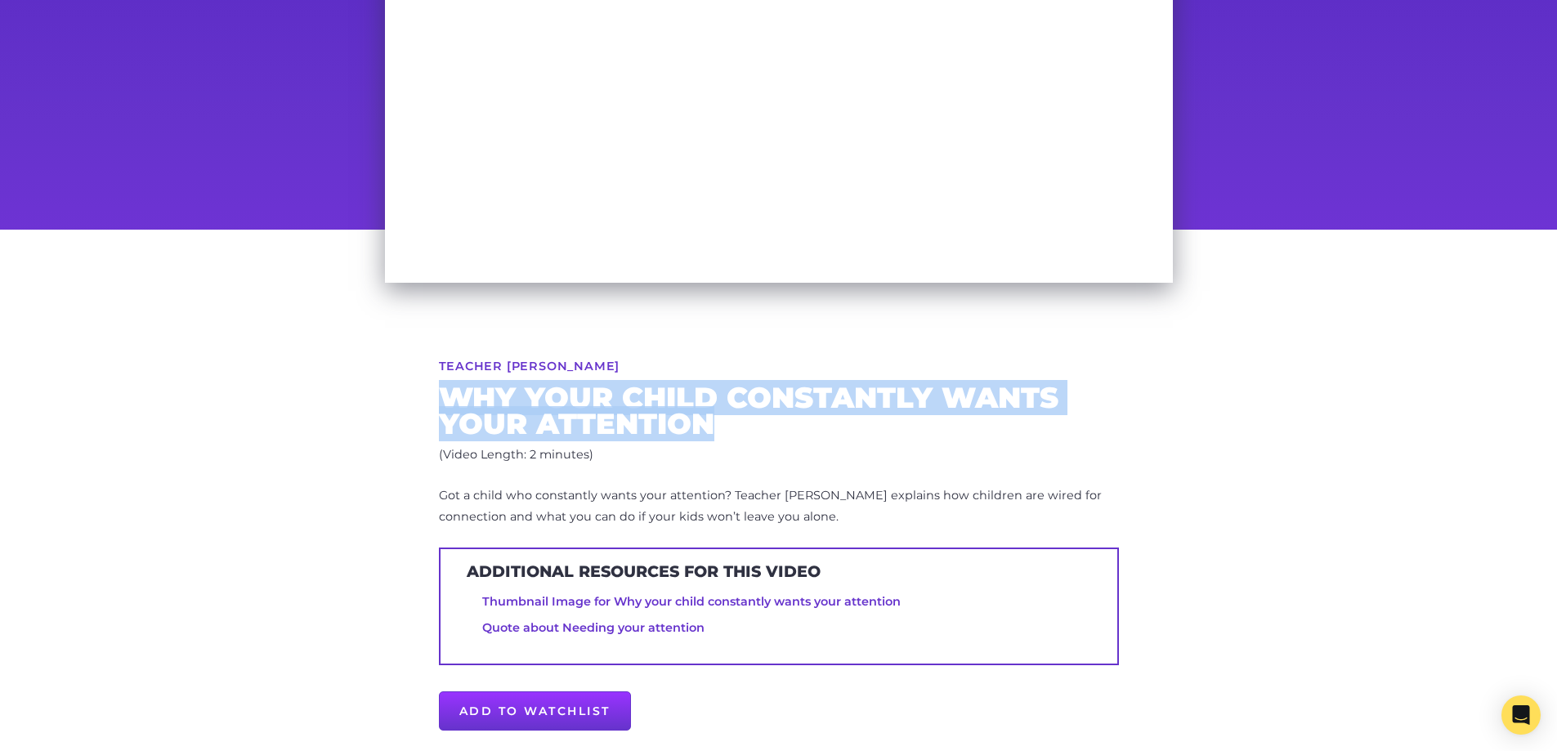
scroll to position [327, 0]
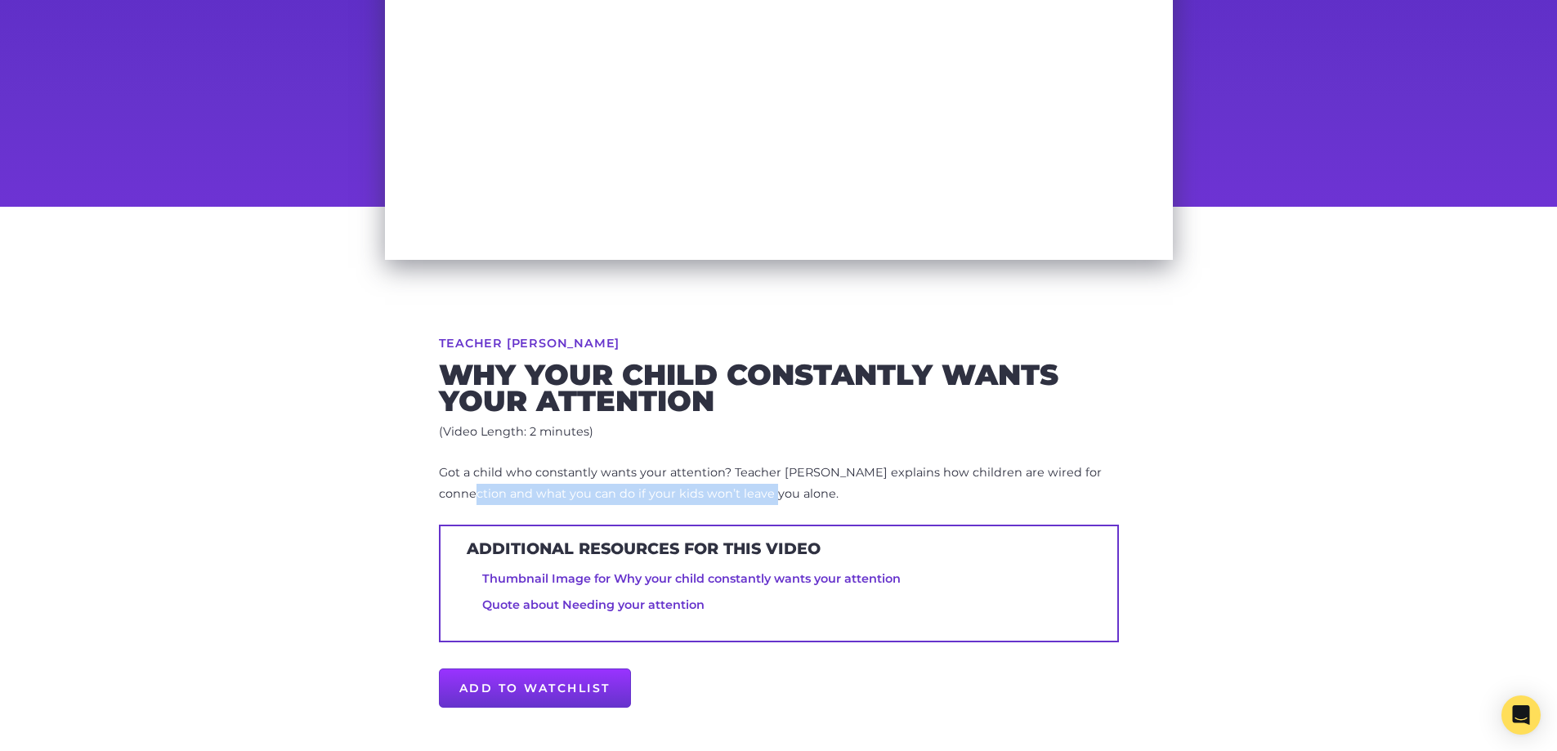
drag, startPoint x: 420, startPoint y: 489, endPoint x: 766, endPoint y: 490, distance: 345.7
click at [766, 490] on div "Teacher [PERSON_NAME] Why your child constantly wants your attention (Video Len…" at bounding box center [778, 529] width 837 height 645
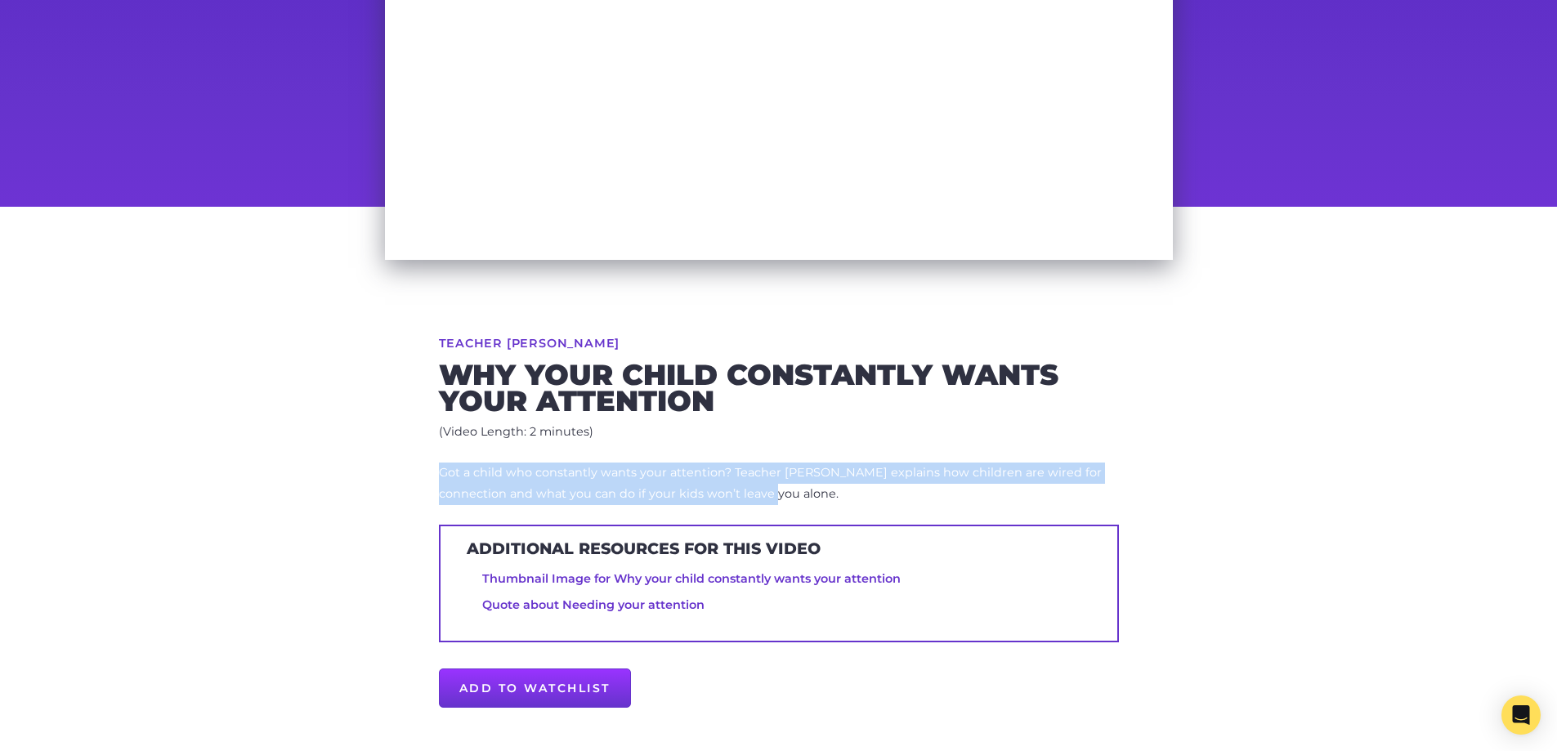
drag, startPoint x: 409, startPoint y: 470, endPoint x: 770, endPoint y: 491, distance: 361.0
click at [770, 491] on div "Teacher [PERSON_NAME] Why your child constantly wants your attention (Video Len…" at bounding box center [778, 529] width 837 height 645
copy span "Got a child who constantly wants your attention? Teacher [PERSON_NAME] explains…"
